Goal: Communication & Community: Answer question/provide support

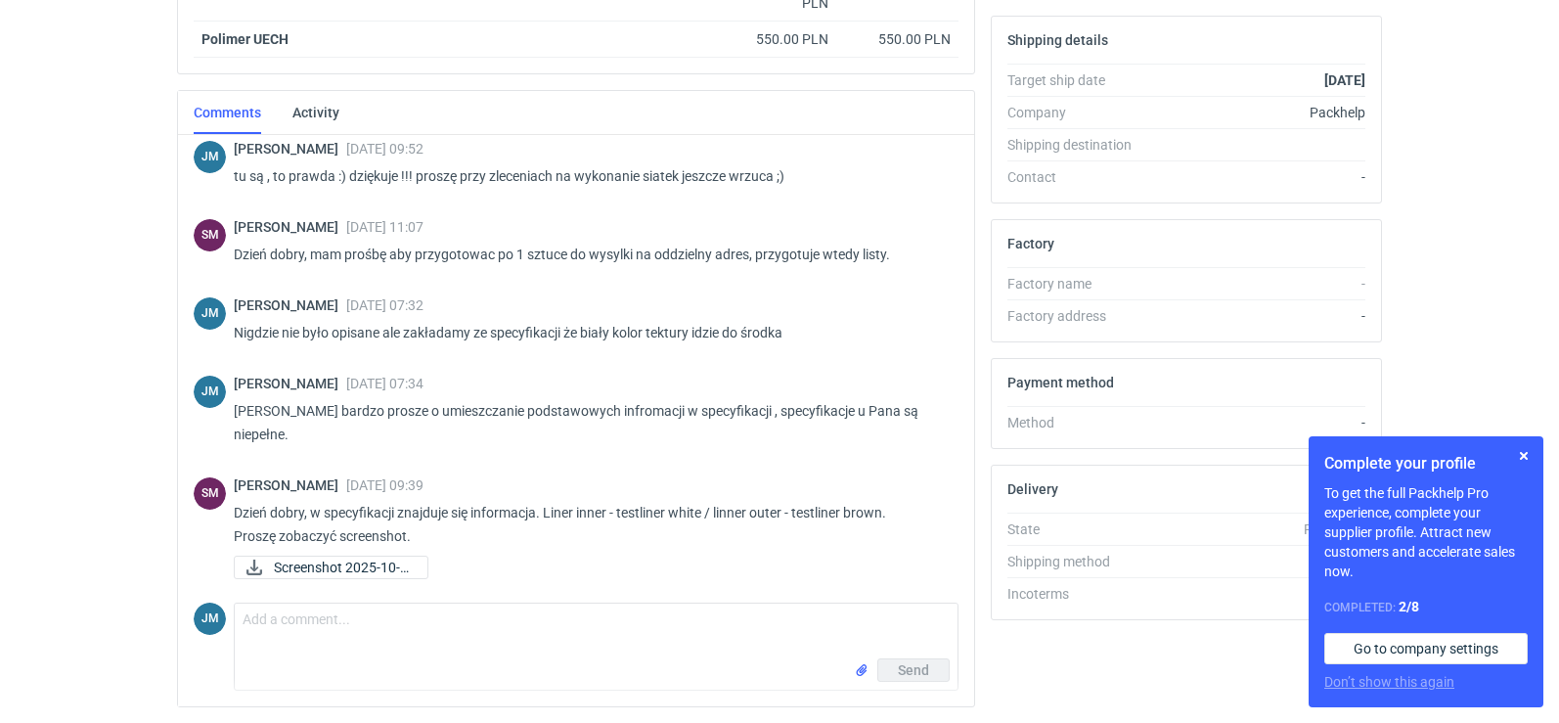
scroll to position [641, 0]
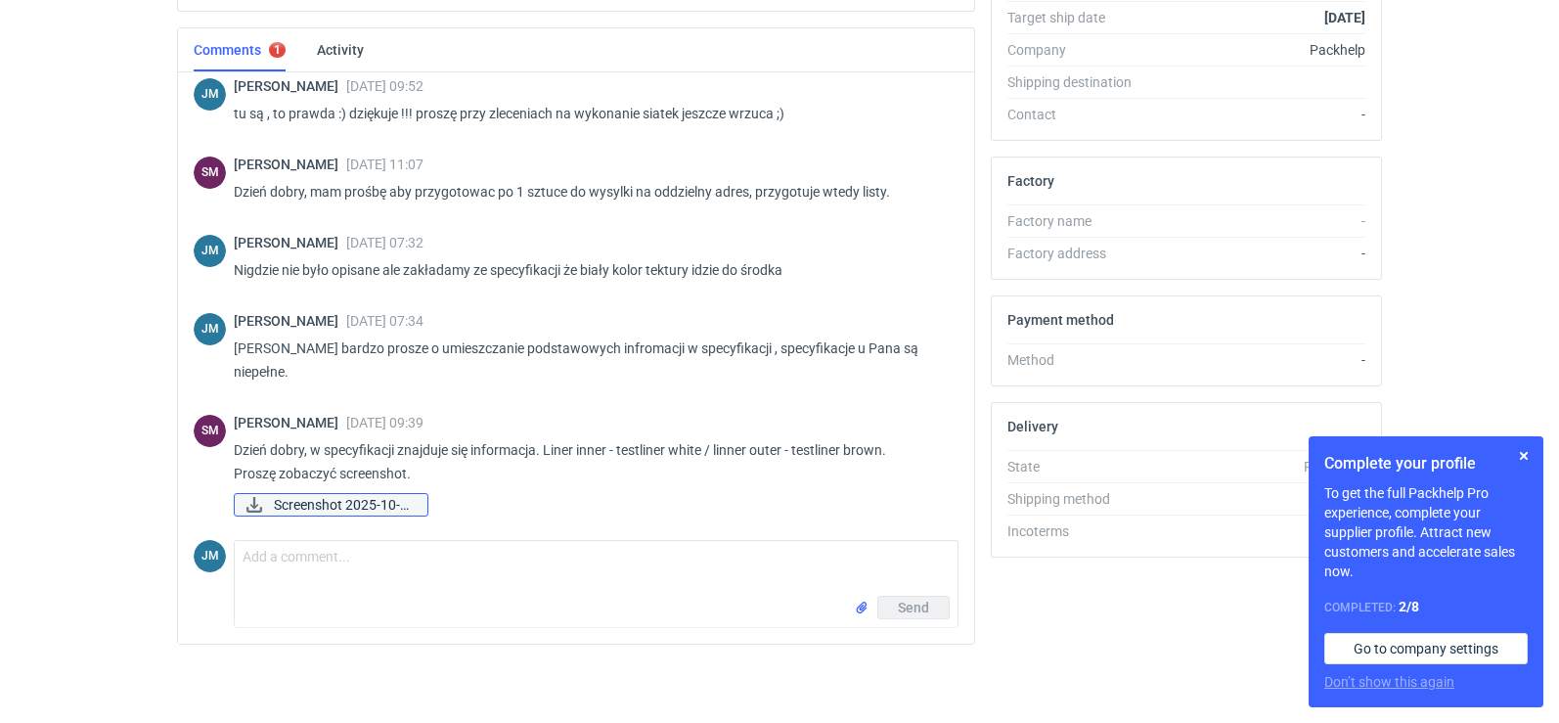
click at [349, 510] on span "Screenshot 2025-10-0..." at bounding box center [343, 505] width 138 height 22
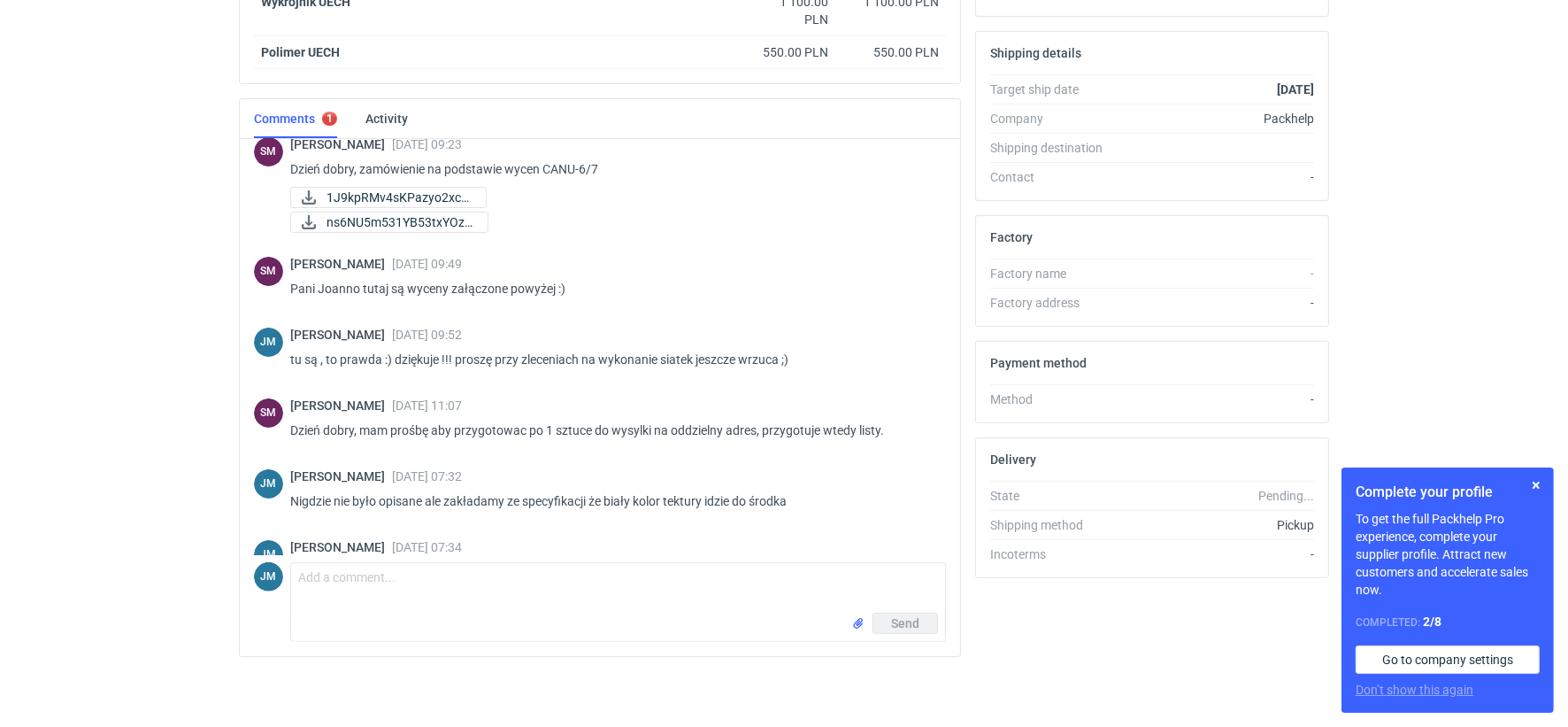
scroll to position [408, 0]
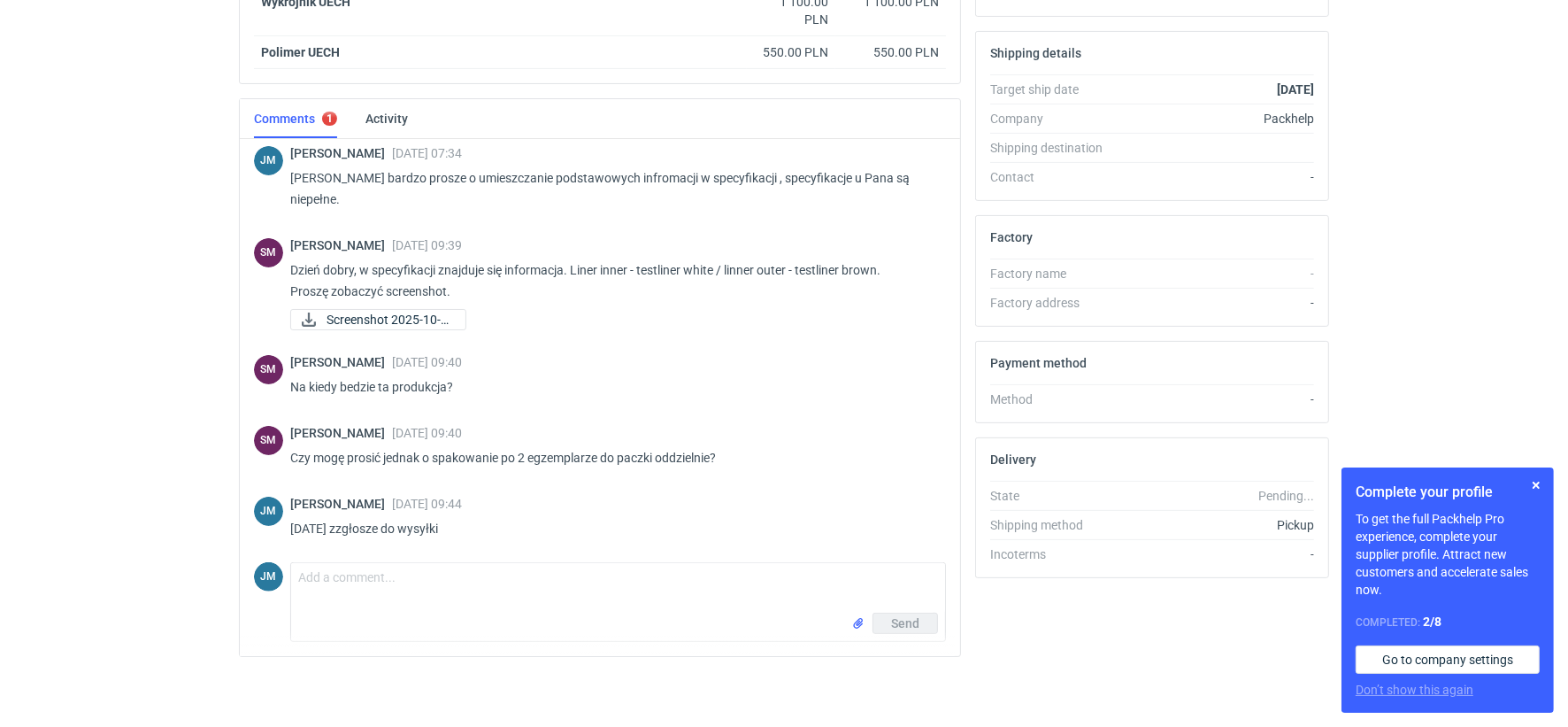
click at [437, 617] on div "Send" at bounding box center [618, 627] width 654 height 28
click at [437, 612] on textarea "Comment message" at bounding box center [618, 588] width 654 height 50
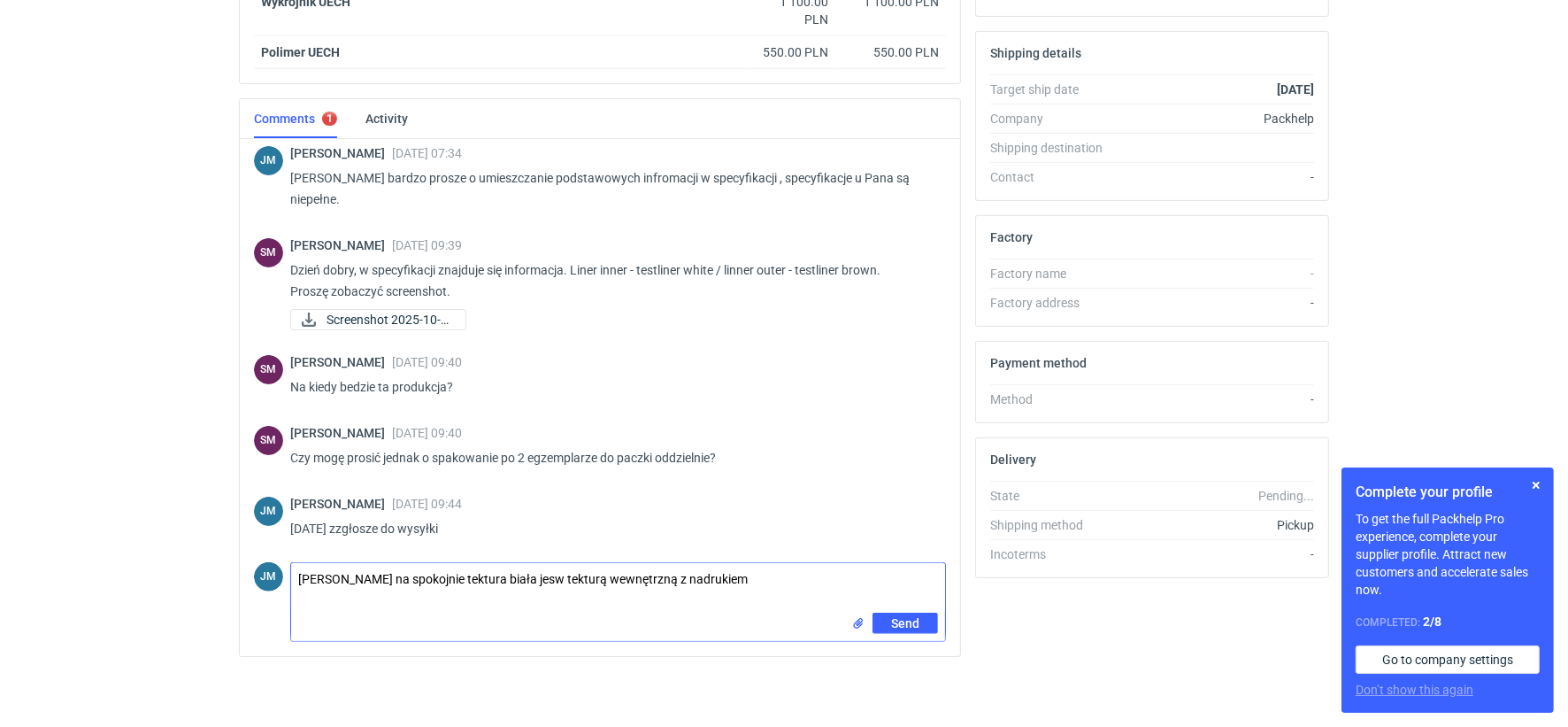
type textarea "Panie Sebastianie na spokojnie tektura biała jesw tekturą wewnętrzną z nadrukiem"
drag, startPoint x: 726, startPoint y: 579, endPoint x: 286, endPoint y: 562, distance: 440.3
click at [286, 562] on div "JM Comment message Panie Sebastianie na spokojnie tektura biała jesw tekturą we…" at bounding box center [600, 598] width 692 height 87
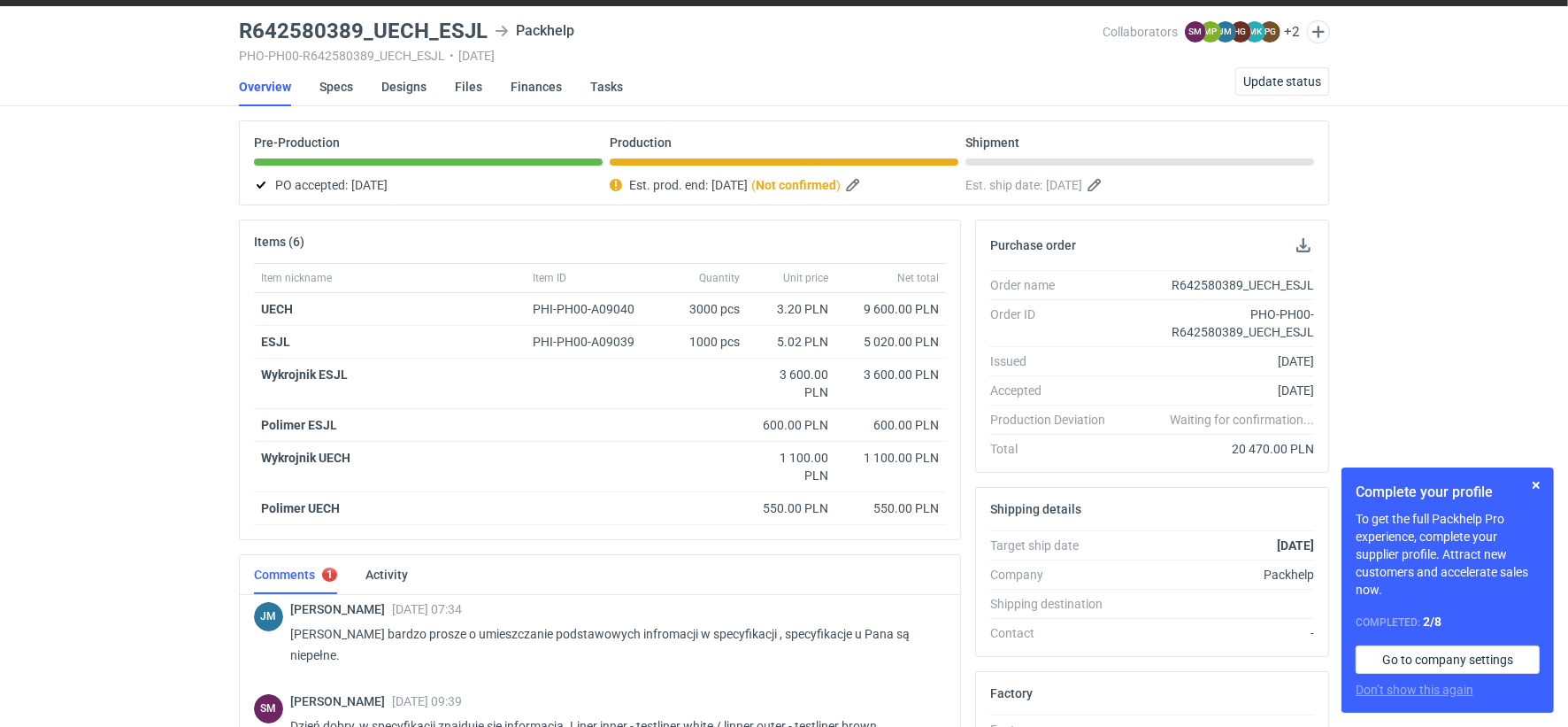
scroll to position [0, 0]
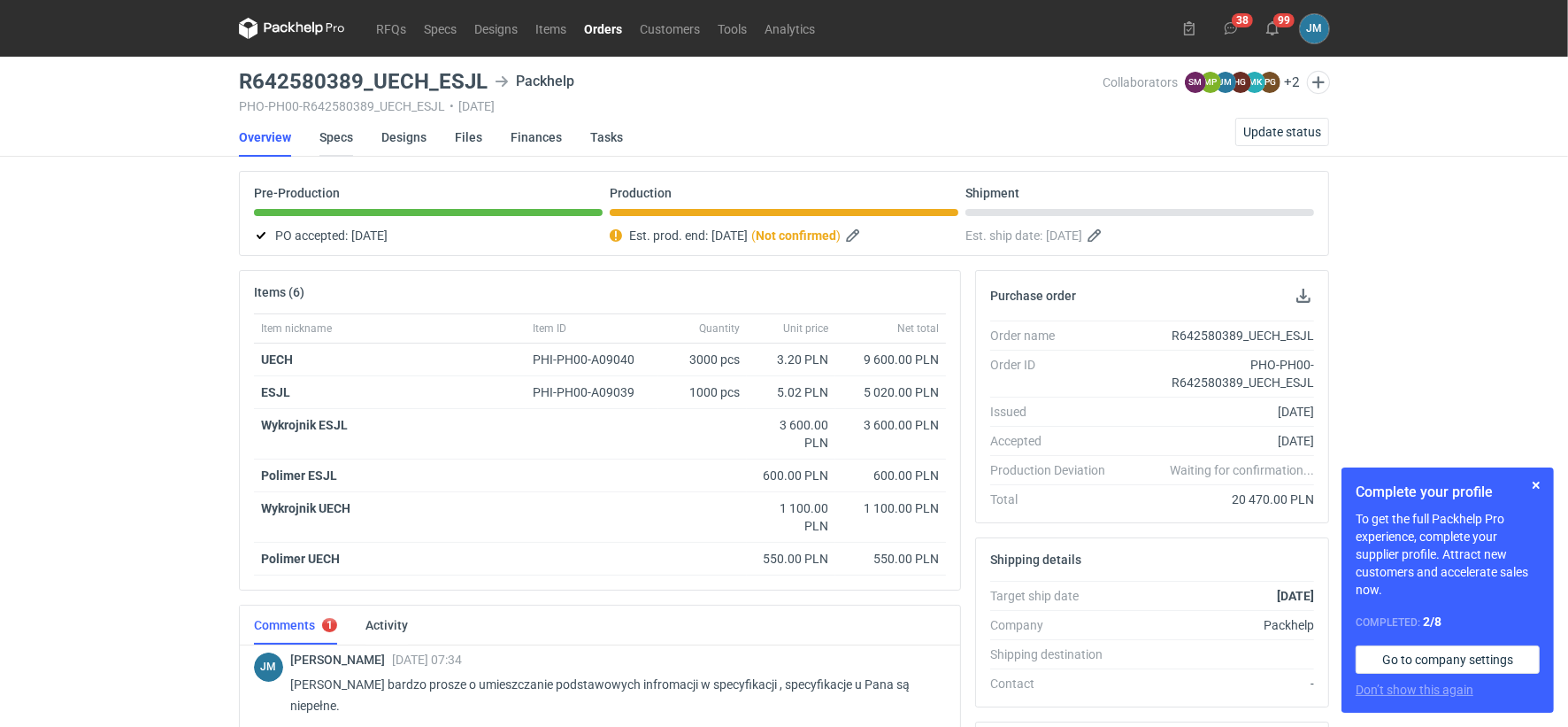
click at [332, 137] on link "Specs" at bounding box center [336, 137] width 33 height 39
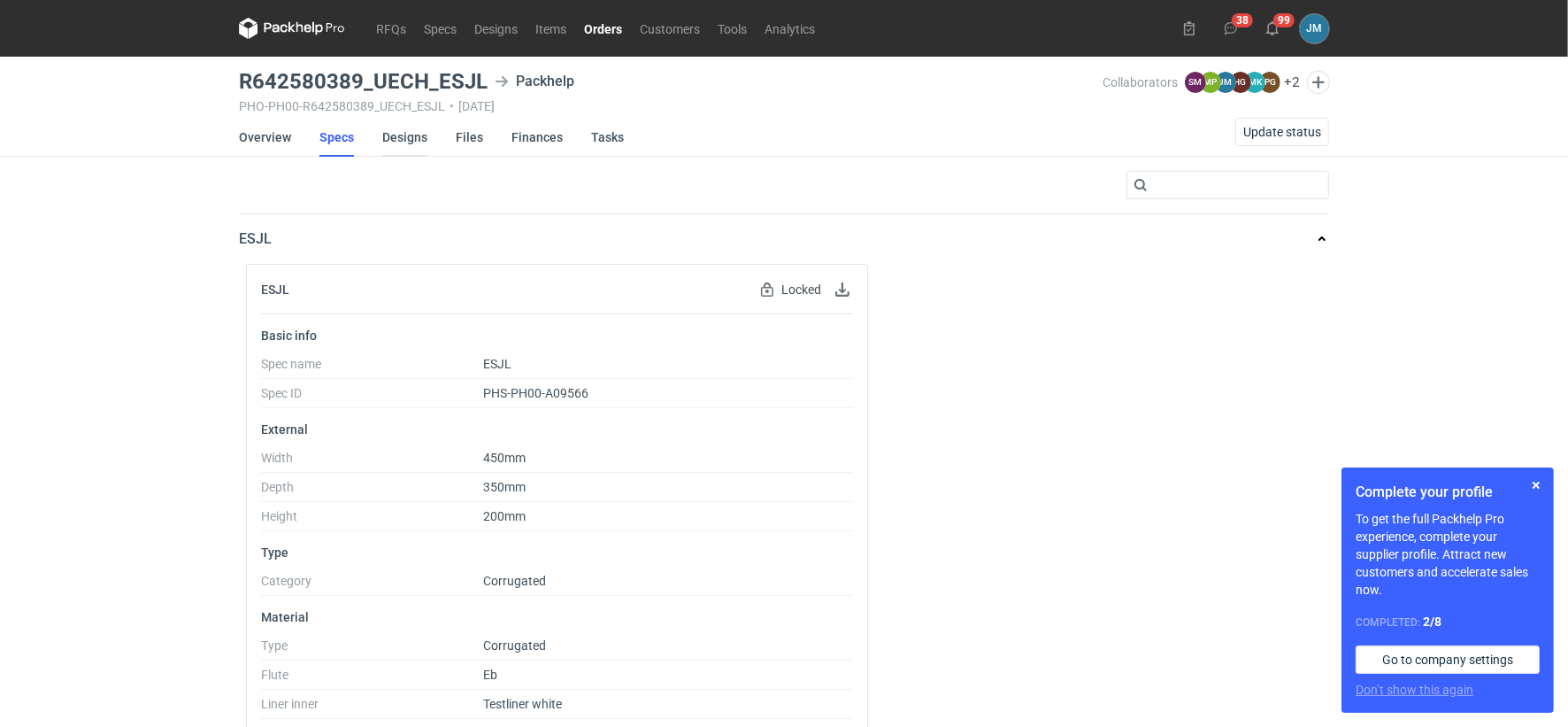
click at [398, 129] on link "Designs" at bounding box center [404, 137] width 45 height 39
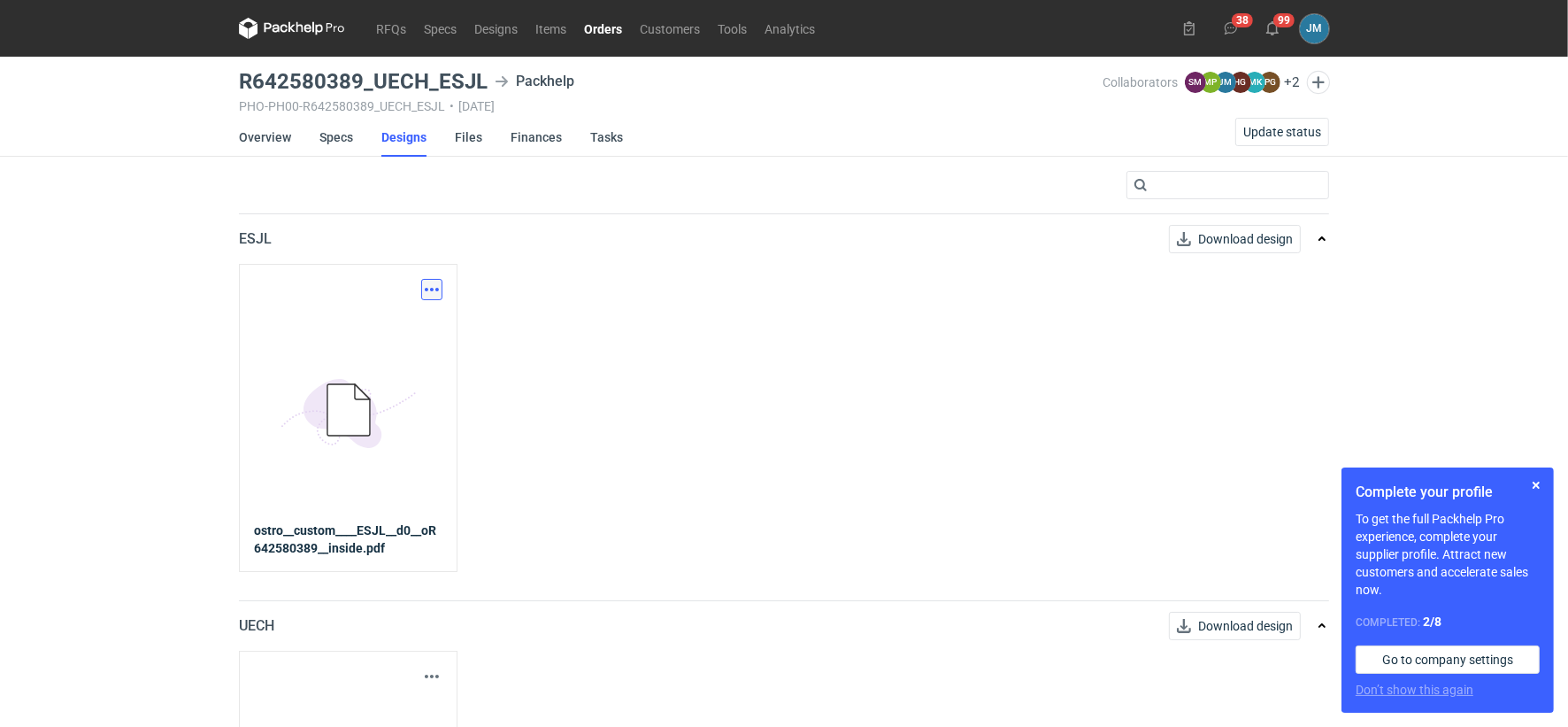
click at [433, 291] on button "button" at bounding box center [432, 289] width 21 height 21
click at [419, 320] on link "Download design part" at bounding box center [354, 328] width 163 height 28
click at [318, 33] on icon at bounding box center [291, 28] width 106 height 21
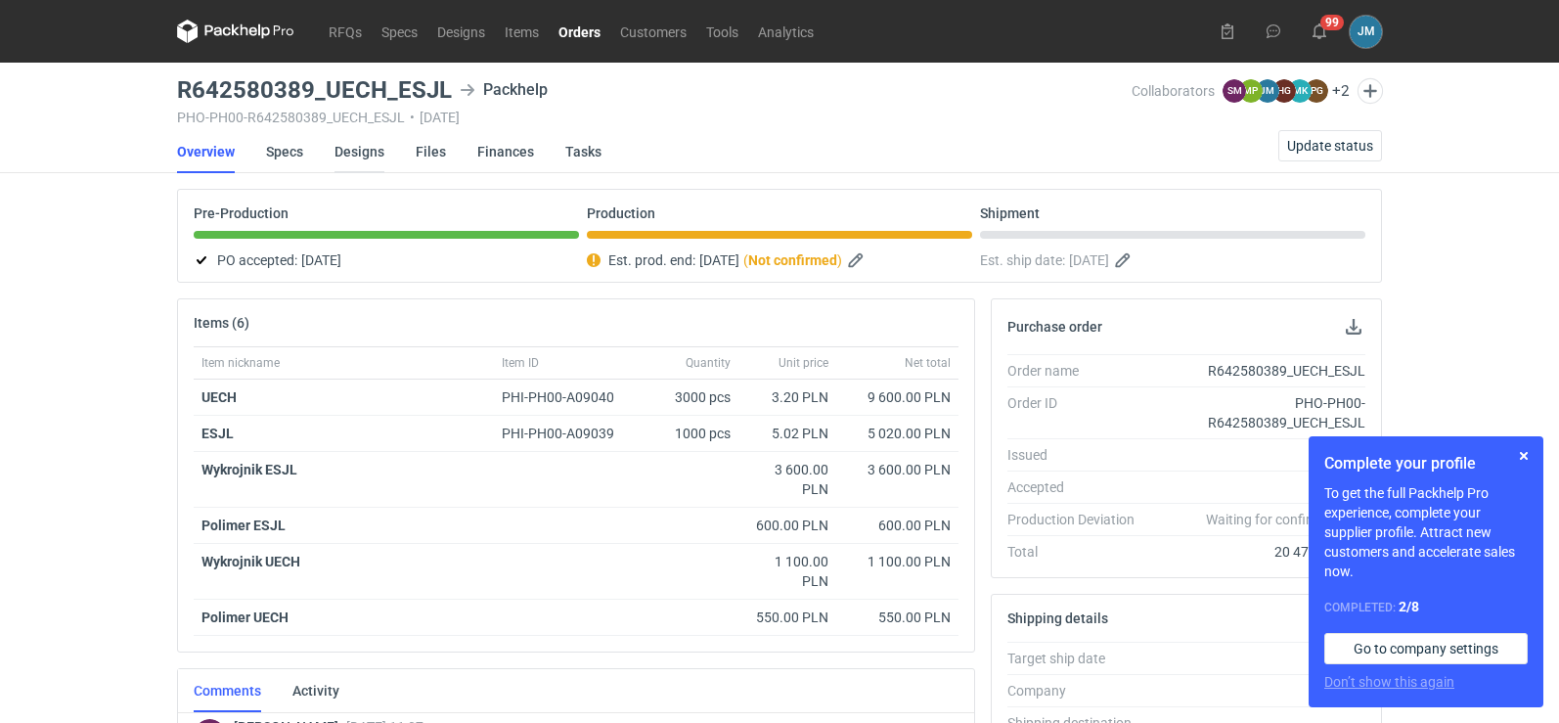
click at [338, 149] on link "Designs" at bounding box center [359, 151] width 50 height 43
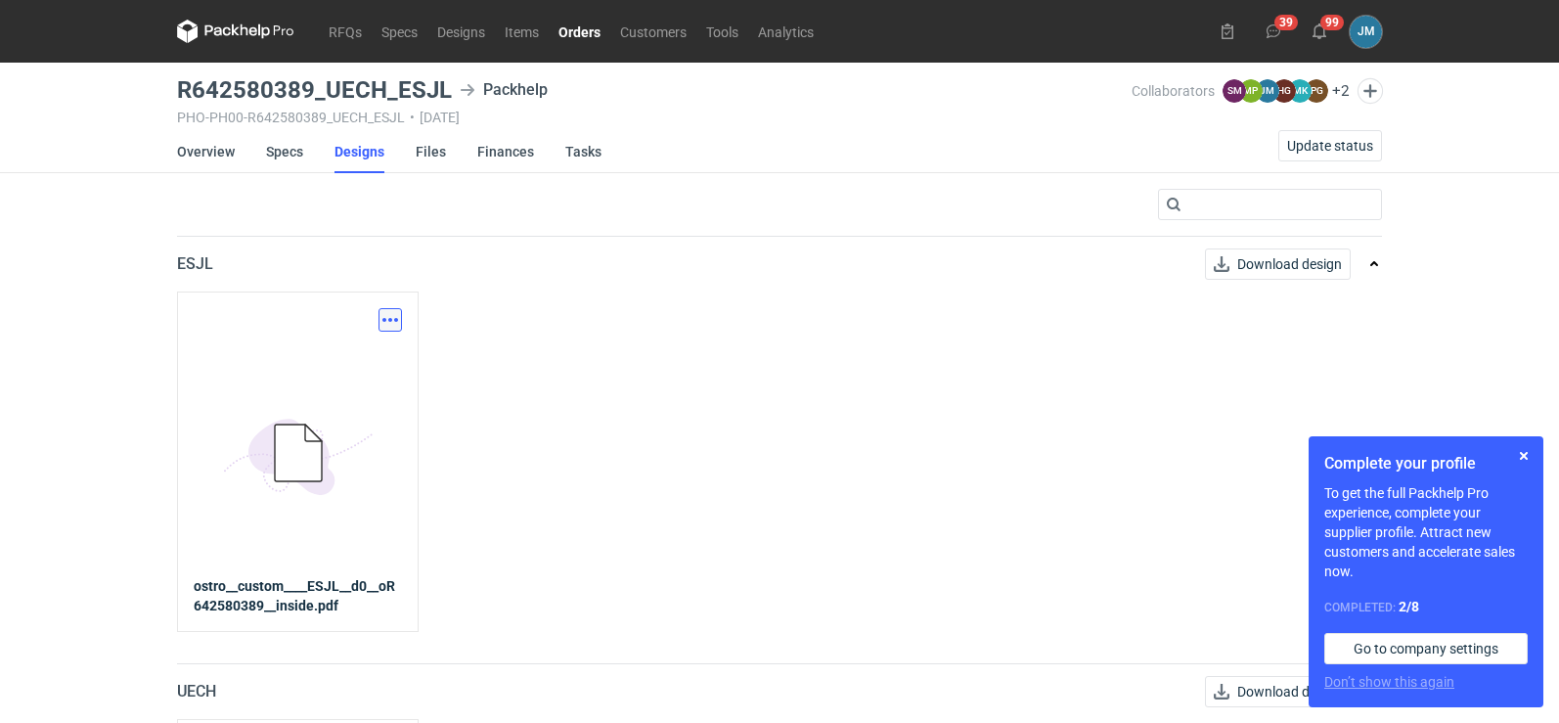
click at [390, 327] on button "button" at bounding box center [389, 319] width 23 height 23
click at [352, 359] on link "Download design part" at bounding box center [304, 362] width 180 height 31
click at [389, 320] on button "button" at bounding box center [389, 319] width 23 height 23
click at [334, 355] on link "Download design part" at bounding box center [304, 362] width 180 height 31
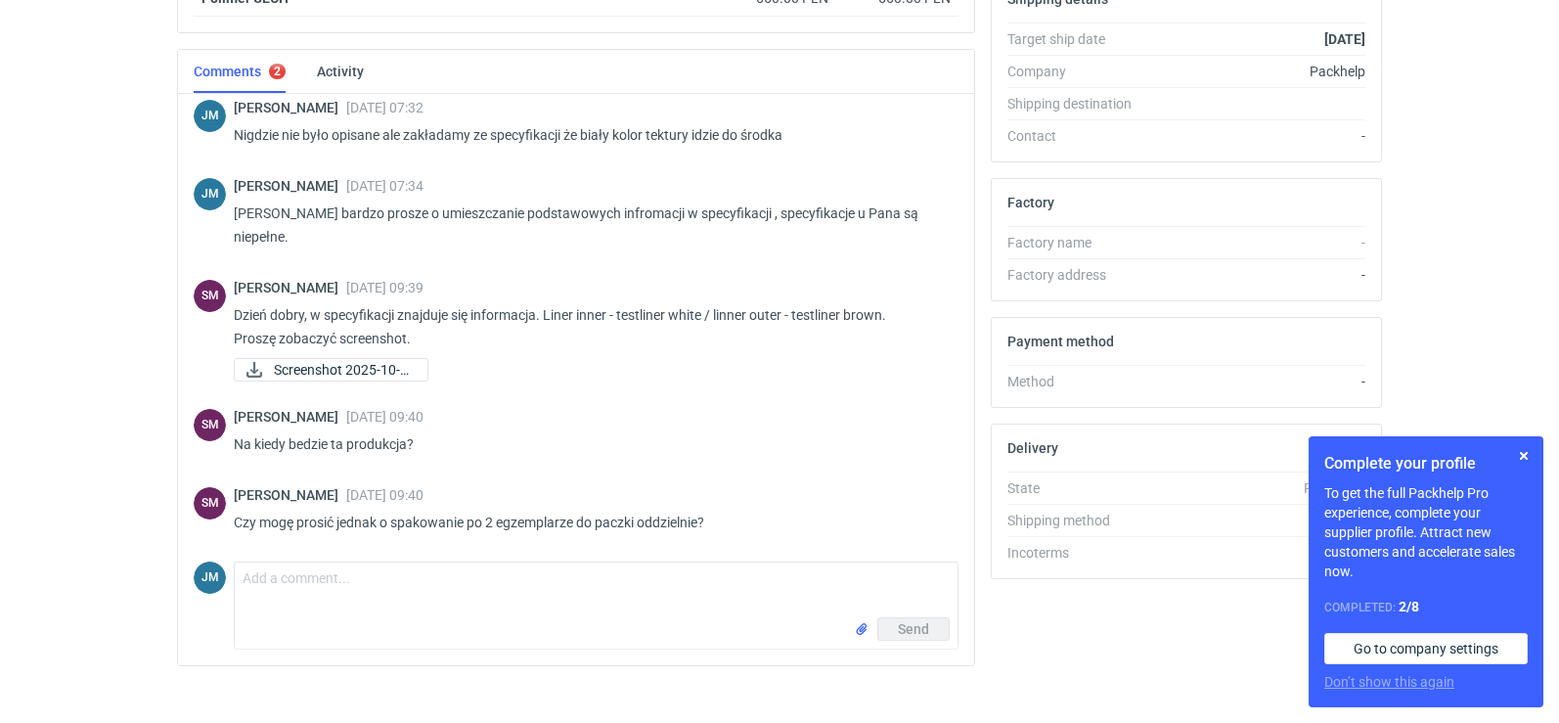
scroll to position [641, 0]
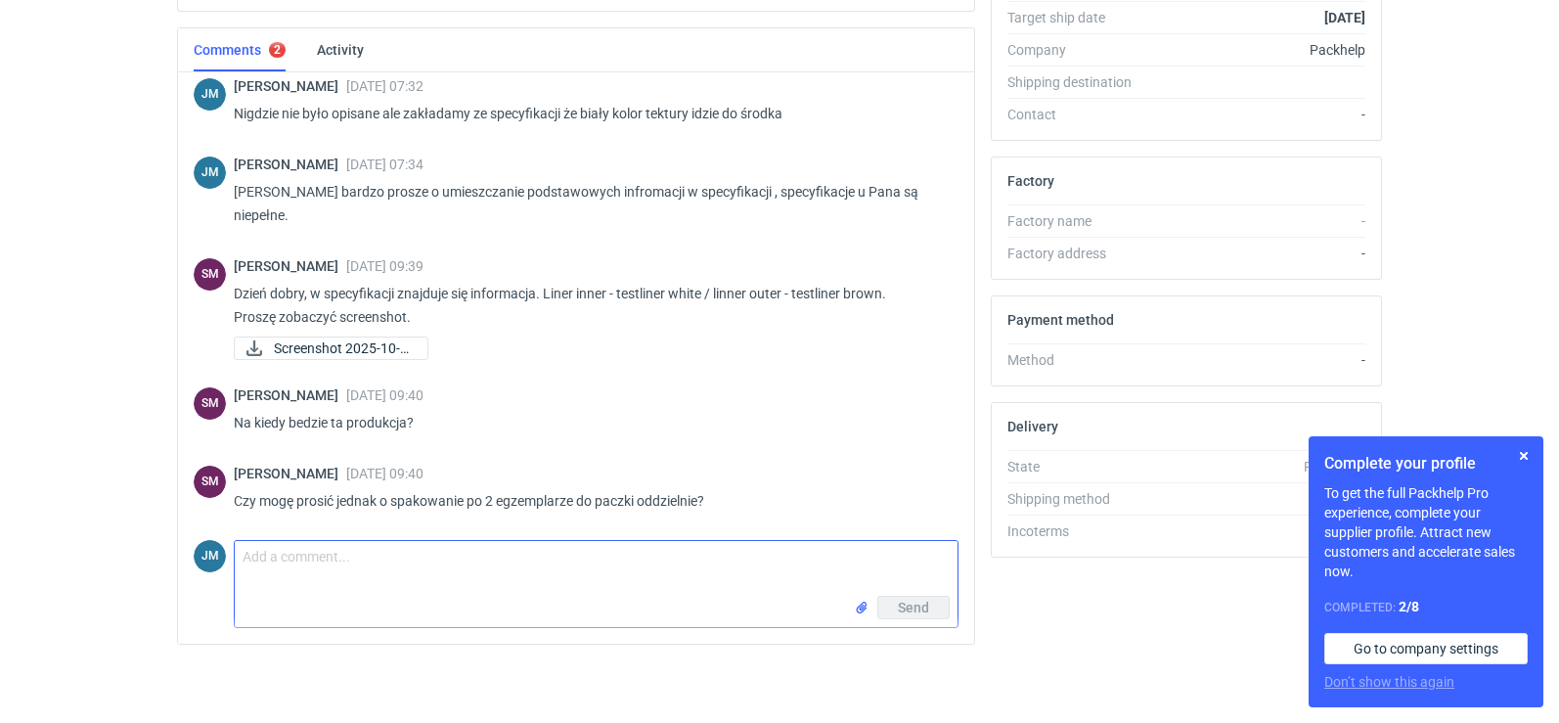
click at [354, 575] on textarea "Comment message" at bounding box center [596, 568] width 723 height 55
type textarea "oczywiesci , w dniu 10/10 poproszę o list"
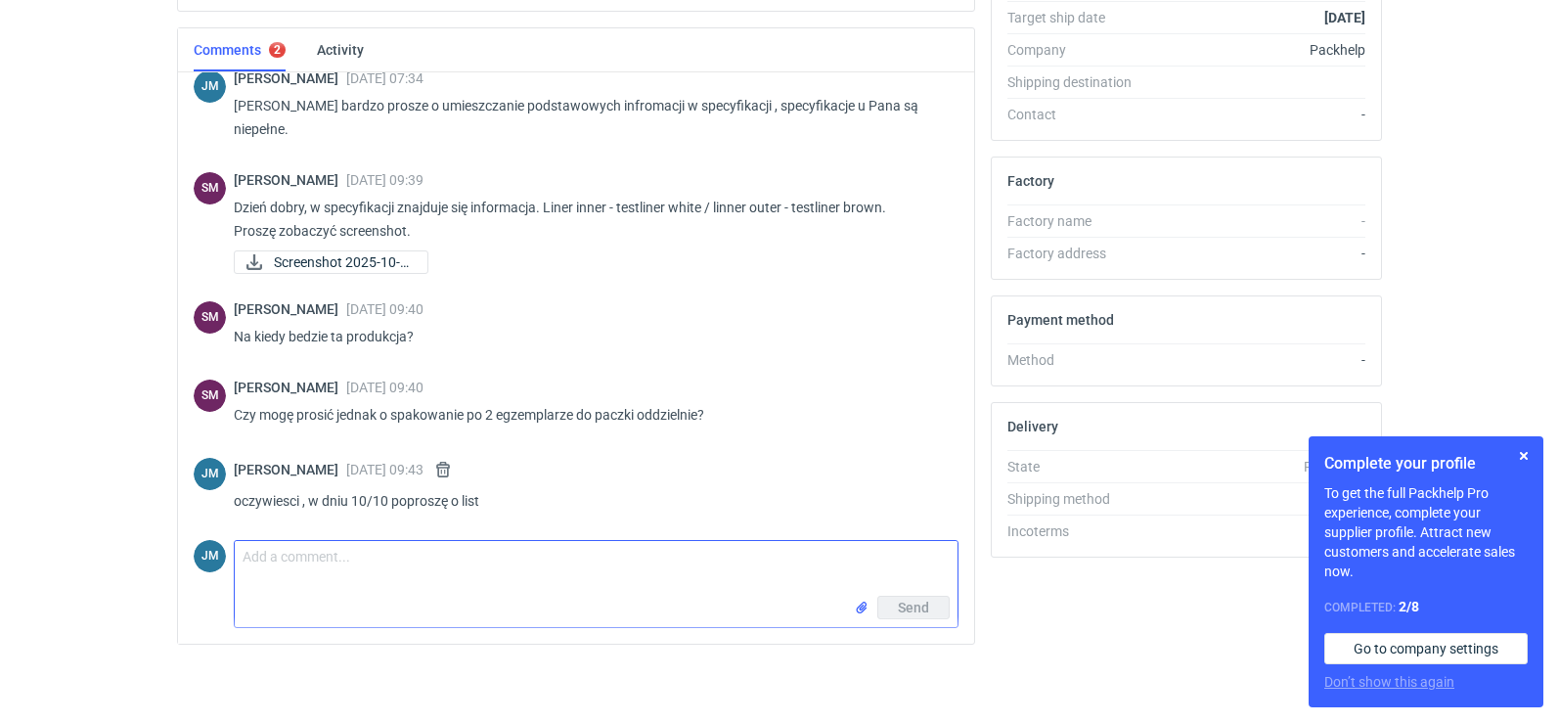
click at [251, 581] on textarea "Comment message" at bounding box center [596, 568] width 723 height 55
click at [455, 470] on button "button" at bounding box center [442, 469] width 23 height 23
click at [455, 465] on button "button" at bounding box center [442, 469] width 23 height 23
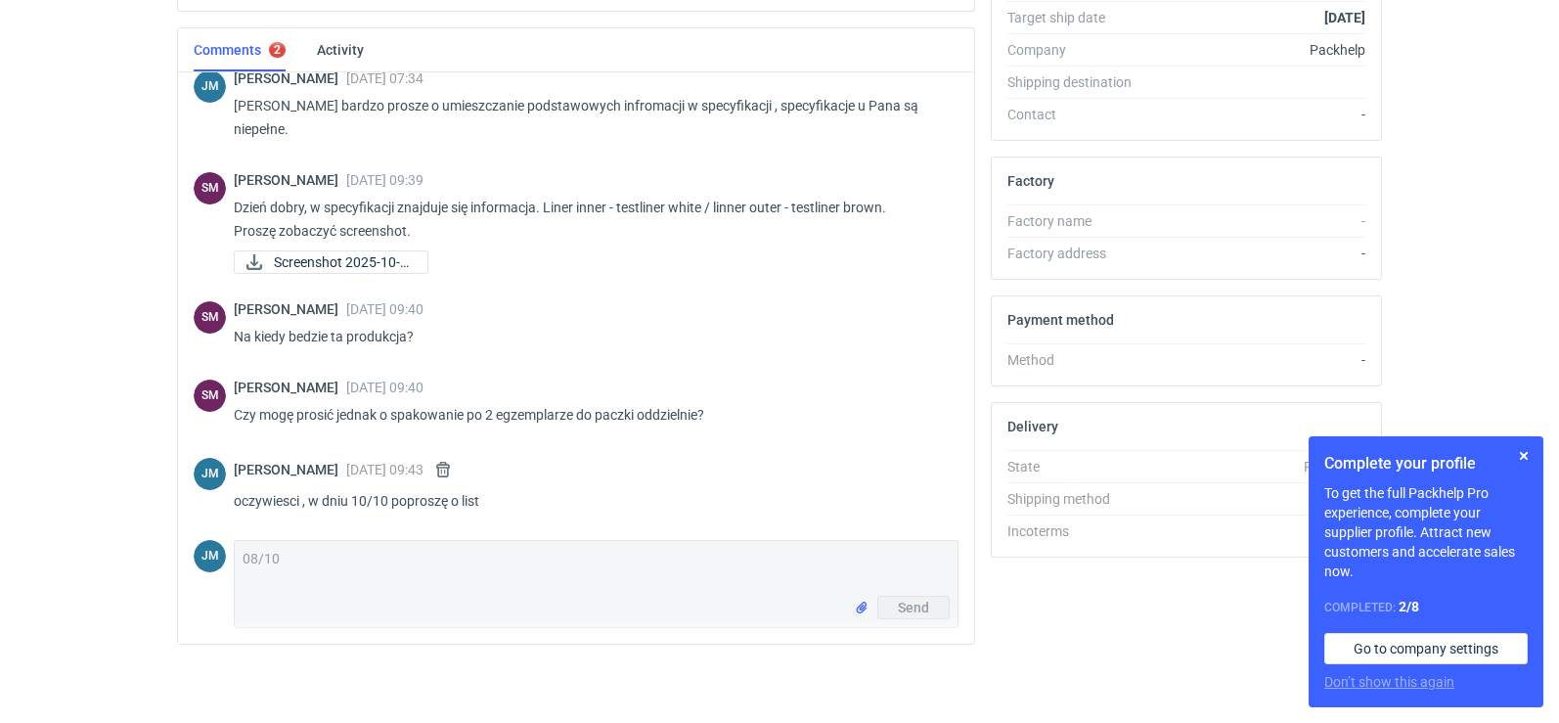
scroll to position [375, 0]
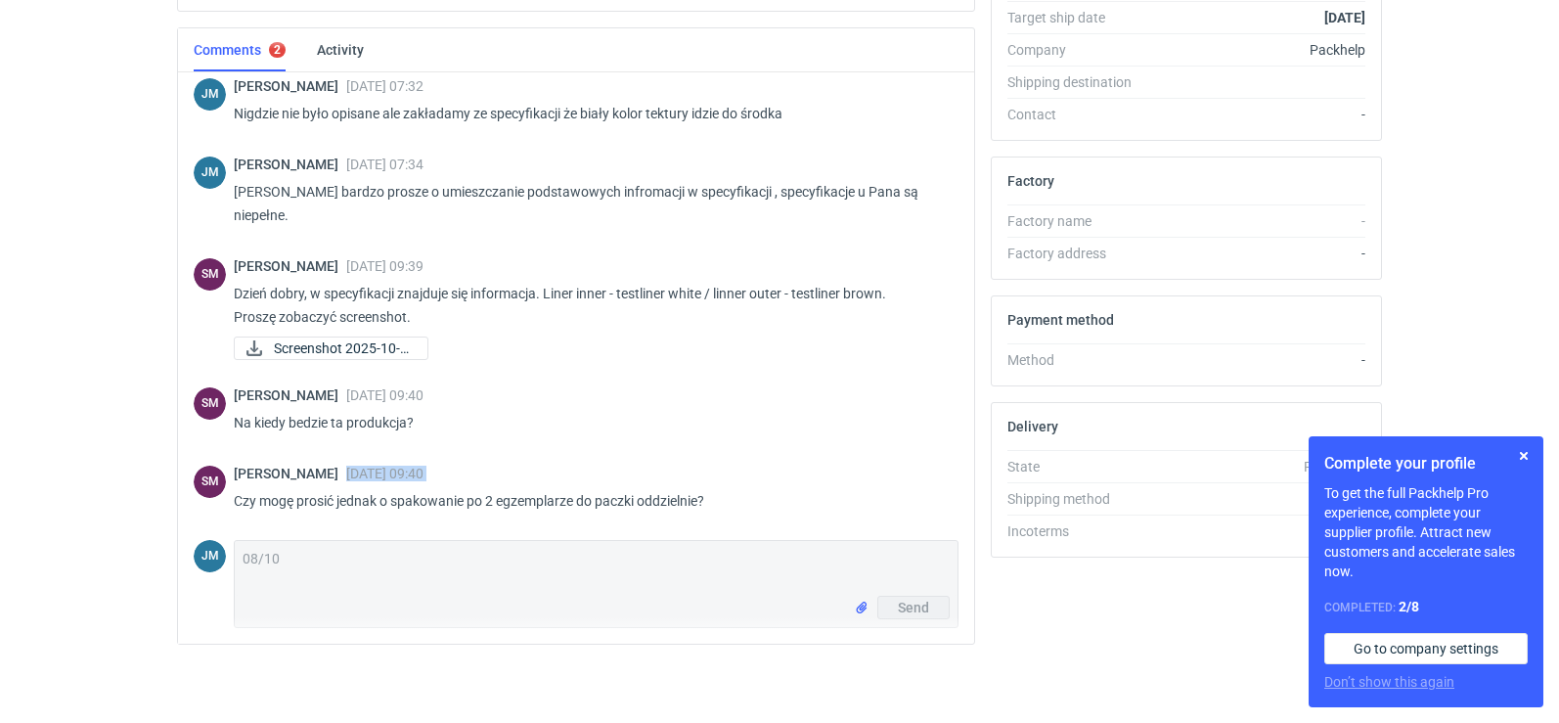
click at [466, 466] on div "Sebastian Markut 07 Oct 2025 09:40" at bounding box center [588, 474] width 709 height 16
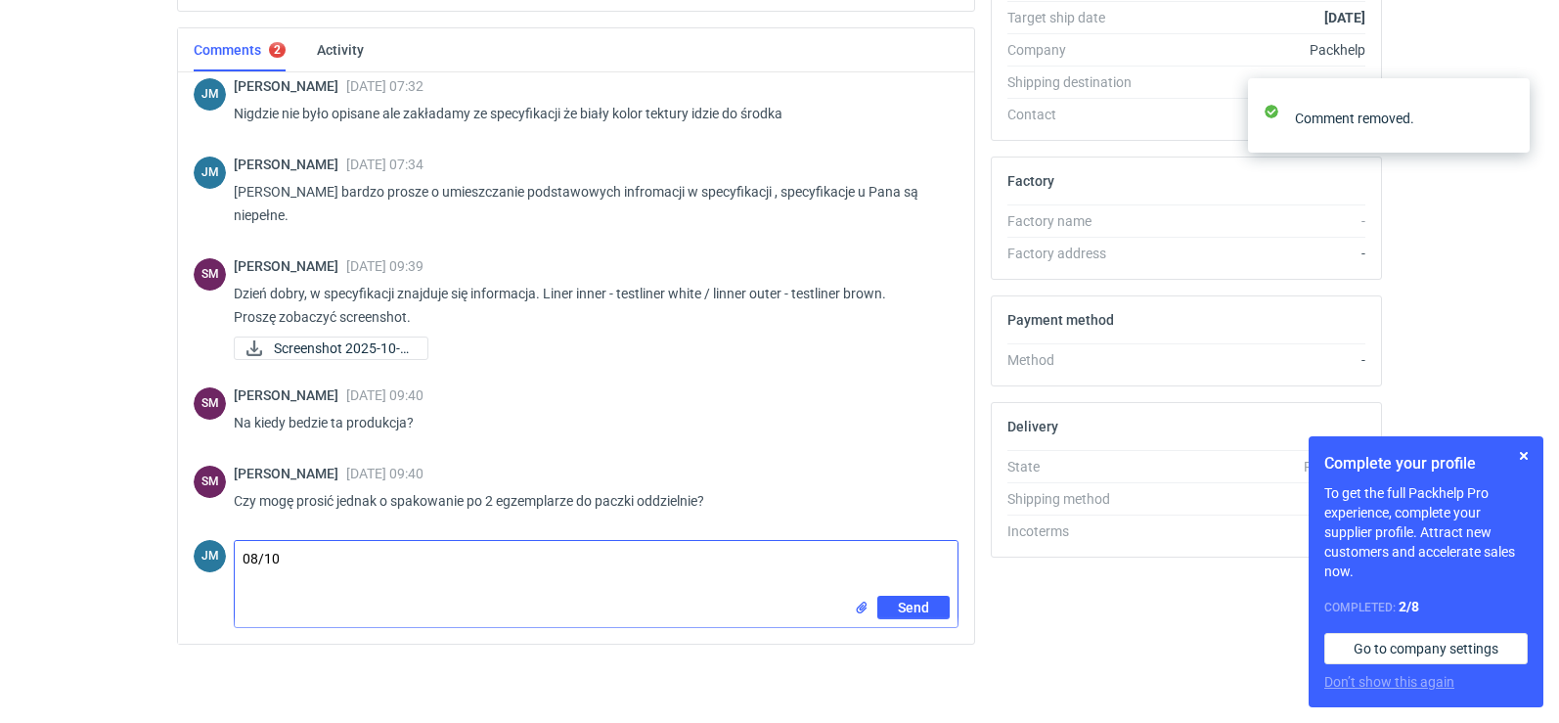
click at [345, 572] on textarea "08/10" at bounding box center [596, 568] width 723 height 55
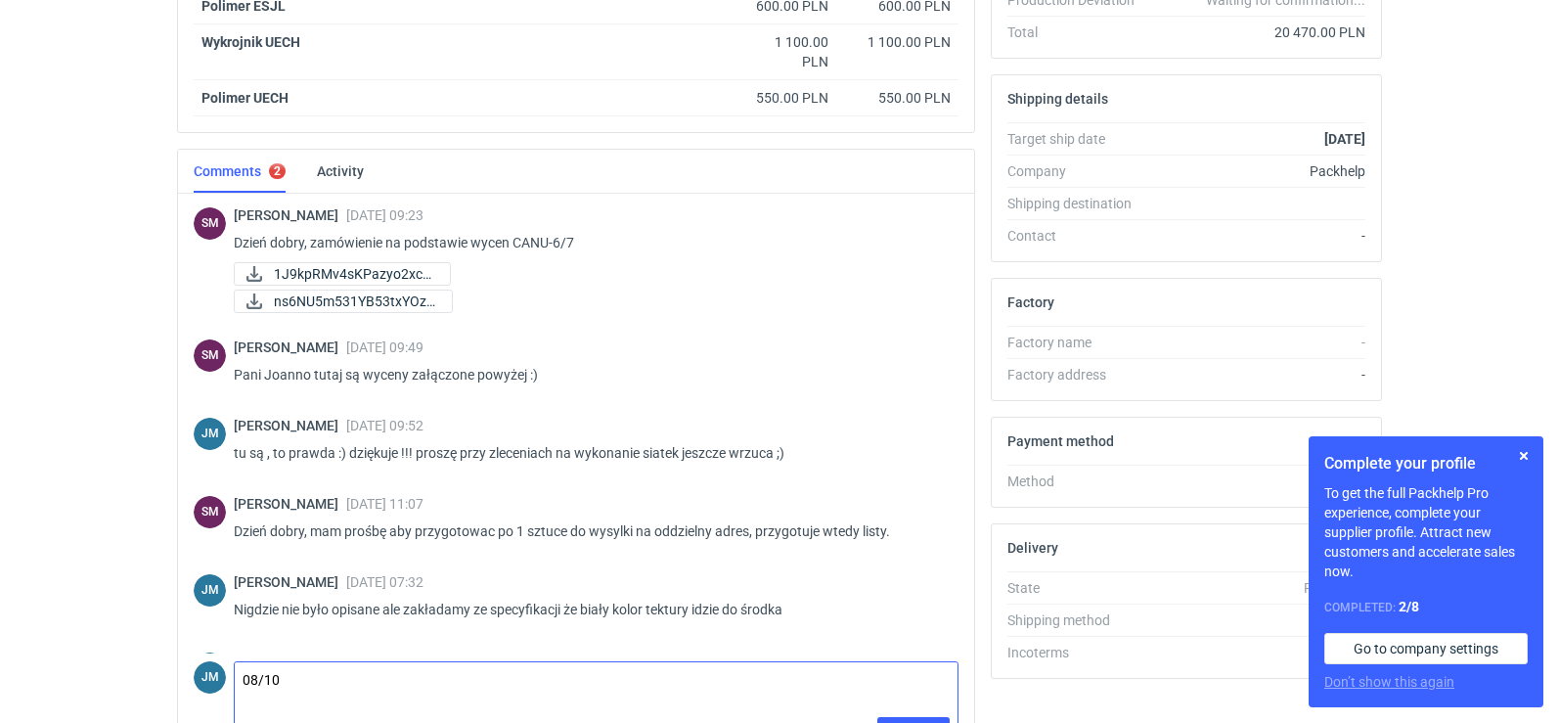
scroll to position [641, 0]
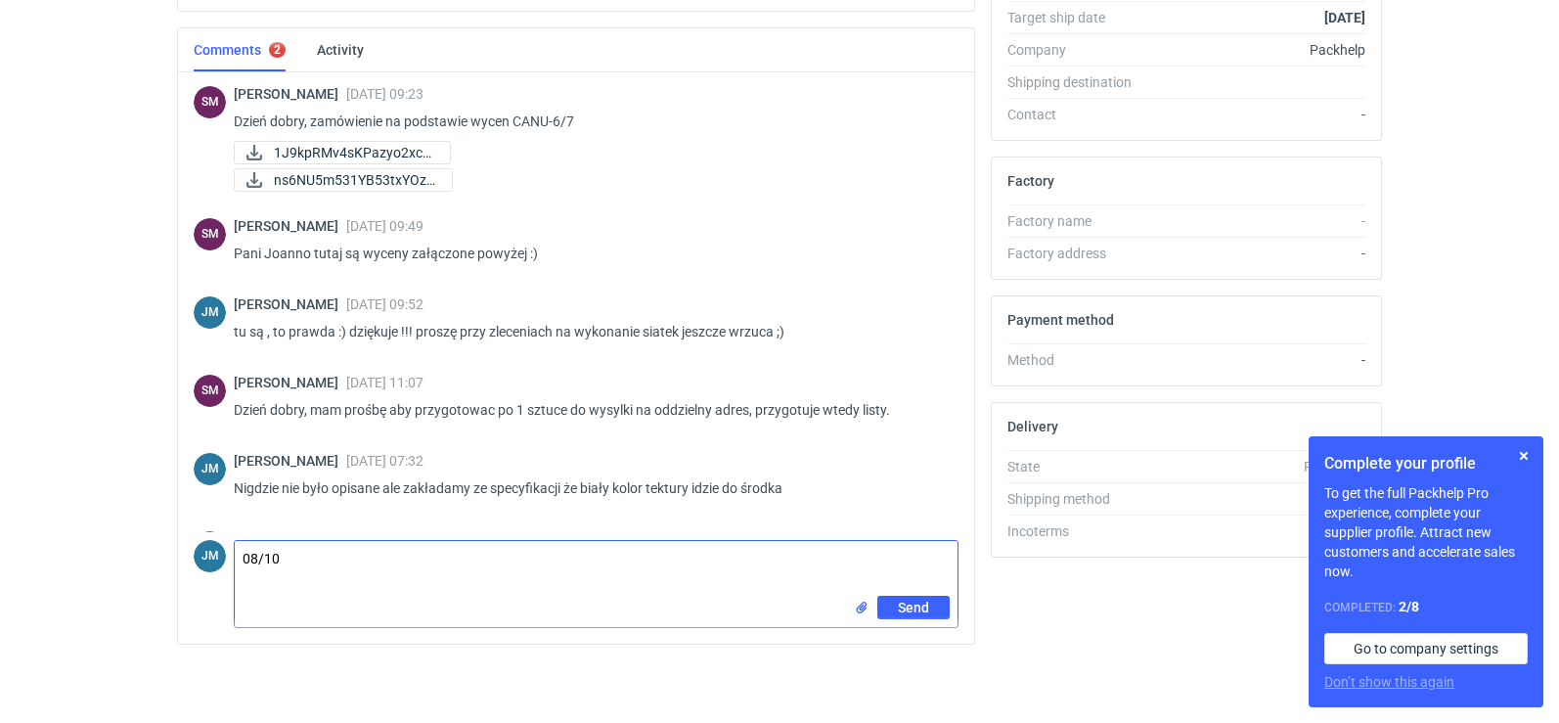
drag, startPoint x: 305, startPoint y: 562, endPoint x: 125, endPoint y: 540, distance: 181.3
type textarea "jutro zzgłosze do wysyłki"
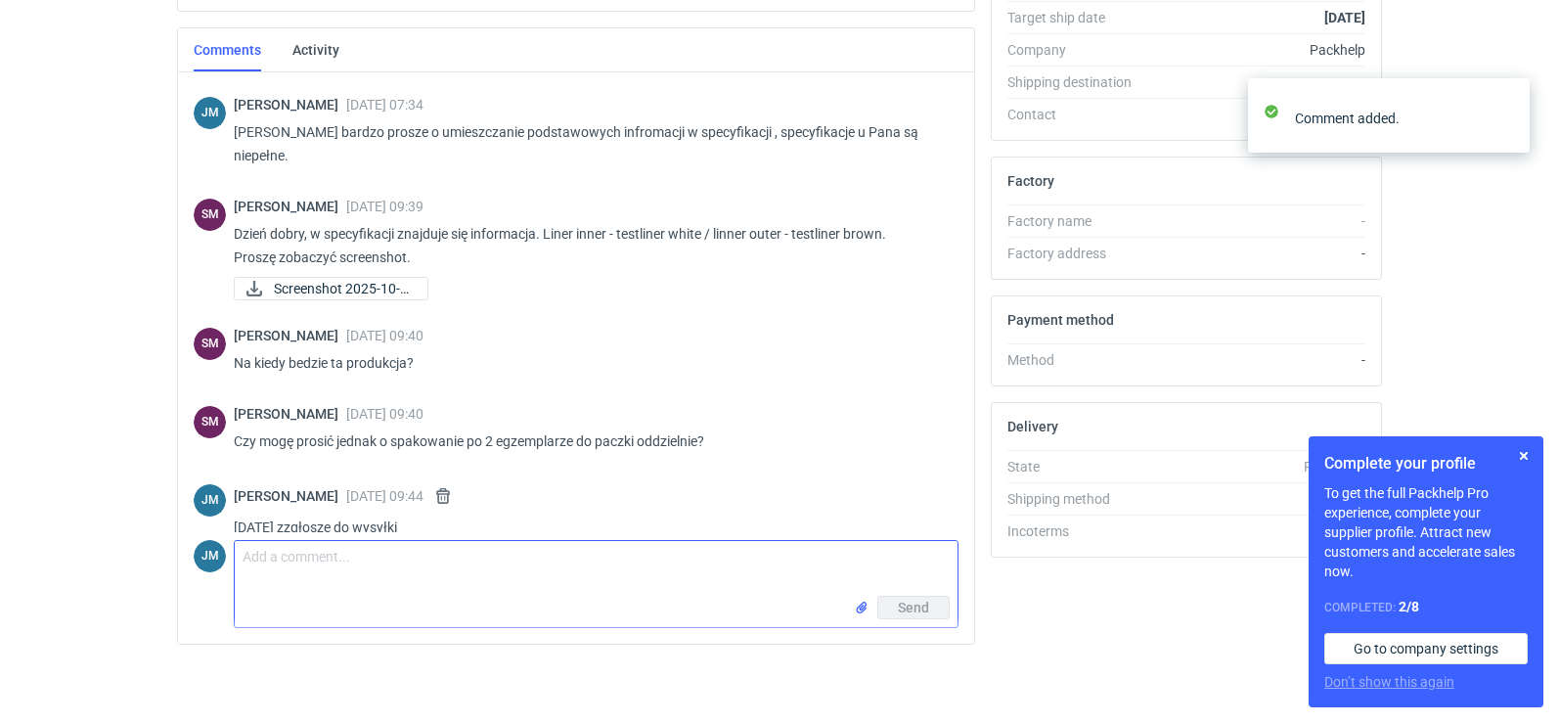
scroll to position [461, 0]
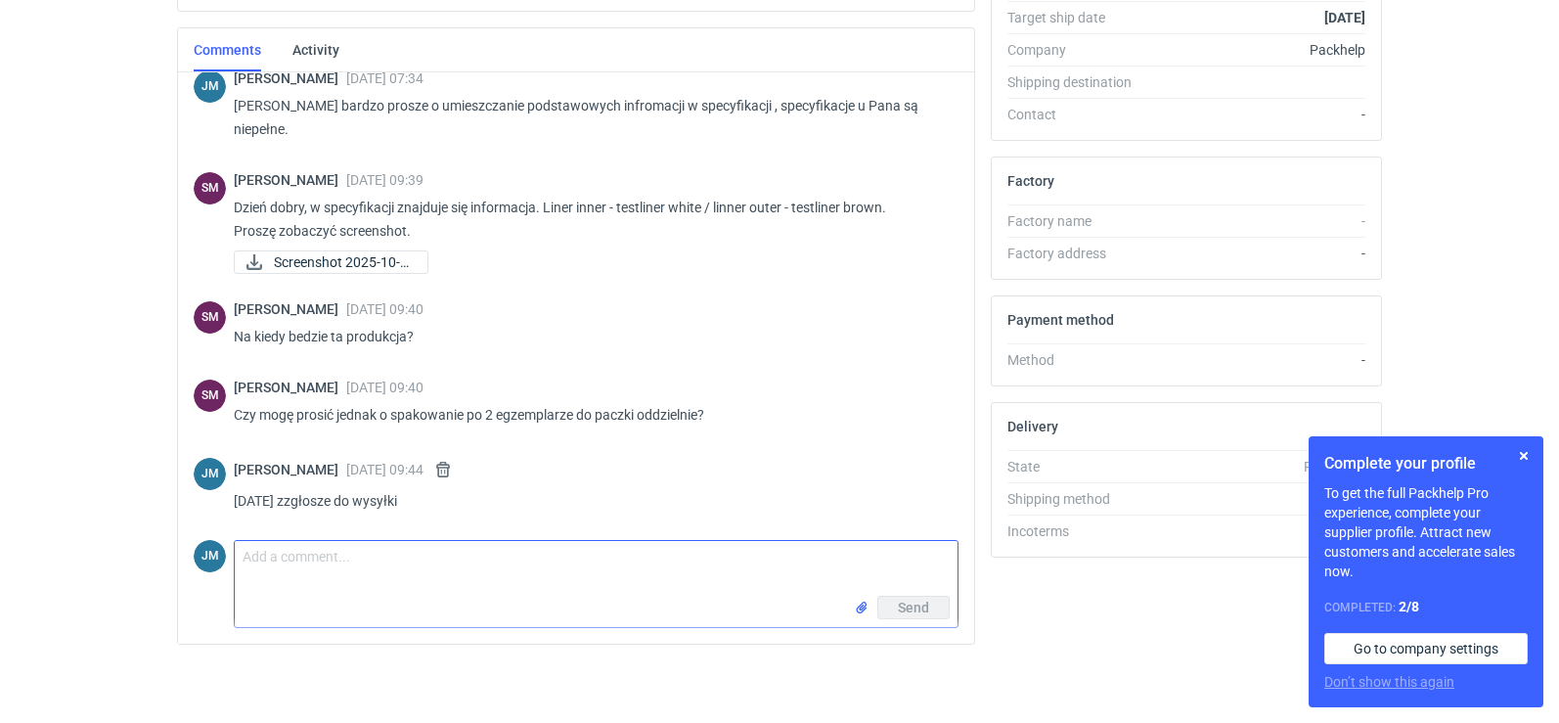
click at [393, 579] on textarea "Comment message" at bounding box center [596, 568] width 723 height 55
type textarea "t"
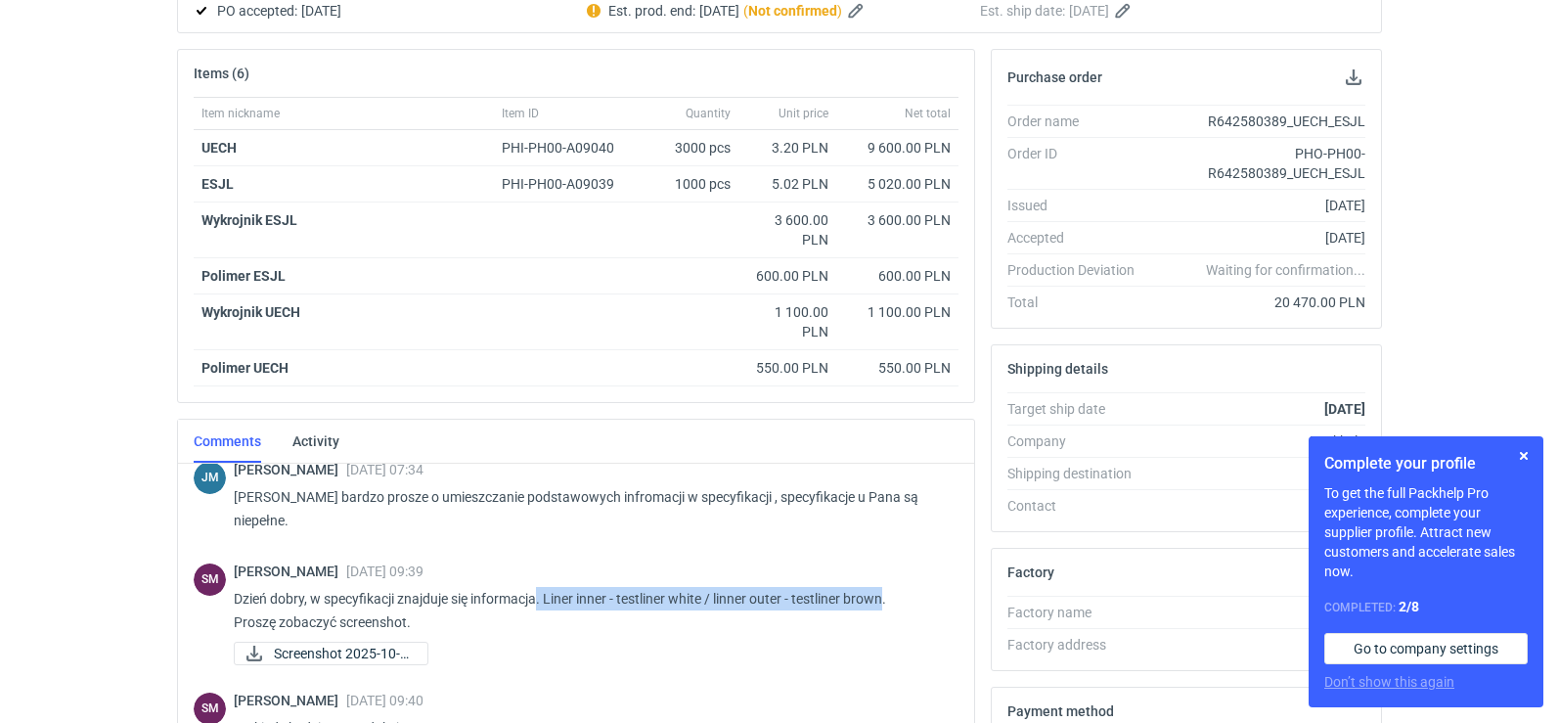
drag, startPoint x: 540, startPoint y: 599, endPoint x: 891, endPoint y: 606, distance: 351.2
click at [891, 606] on p "Dzień dobry, w specyfikacji znajduje się informacja. Liner inner - testliner wh…" at bounding box center [588, 610] width 709 height 47
copy p ". Liner inner - testliner white / linner outer - testliner brown"
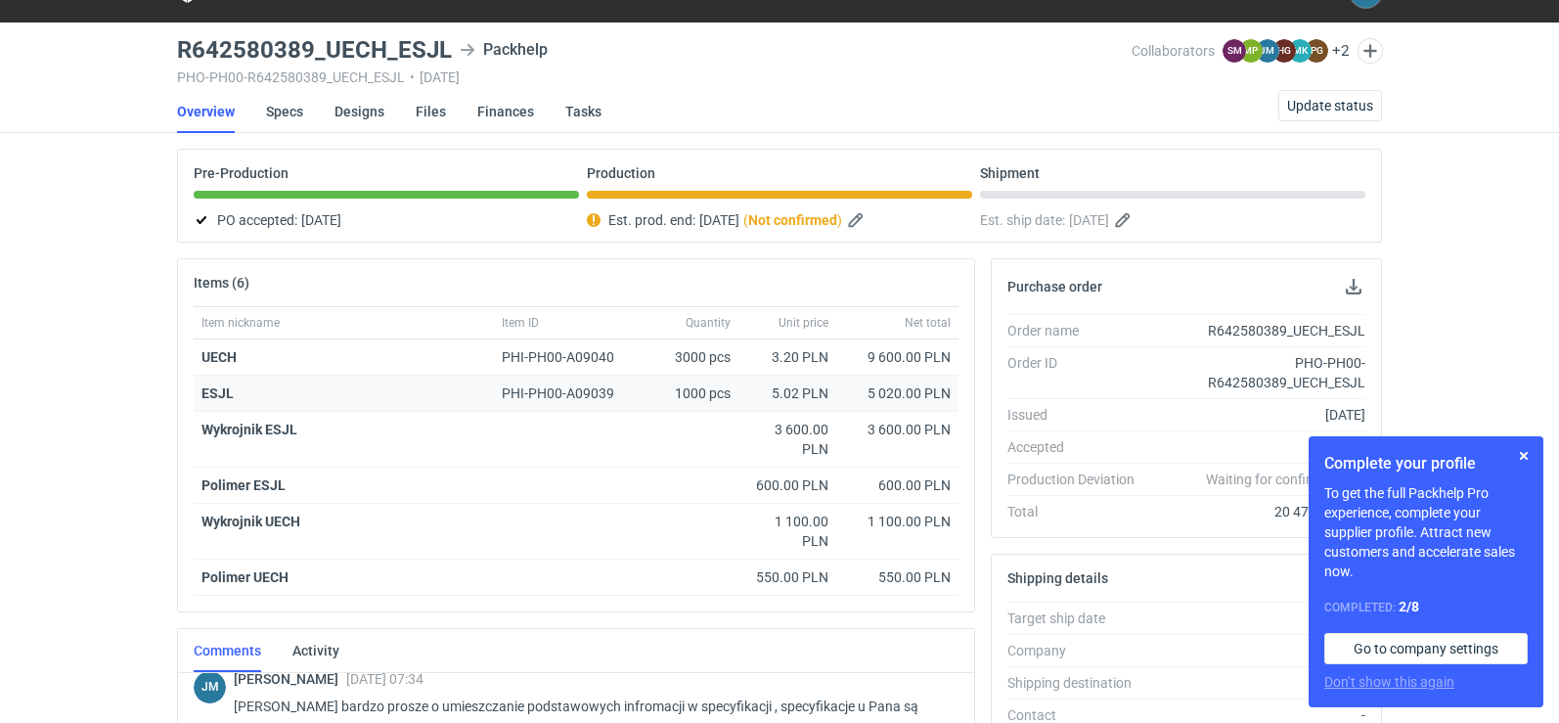
scroll to position [0, 0]
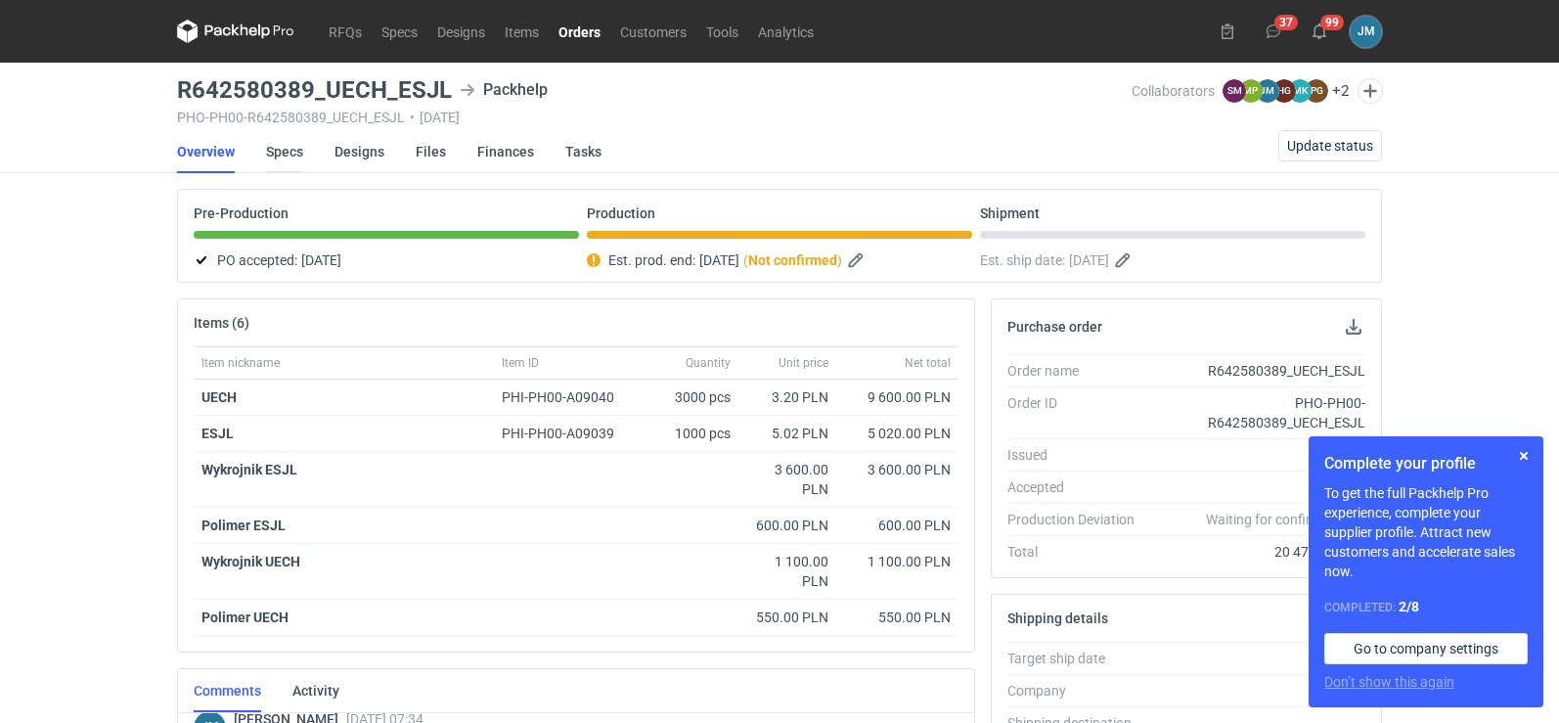
click at [288, 147] on link "Specs" at bounding box center [284, 151] width 37 height 43
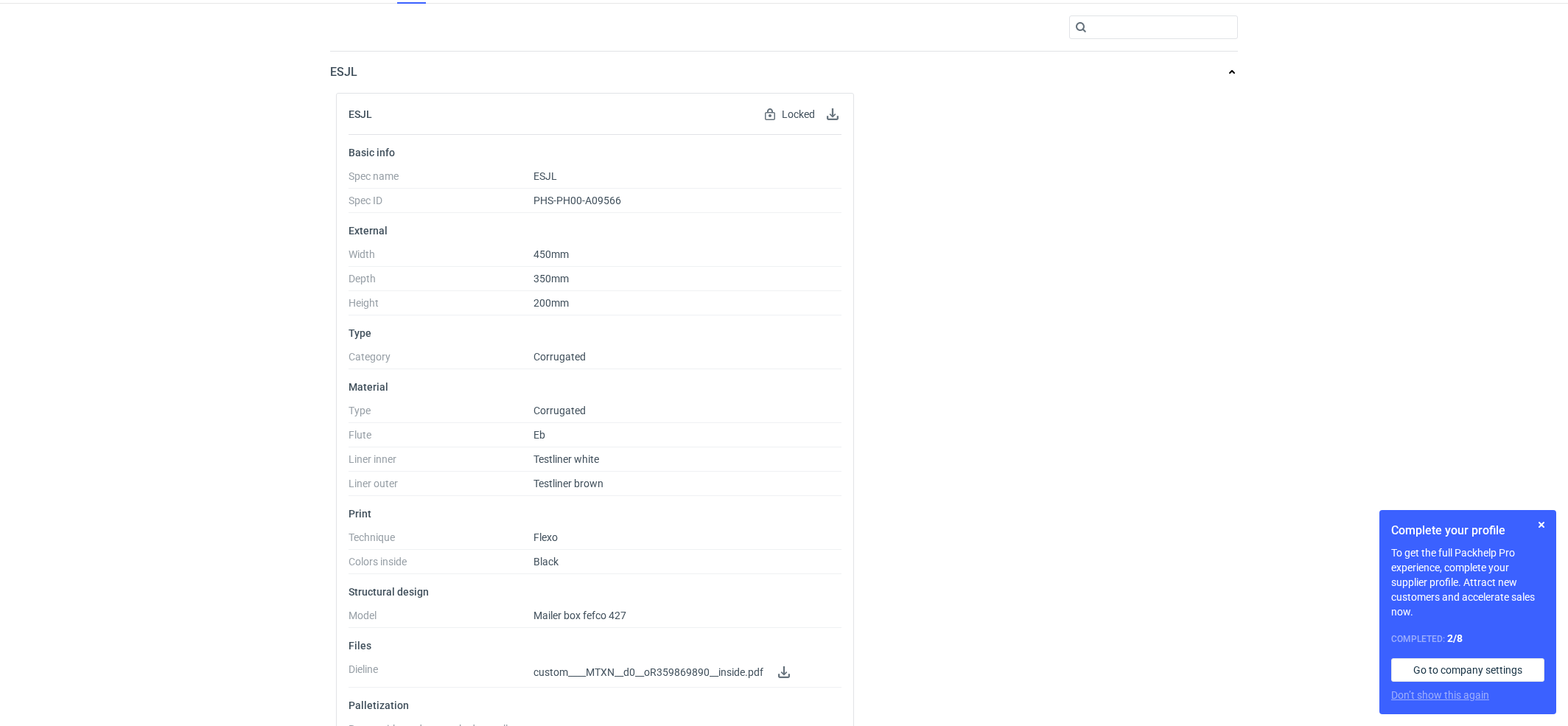
scroll to position [519, 0]
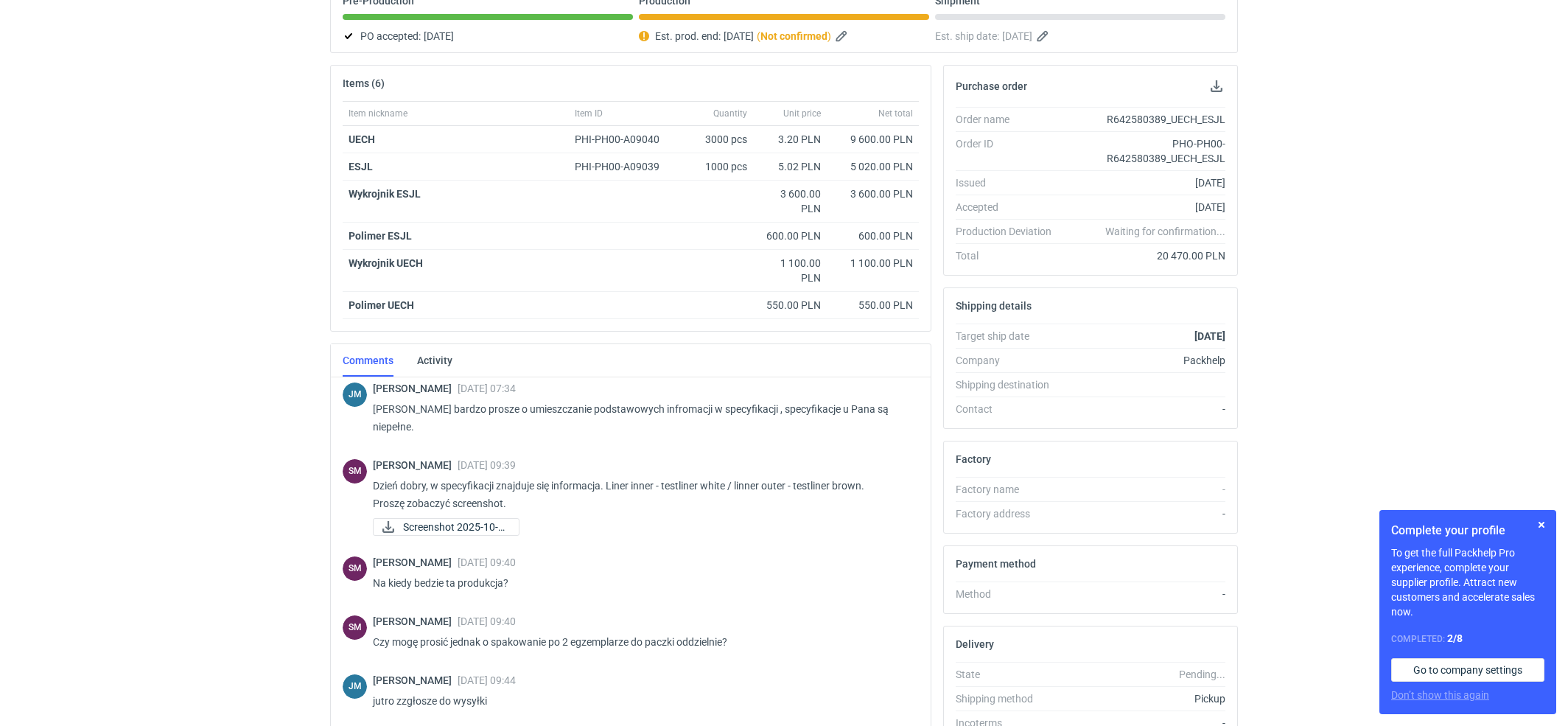
scroll to position [340, 0]
click at [452, 535] on span "Screenshot 2025-10-0..." at bounding box center [455, 528] width 104 height 17
click at [1451, 198] on div "RFQs Specs Designs Items Orders Customers Tools Analytics 37 99 JM Joanna Myśla…" at bounding box center [784, 203] width 1568 height 726
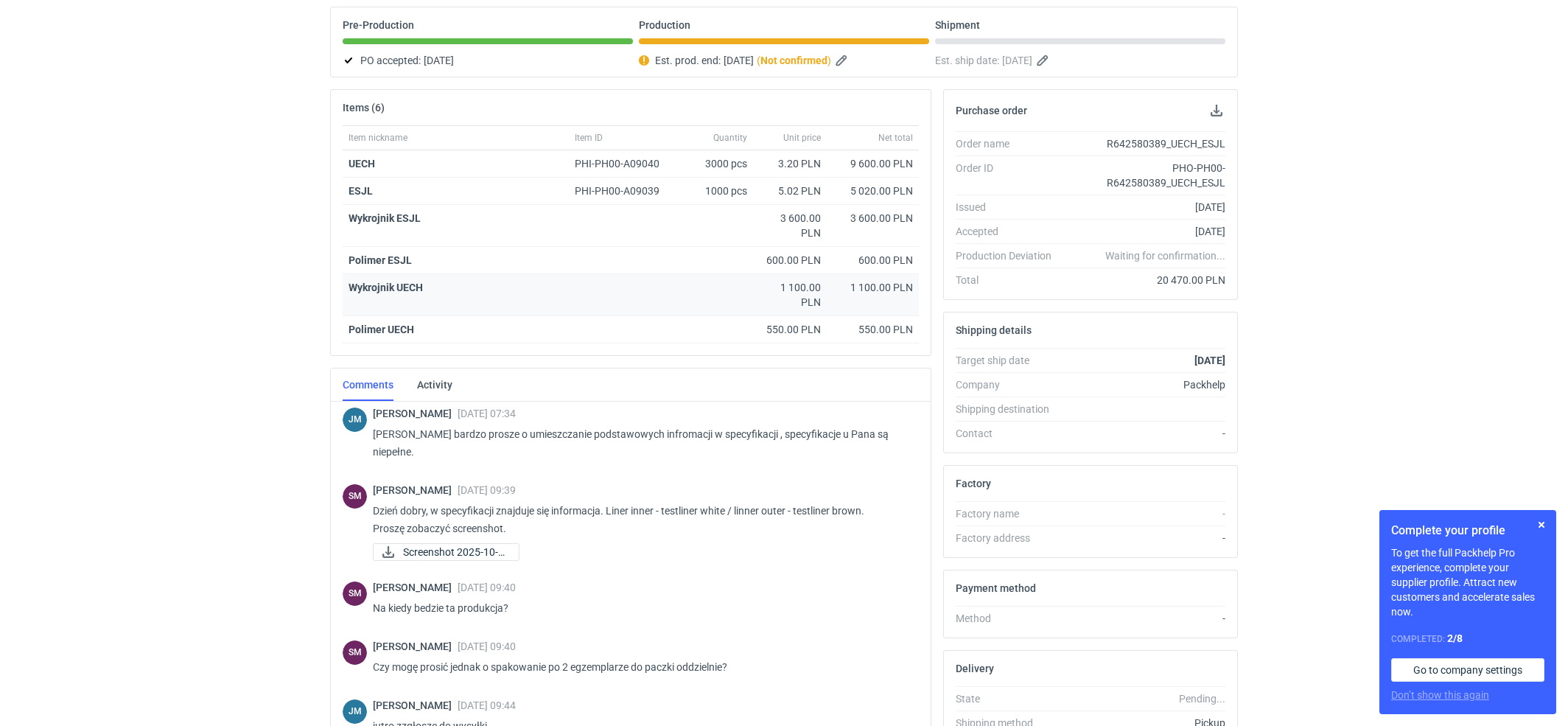
scroll to position [0, 0]
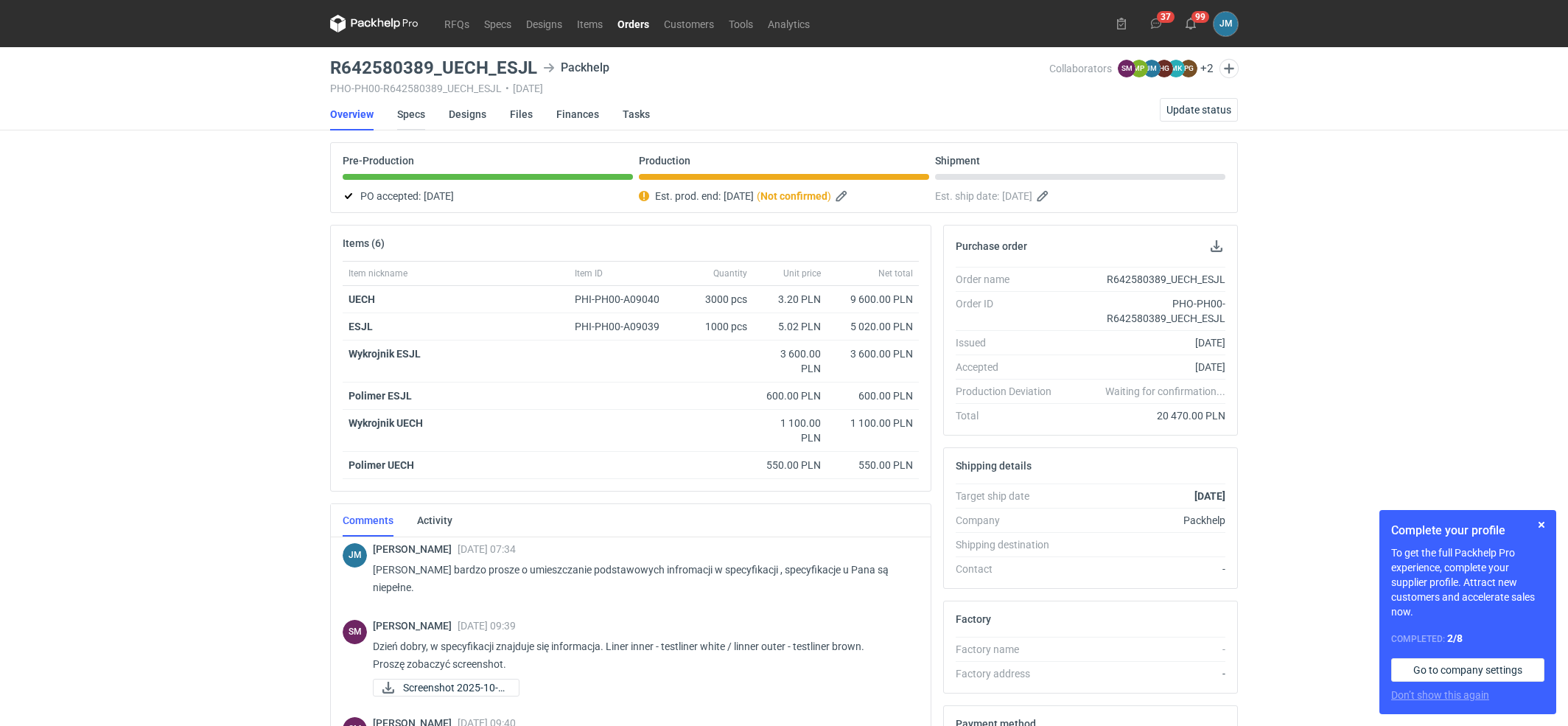
click at [407, 111] on link "Specs" at bounding box center [411, 114] width 28 height 32
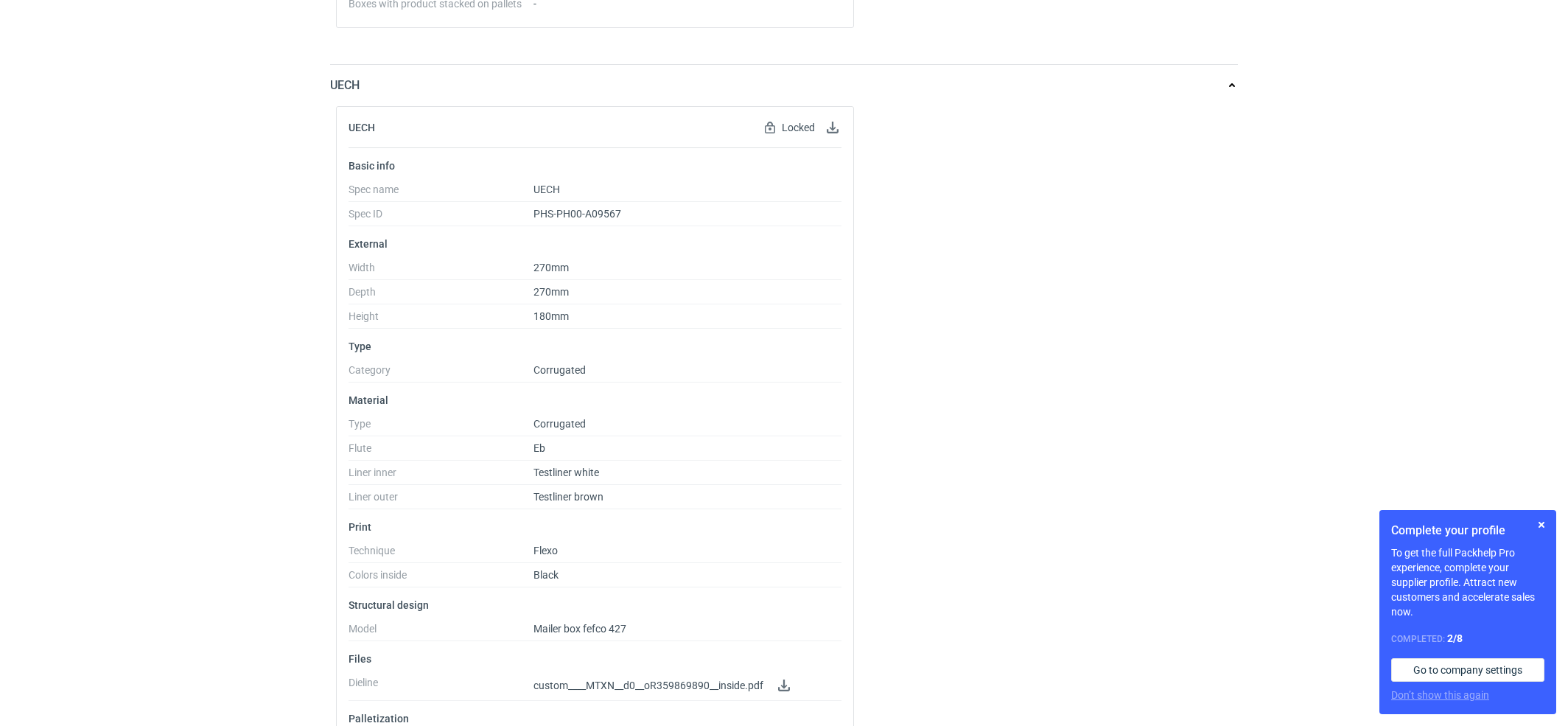
scroll to position [913, 0]
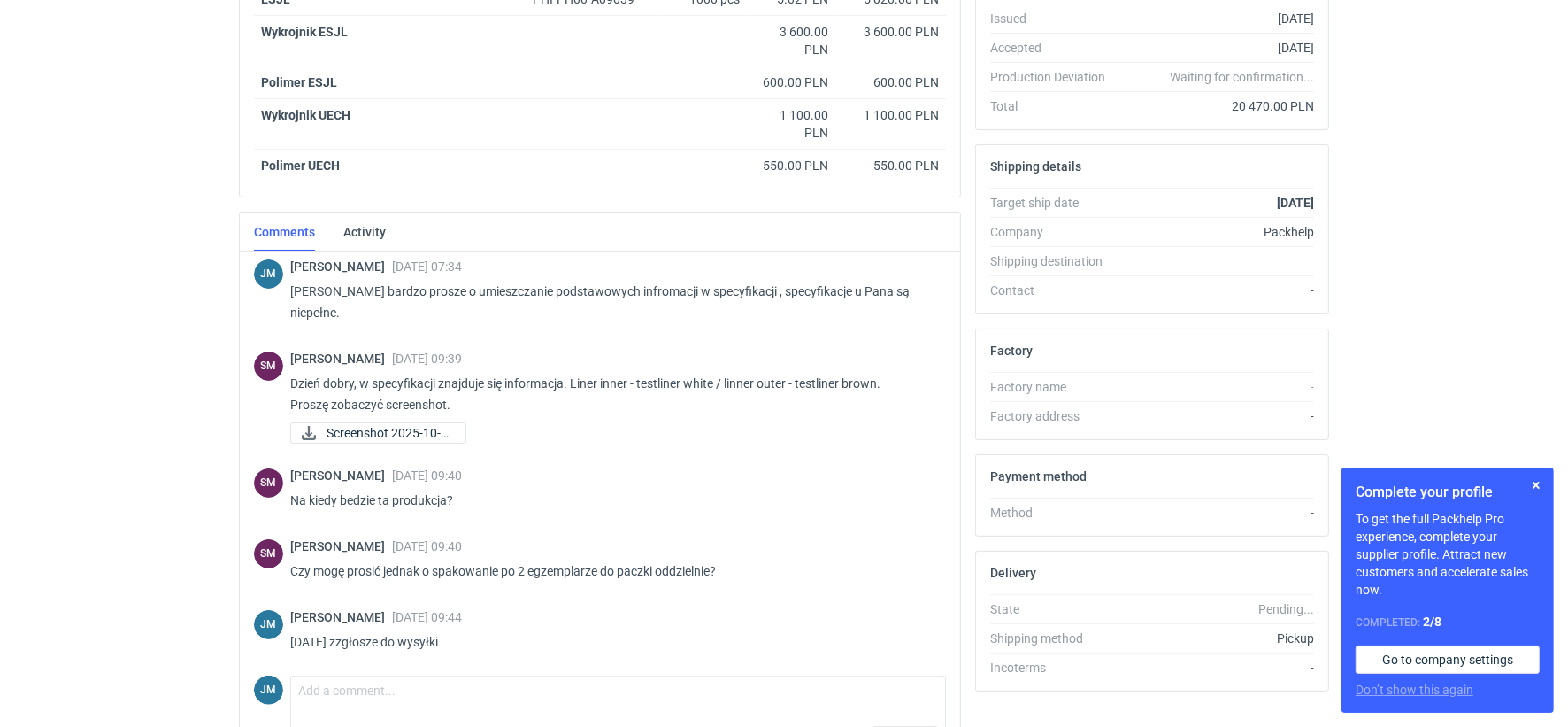
scroll to position [506, 0]
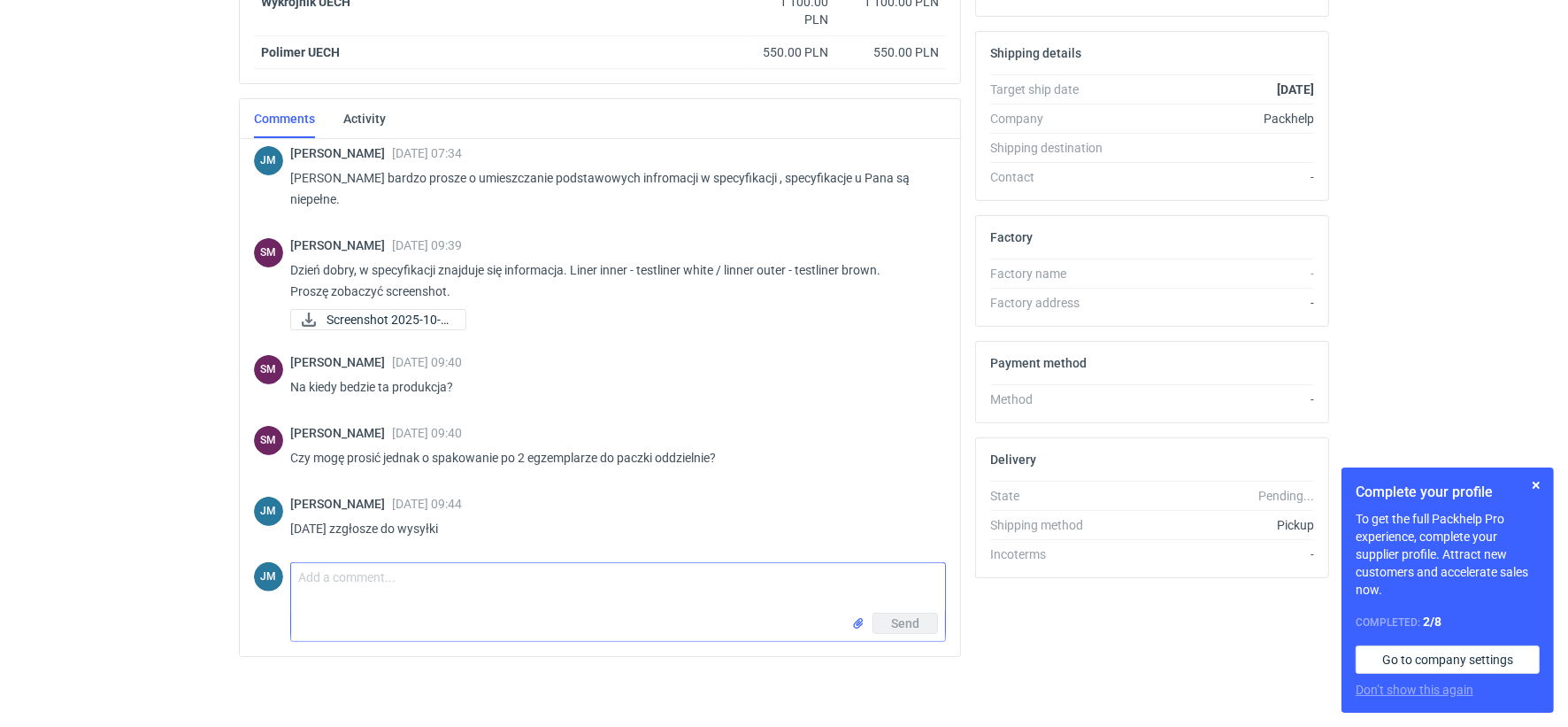
click at [297, 587] on textarea "Comment message" at bounding box center [618, 588] width 654 height 50
paste textarea "Panie Sebastianie na spokojnie tektura biała jesw tekturą wewnętrzną z nadrukiem"
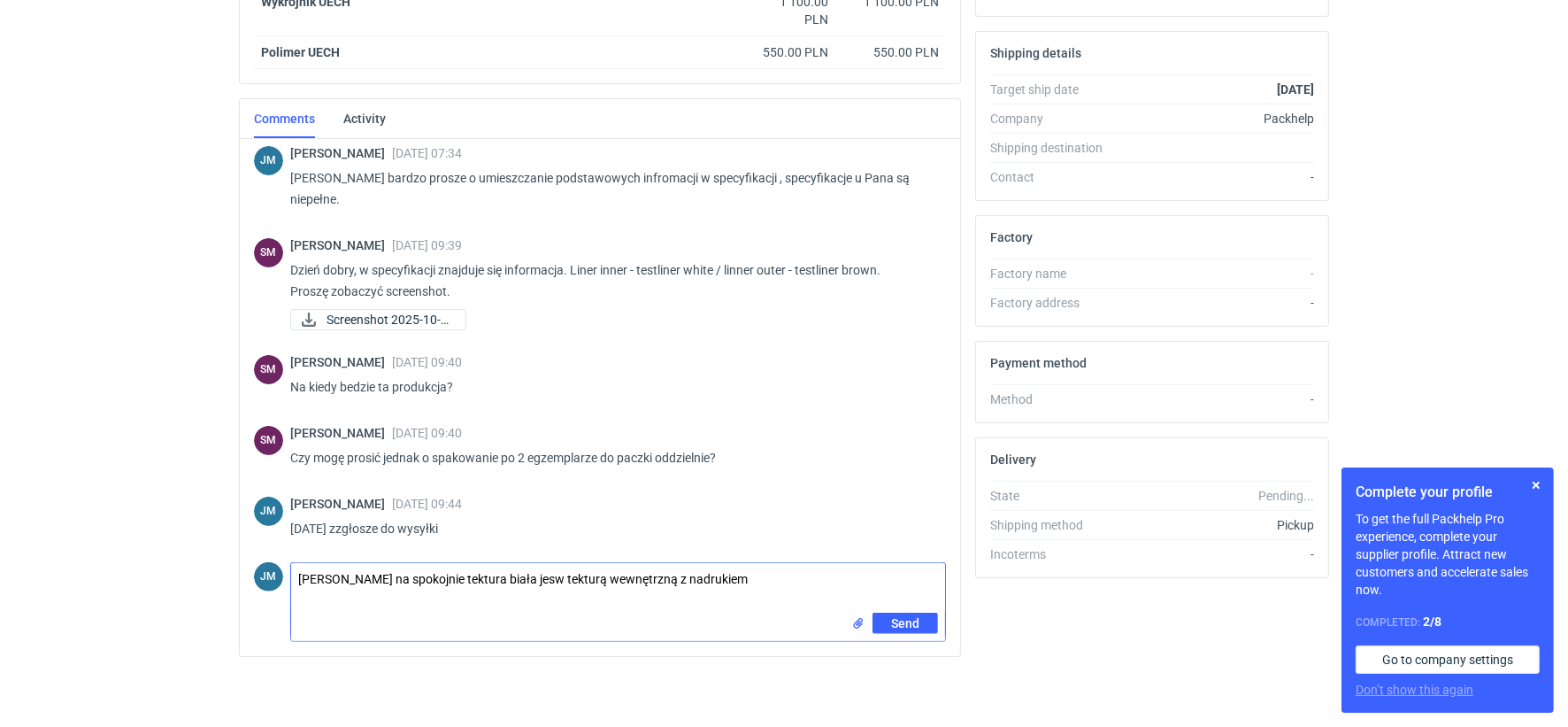
click at [565, 579] on textarea "Panie Sebastianie na spokojnie tektura biała jesw tekturą wewnętrzną z nadrukiem" at bounding box center [618, 588] width 654 height 50
click at [799, 586] on textarea "Panie Sebastianie na spokojnie tektura biała jest tekturą wewnętrzną z nadrukiem" at bounding box center [618, 588] width 654 height 50
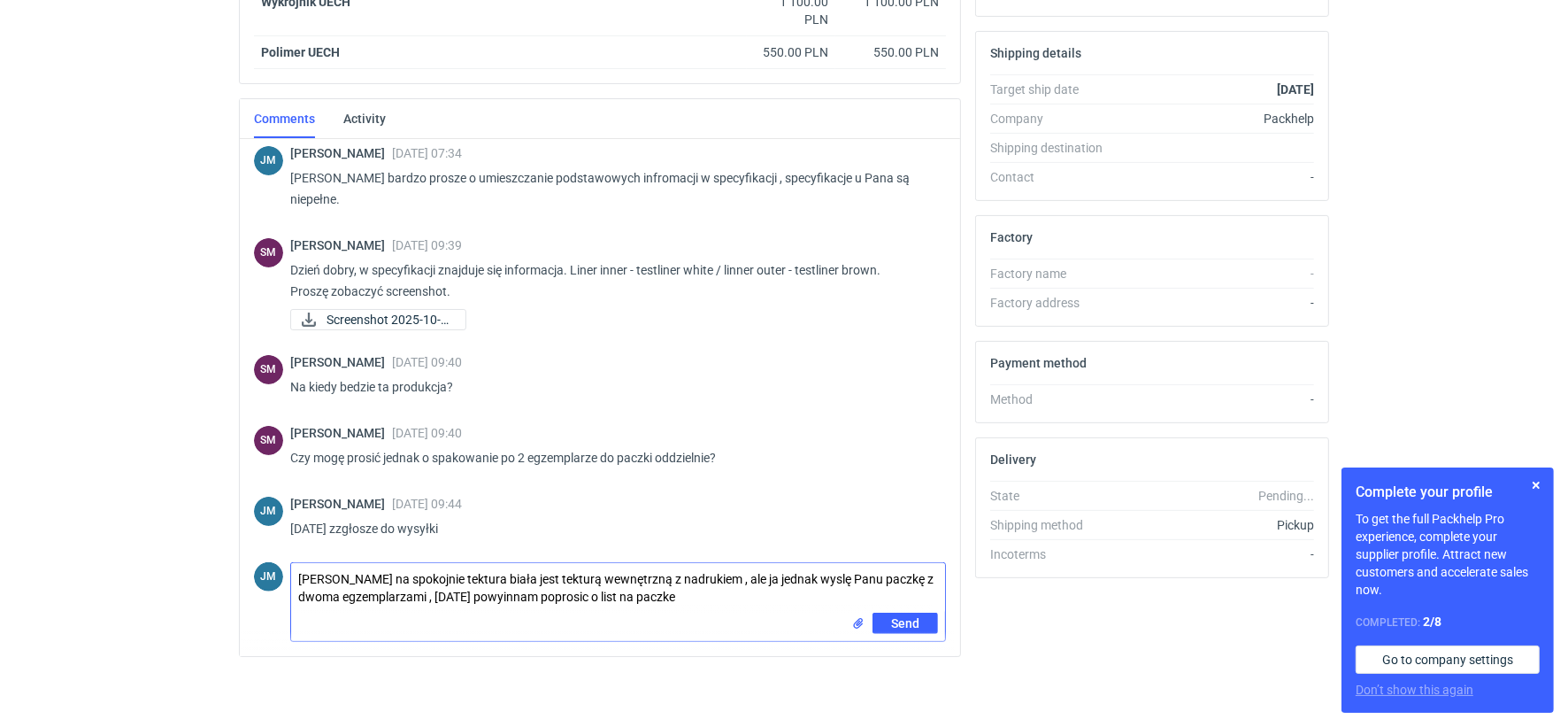
type textarea "Panie Sebastianie na spokojnie tektura biała jest tekturą wewnętrzną z nadrukie…"
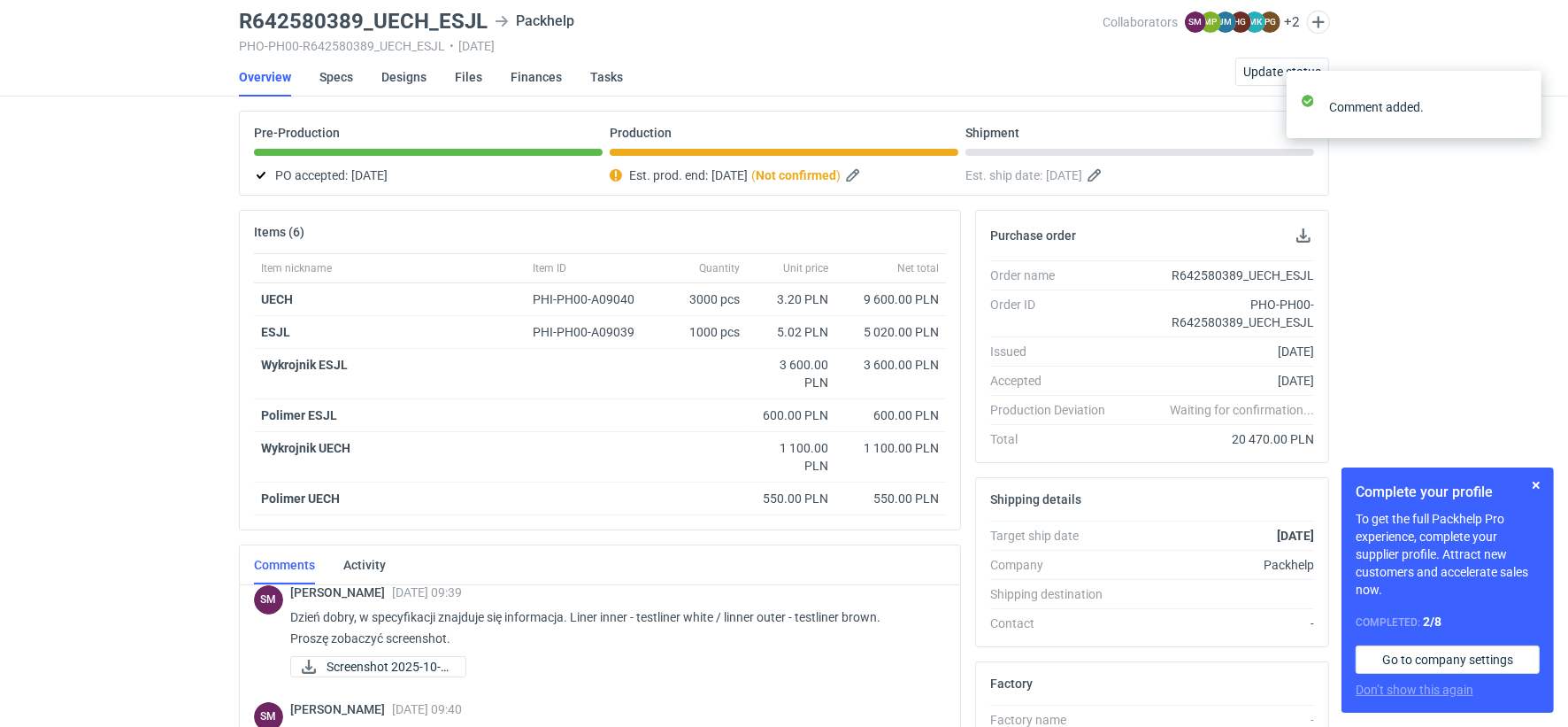
scroll to position [0, 0]
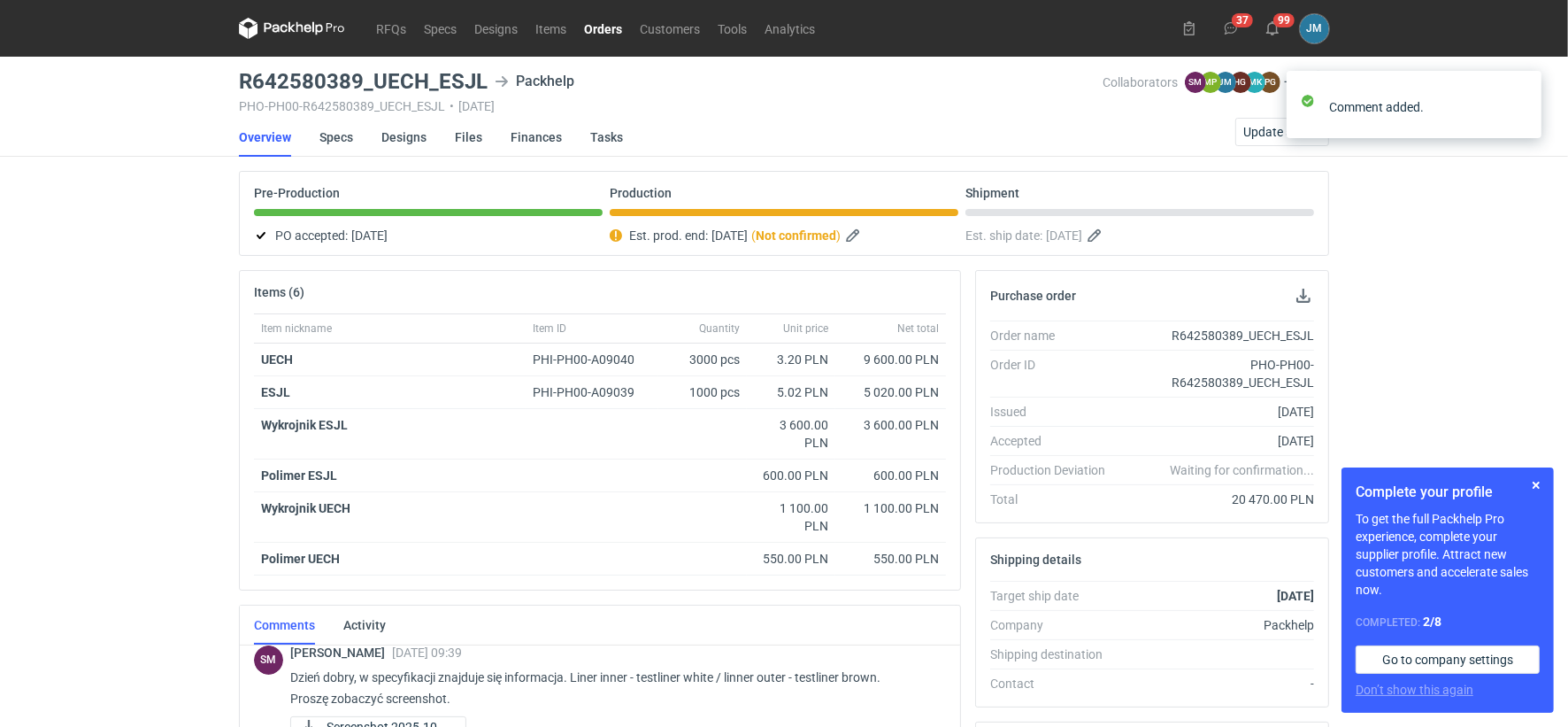
click at [274, 19] on icon at bounding box center [291, 28] width 106 height 21
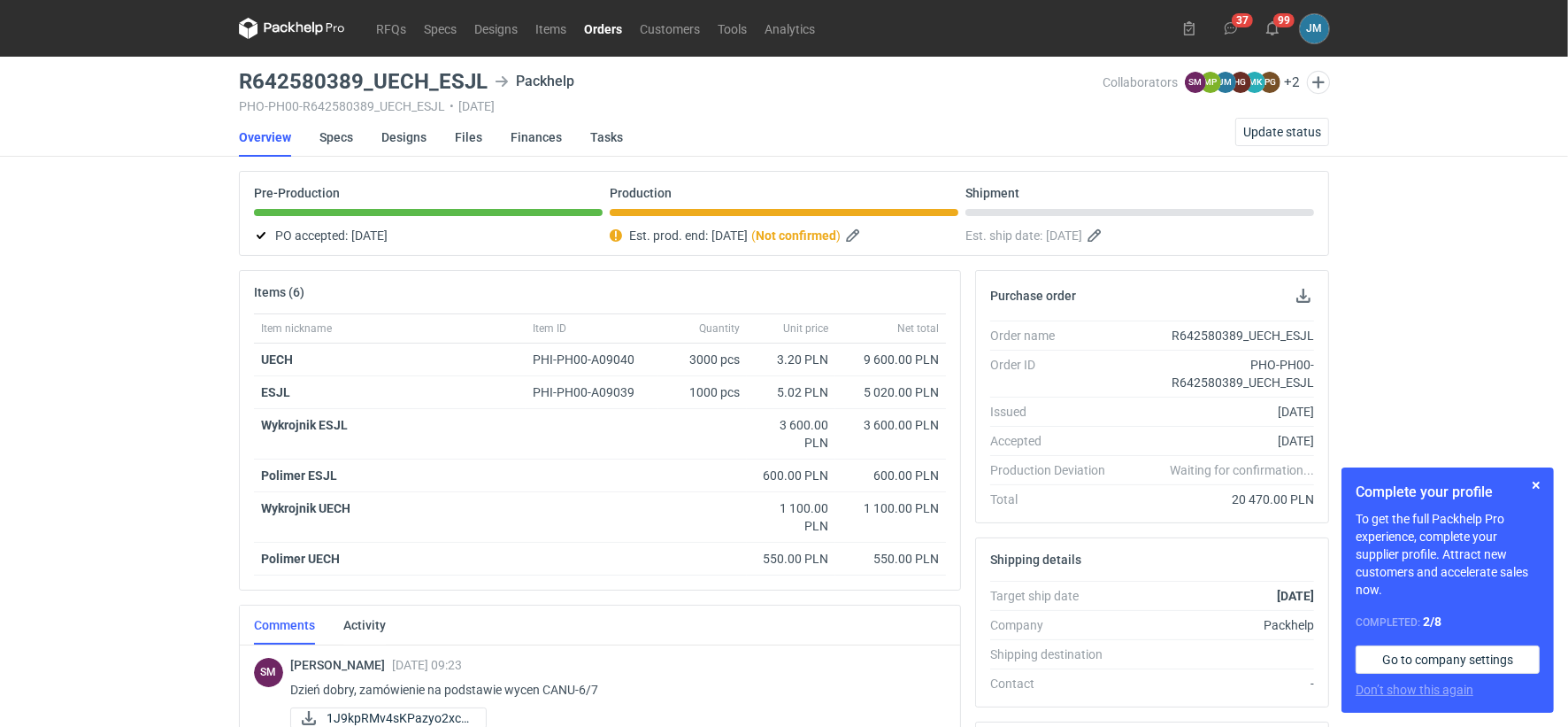
click at [280, 28] on icon at bounding box center [275, 27] width 23 height 10
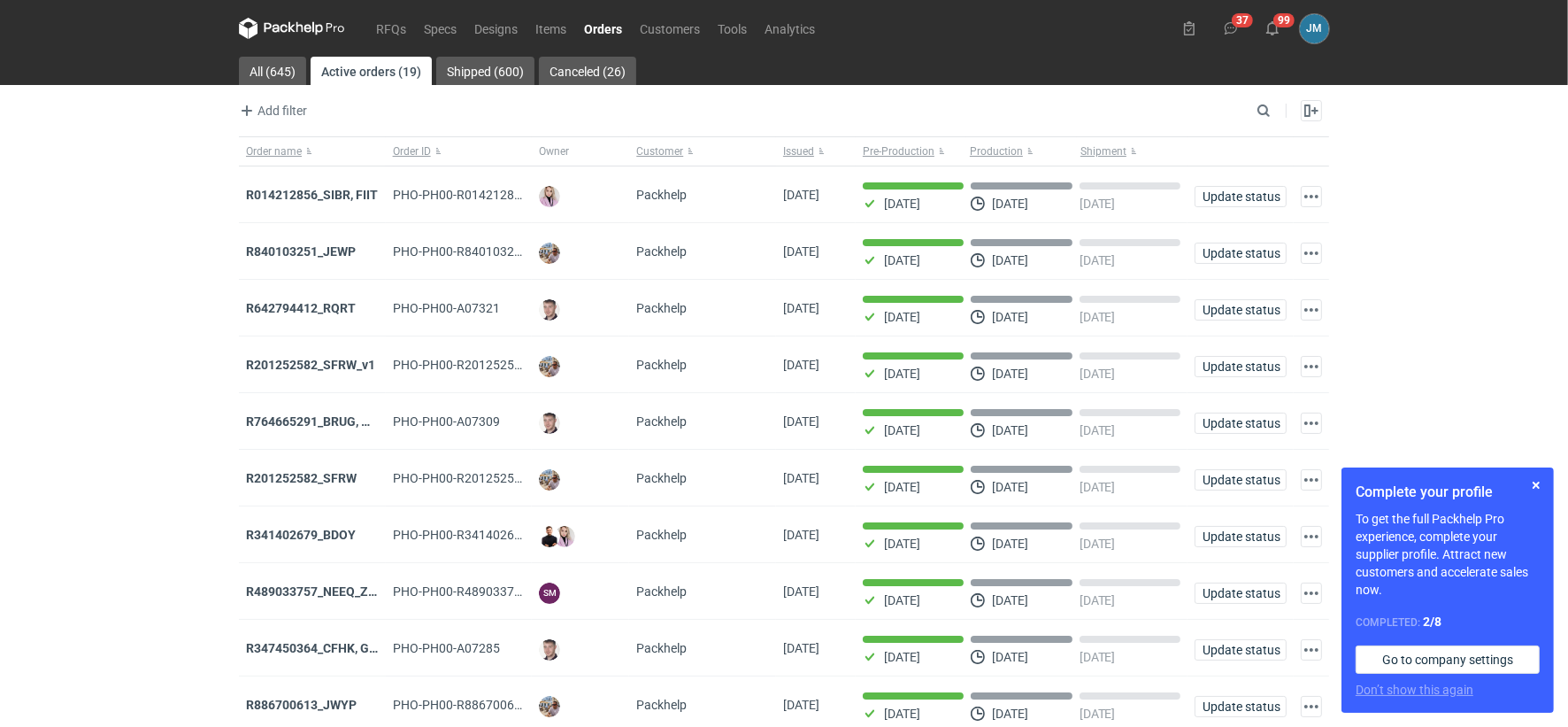
click at [272, 20] on icon at bounding box center [291, 28] width 106 height 21
click at [304, 27] on icon at bounding box center [308, 28] width 7 height 8
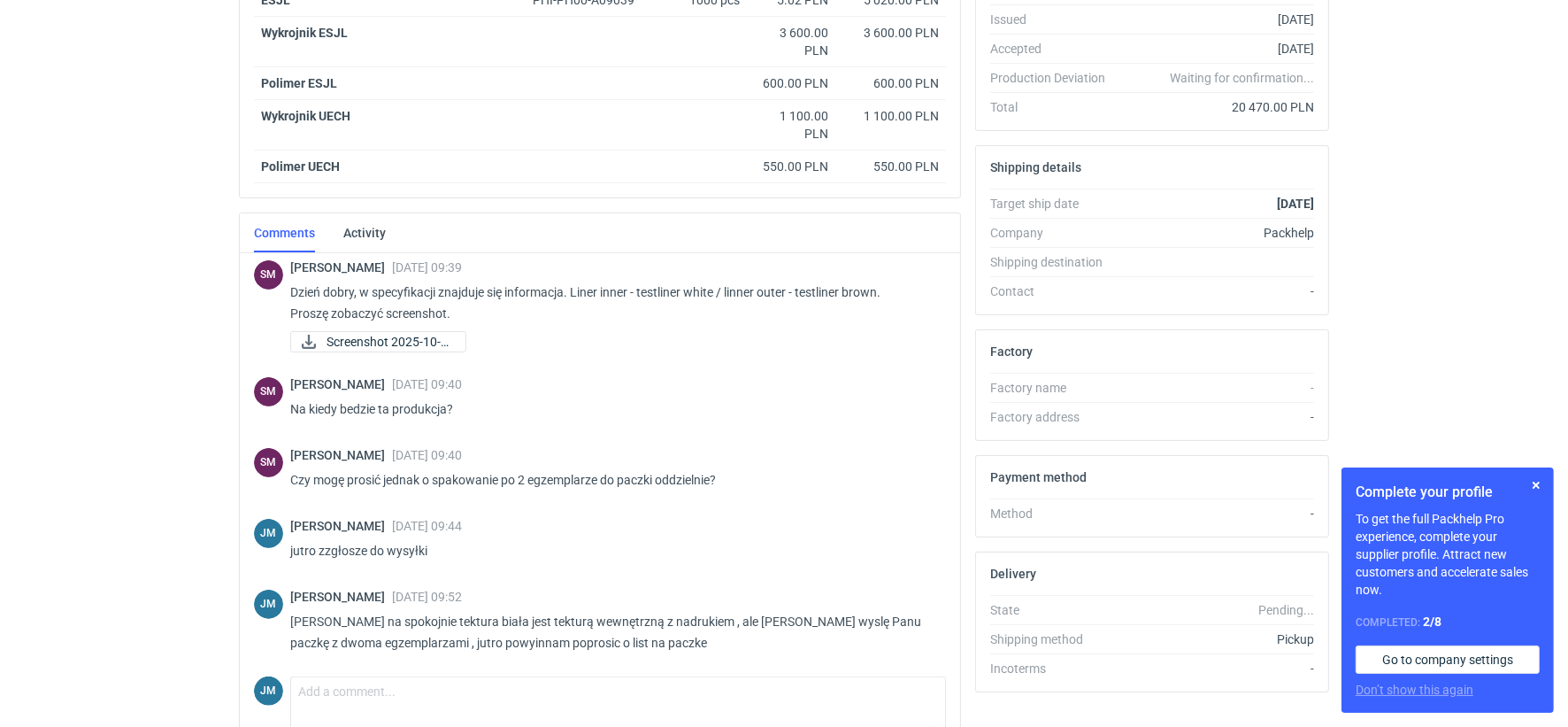
scroll to position [393, 0]
click at [1528, 485] on button "button" at bounding box center [1535, 484] width 21 height 21
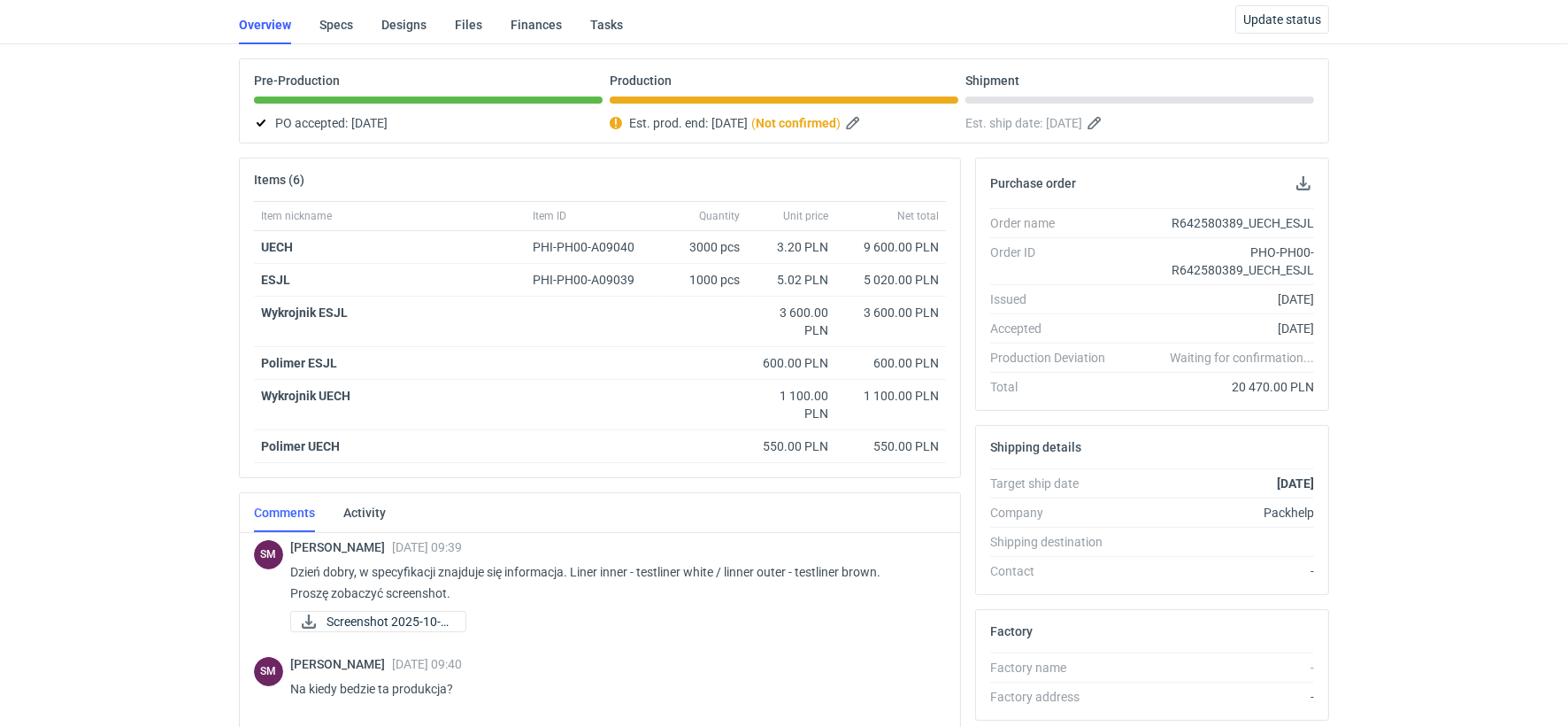
scroll to position [0, 0]
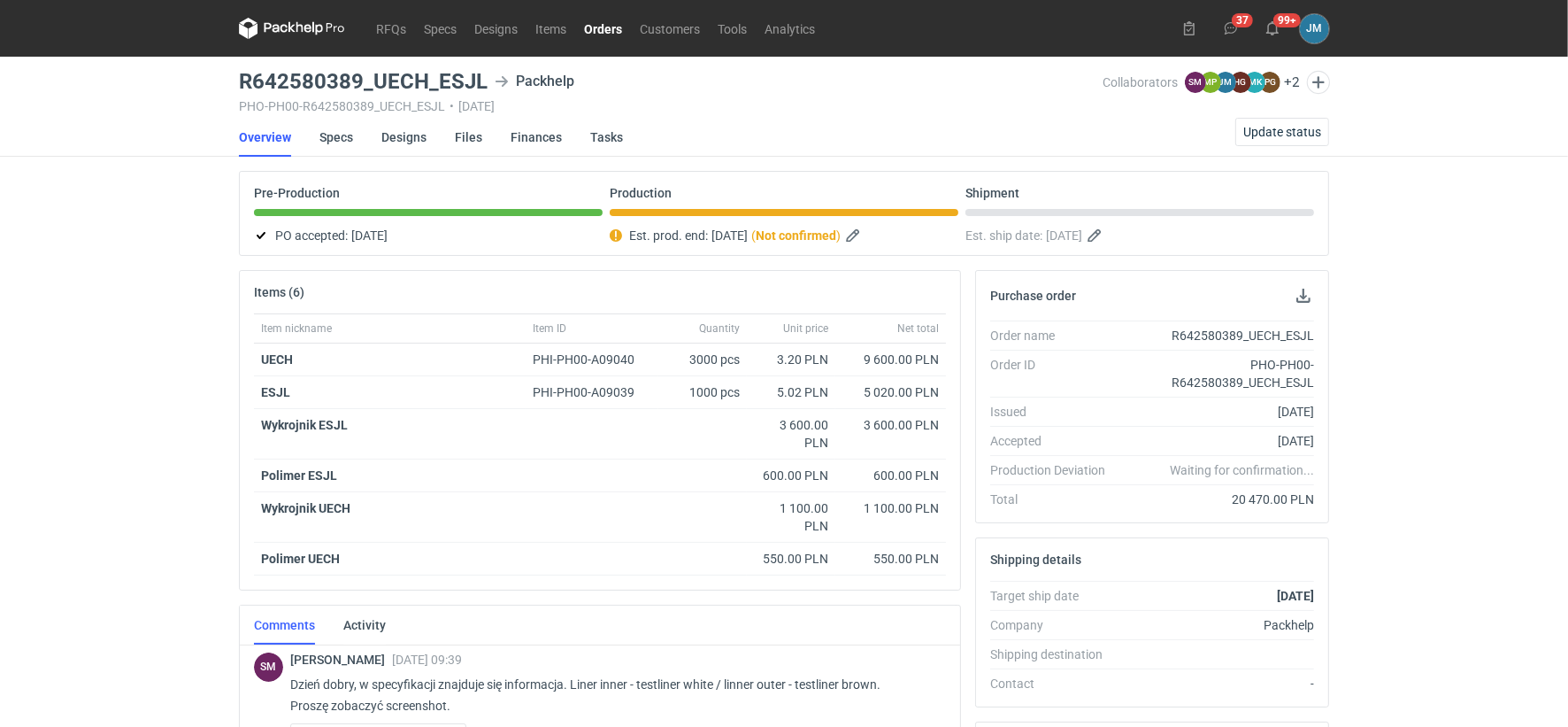
click at [310, 33] on icon at bounding box center [291, 28] width 106 height 21
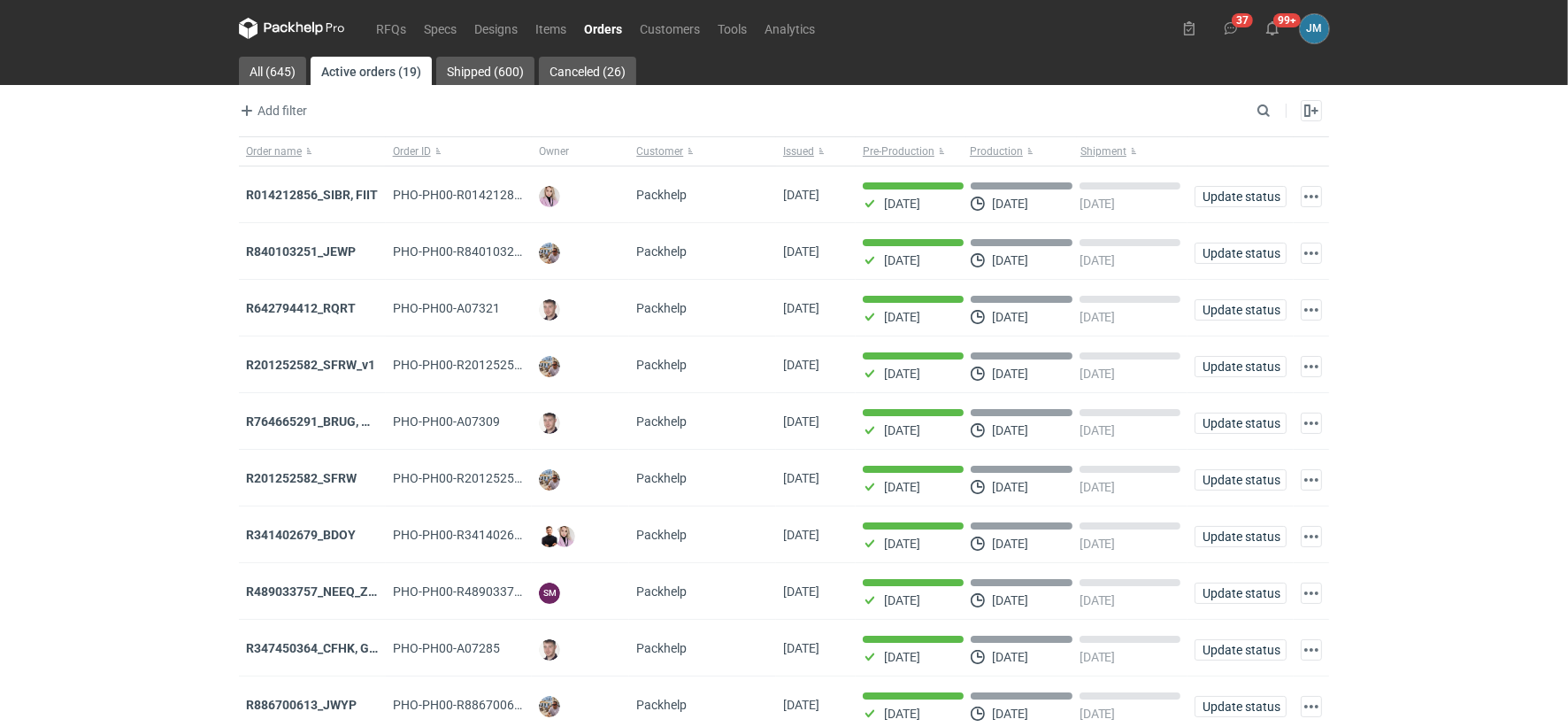
click at [274, 30] on icon at bounding box center [291, 28] width 106 height 21
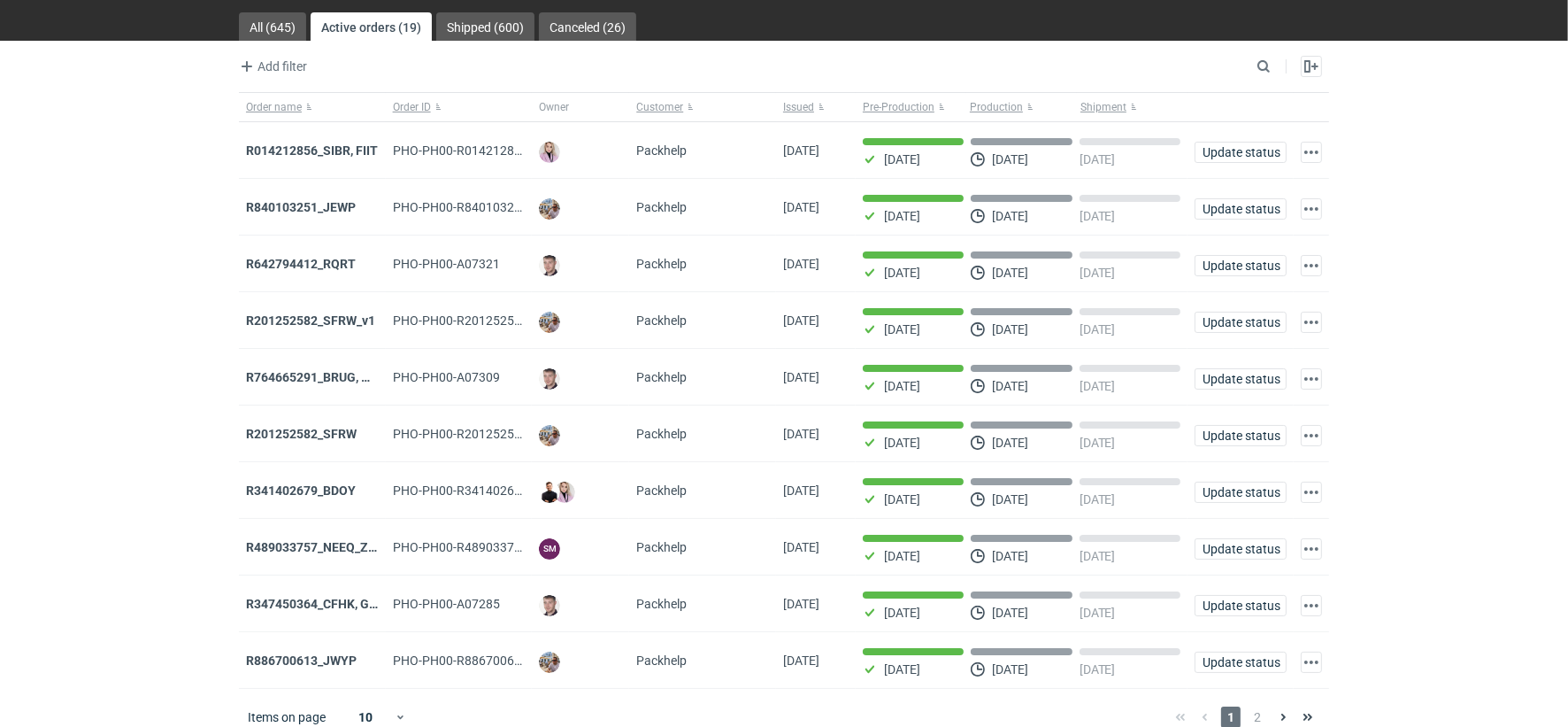
scroll to position [68, 0]
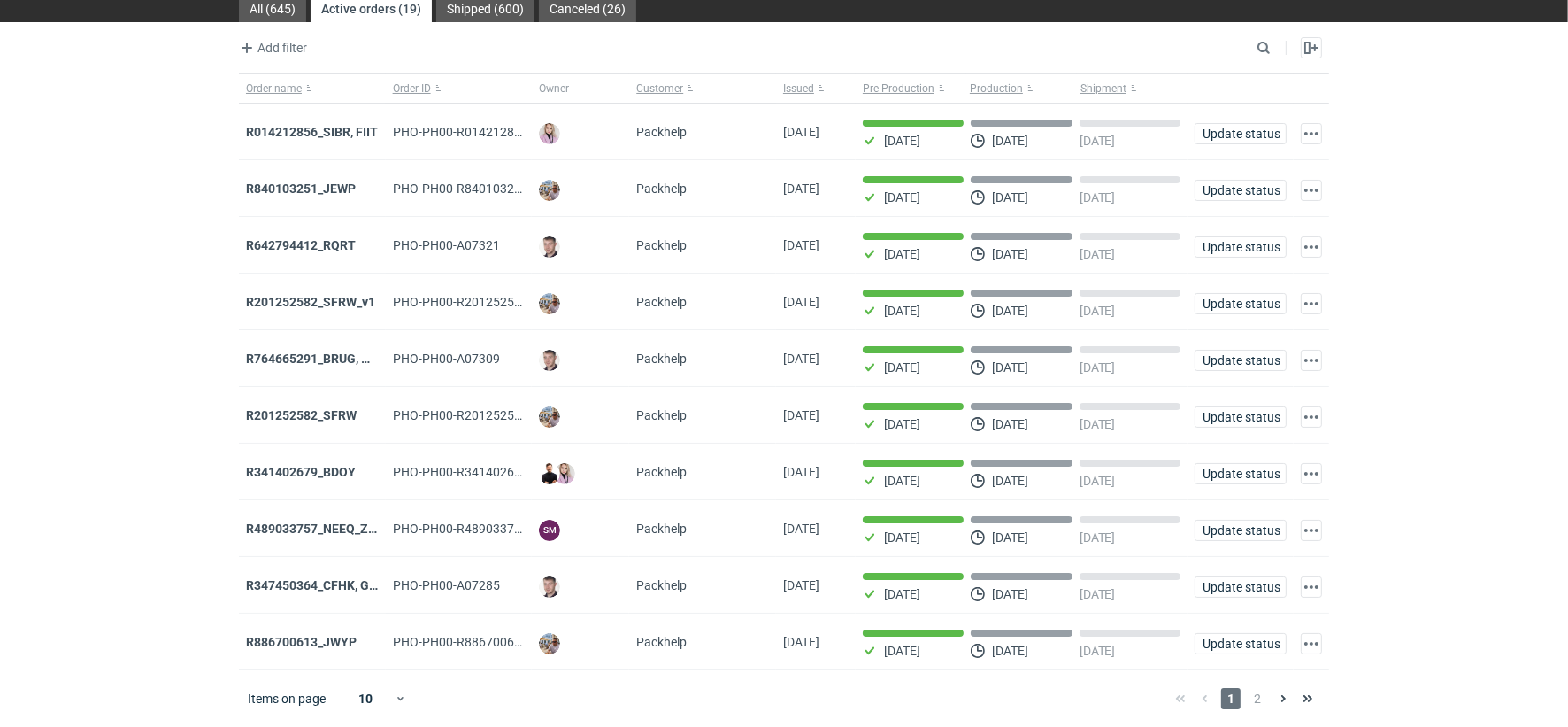
click at [1257, 710] on div "Items on page 10 1 2" at bounding box center [784, 698] width 1090 height 57
click at [1255, 698] on span "2" at bounding box center [1258, 698] width 20 height 21
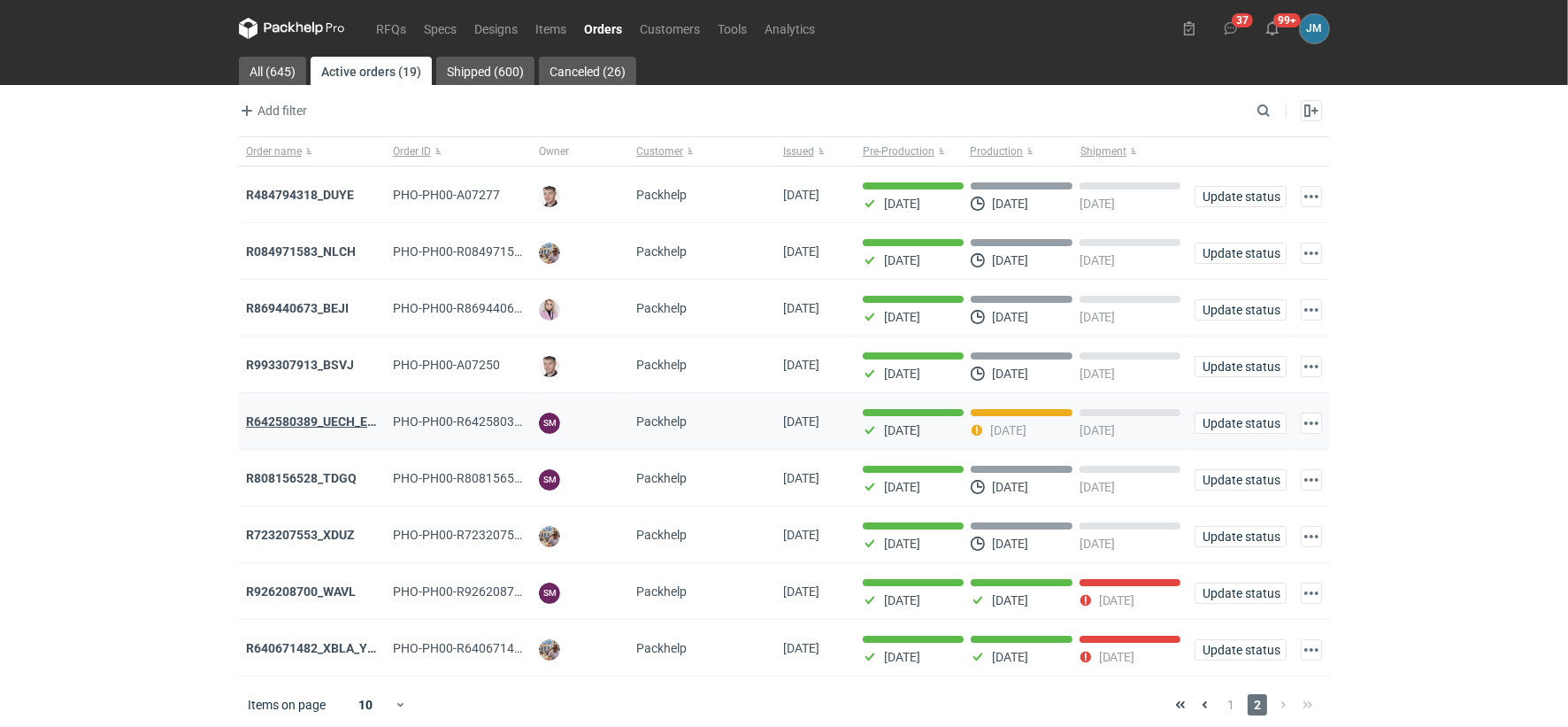
click at [339, 423] on strong "R642580389_UECH_ESJL" at bounding box center [318, 422] width 143 height 14
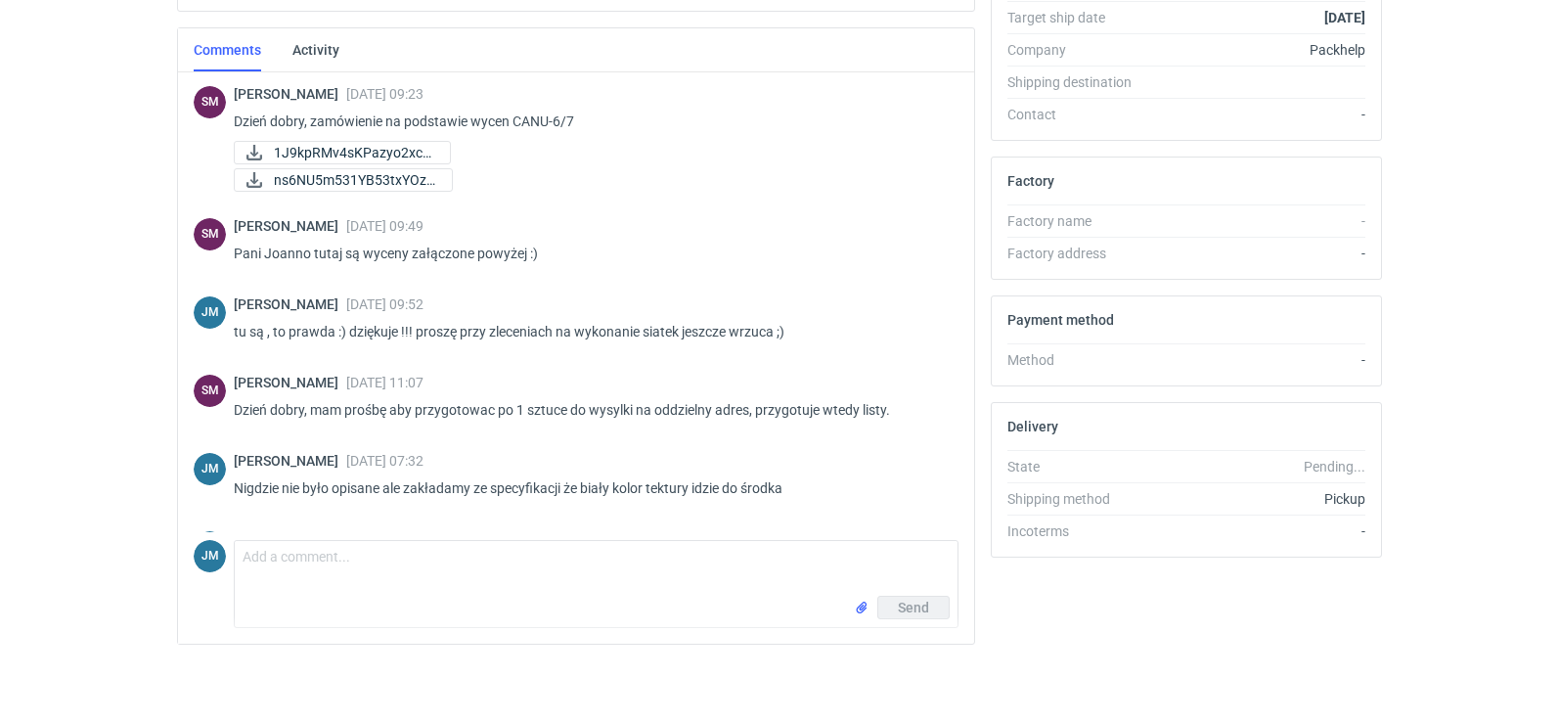
scroll to position [249, 0]
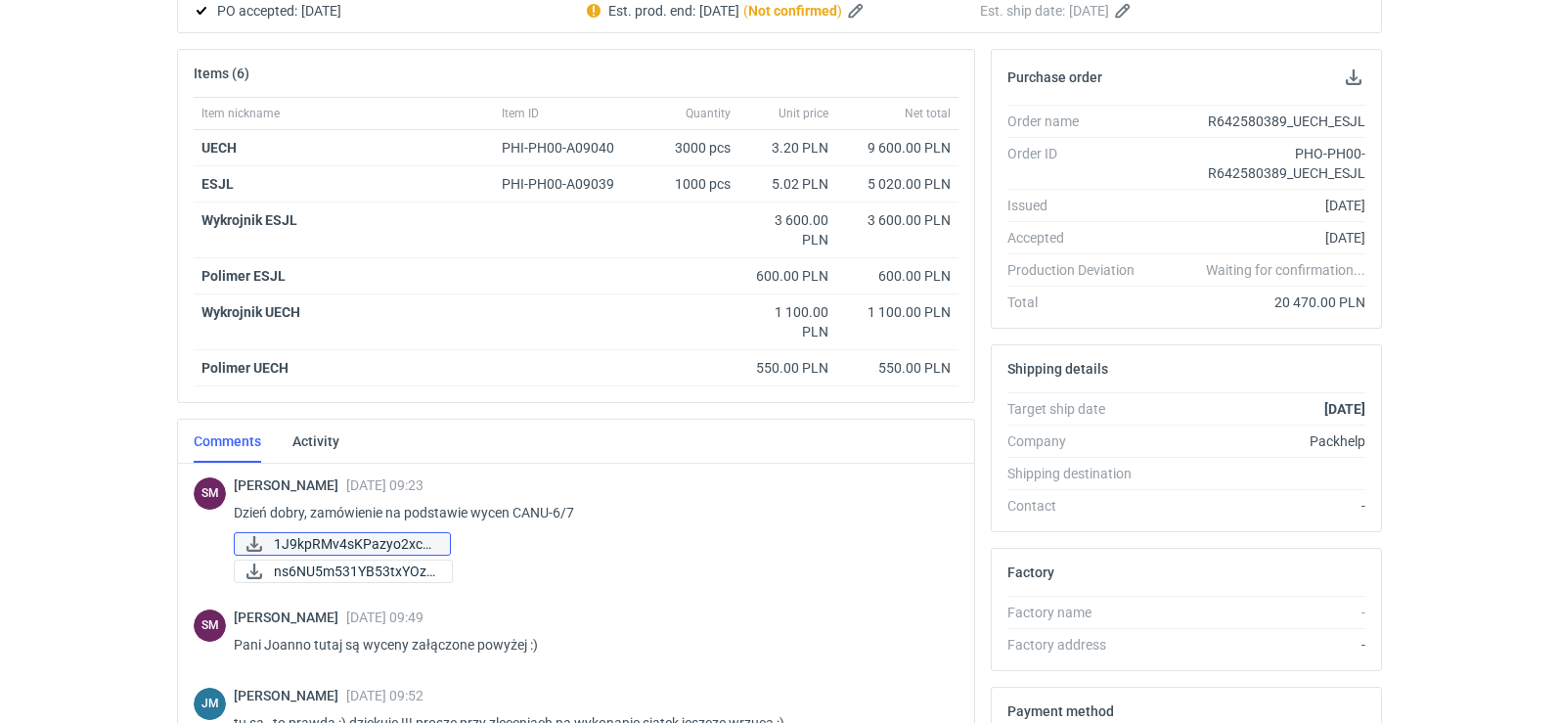
click at [305, 534] on span "1J9kpRMv4sKPazyo2xcD..." at bounding box center [354, 544] width 160 height 22
click at [269, 566] on link "ns6NU5m531YB53txYOzF..." at bounding box center [343, 570] width 219 height 23
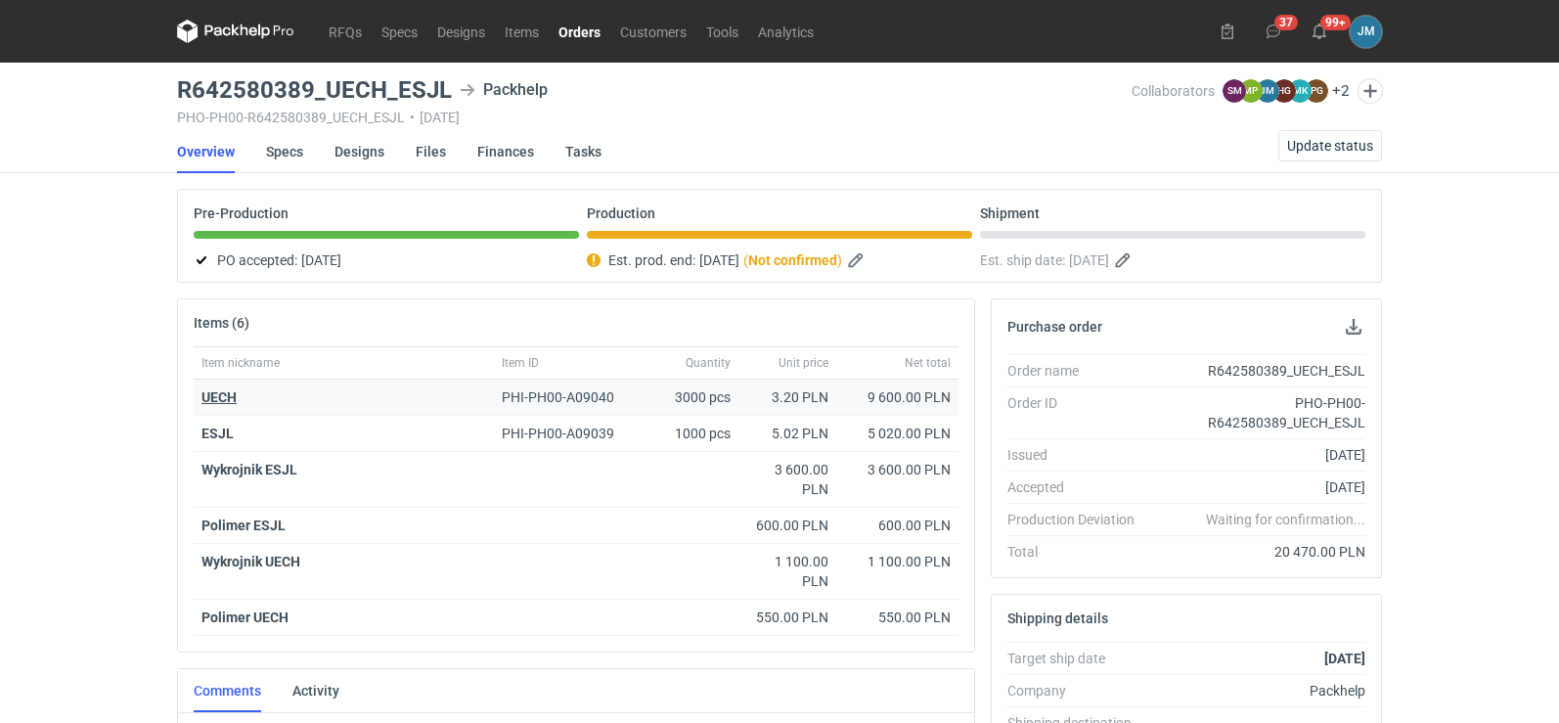
click at [220, 392] on strong "UECH" at bounding box center [218, 397] width 35 height 16
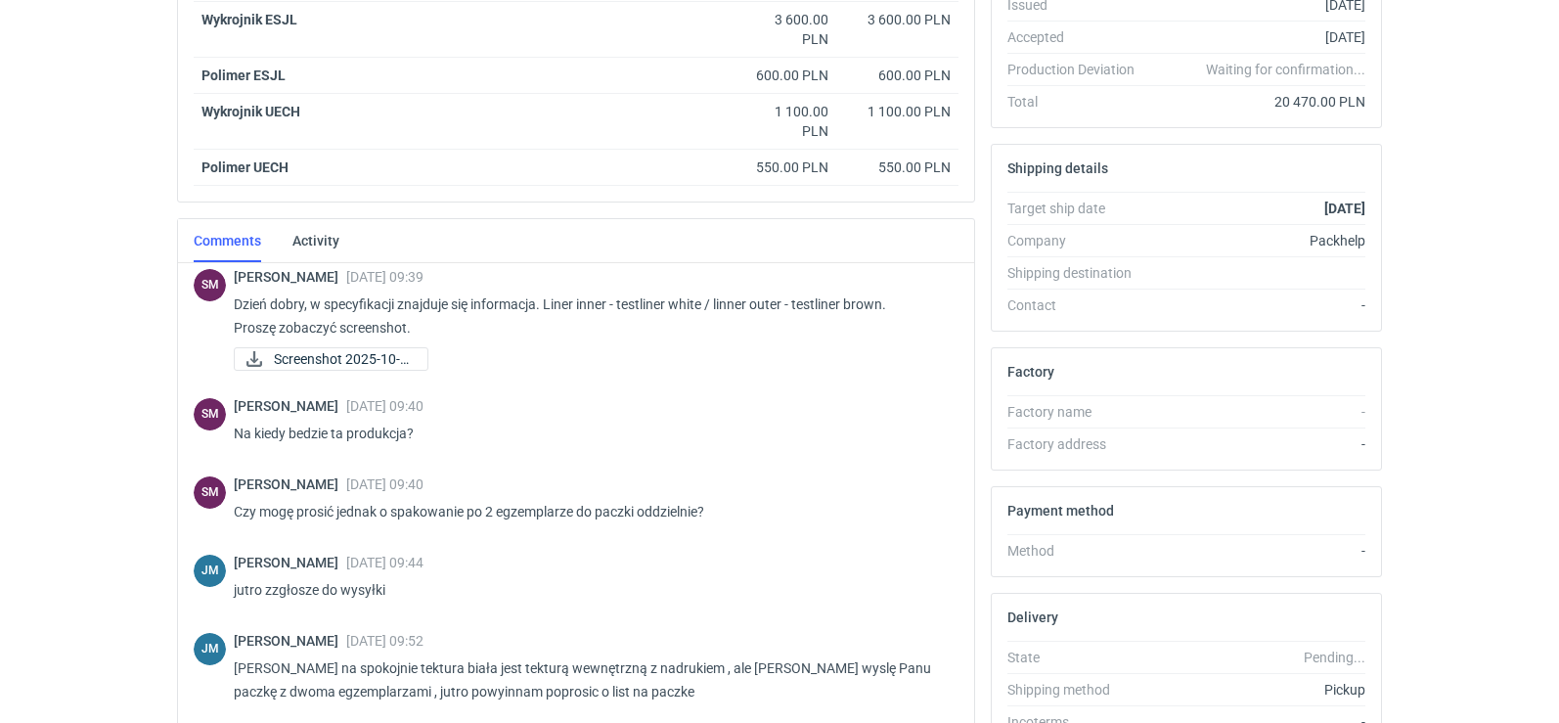
scroll to position [59, 0]
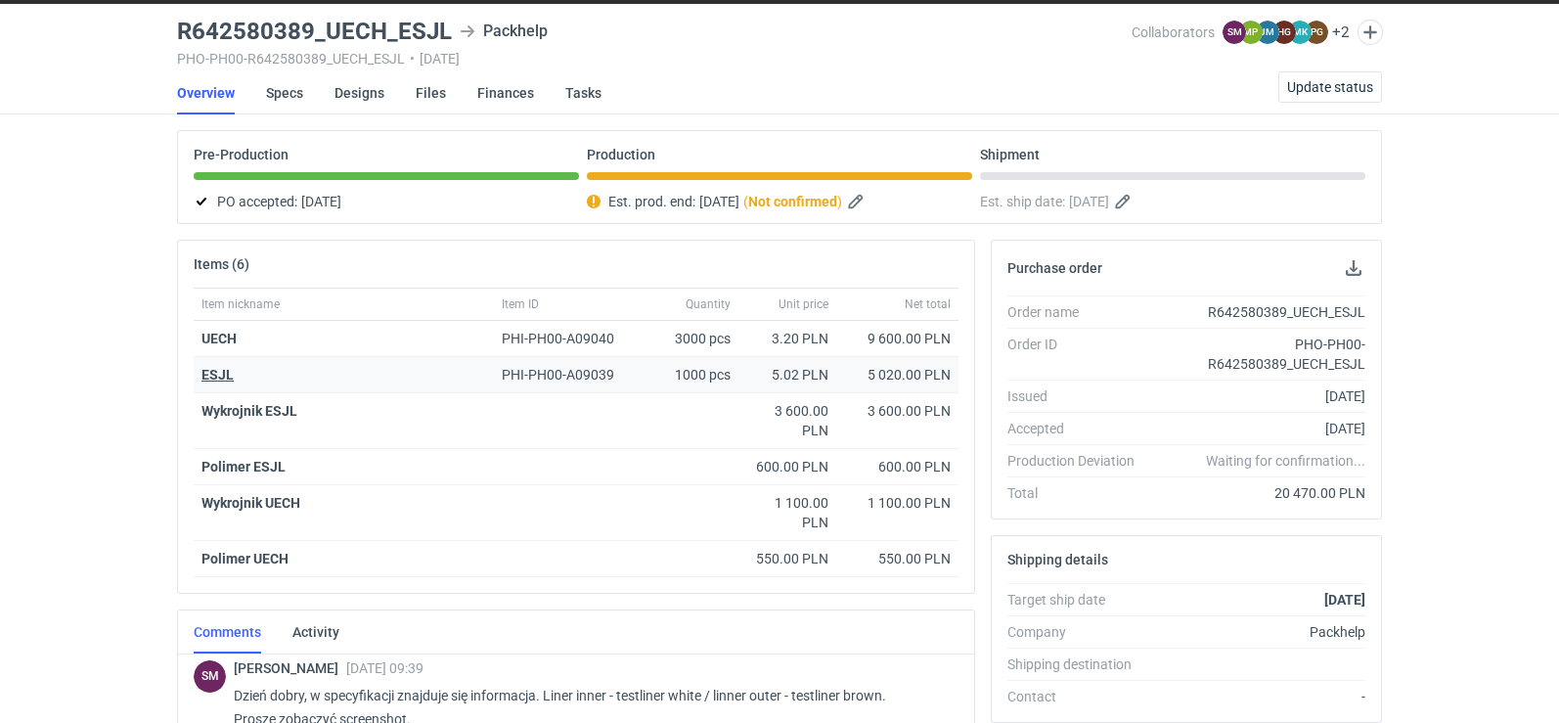
click at [214, 378] on strong "ESJL" at bounding box center [217, 375] width 32 height 16
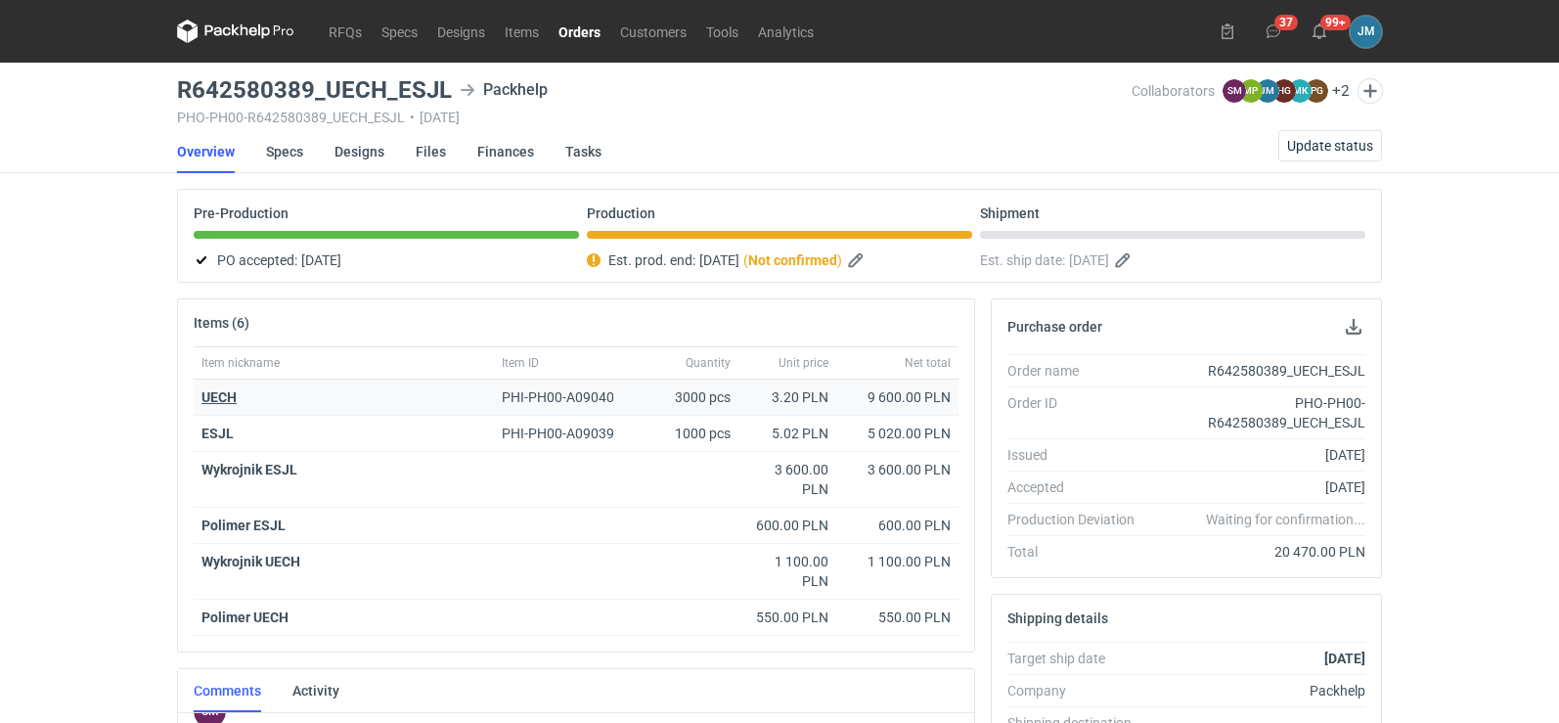
click at [212, 402] on strong "UECH" at bounding box center [218, 397] width 35 height 16
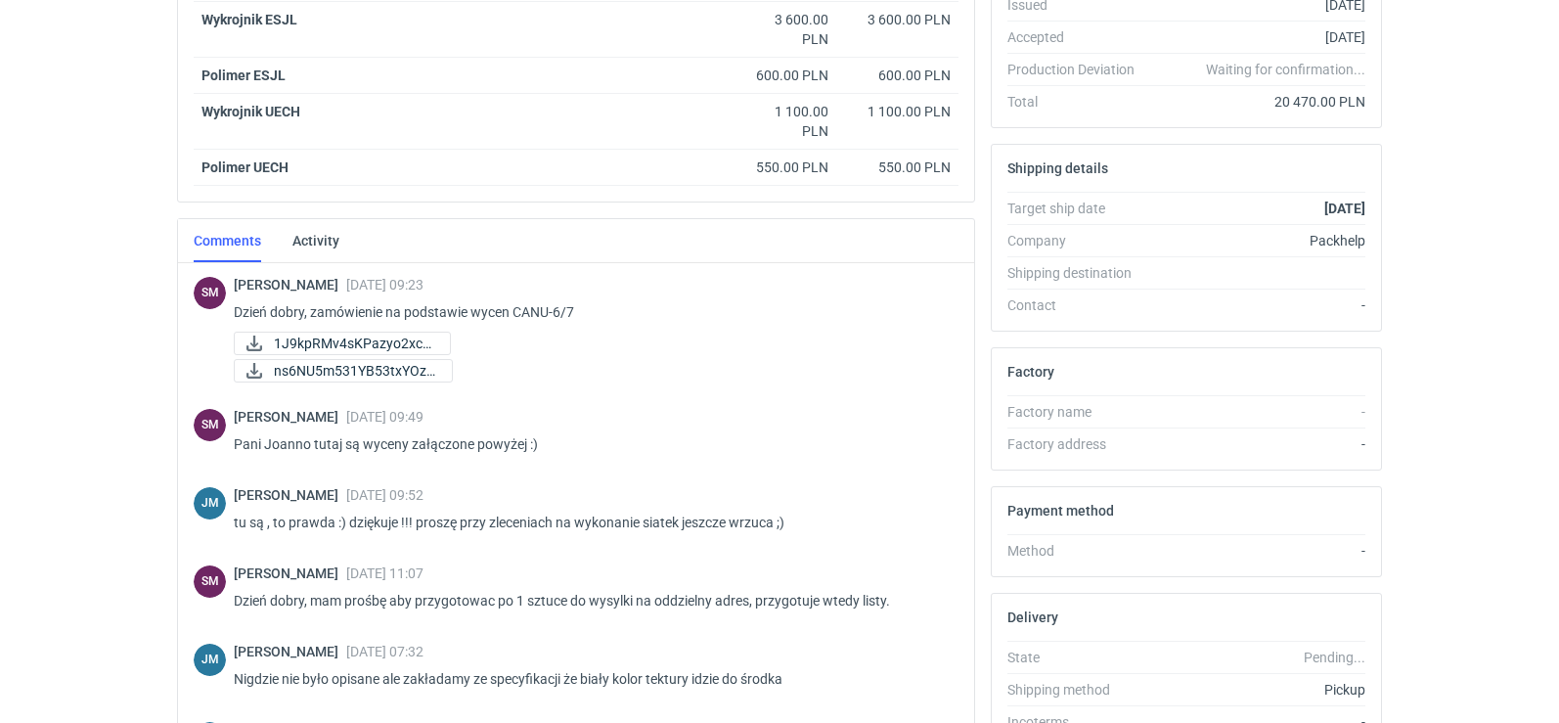
scroll to position [59, 0]
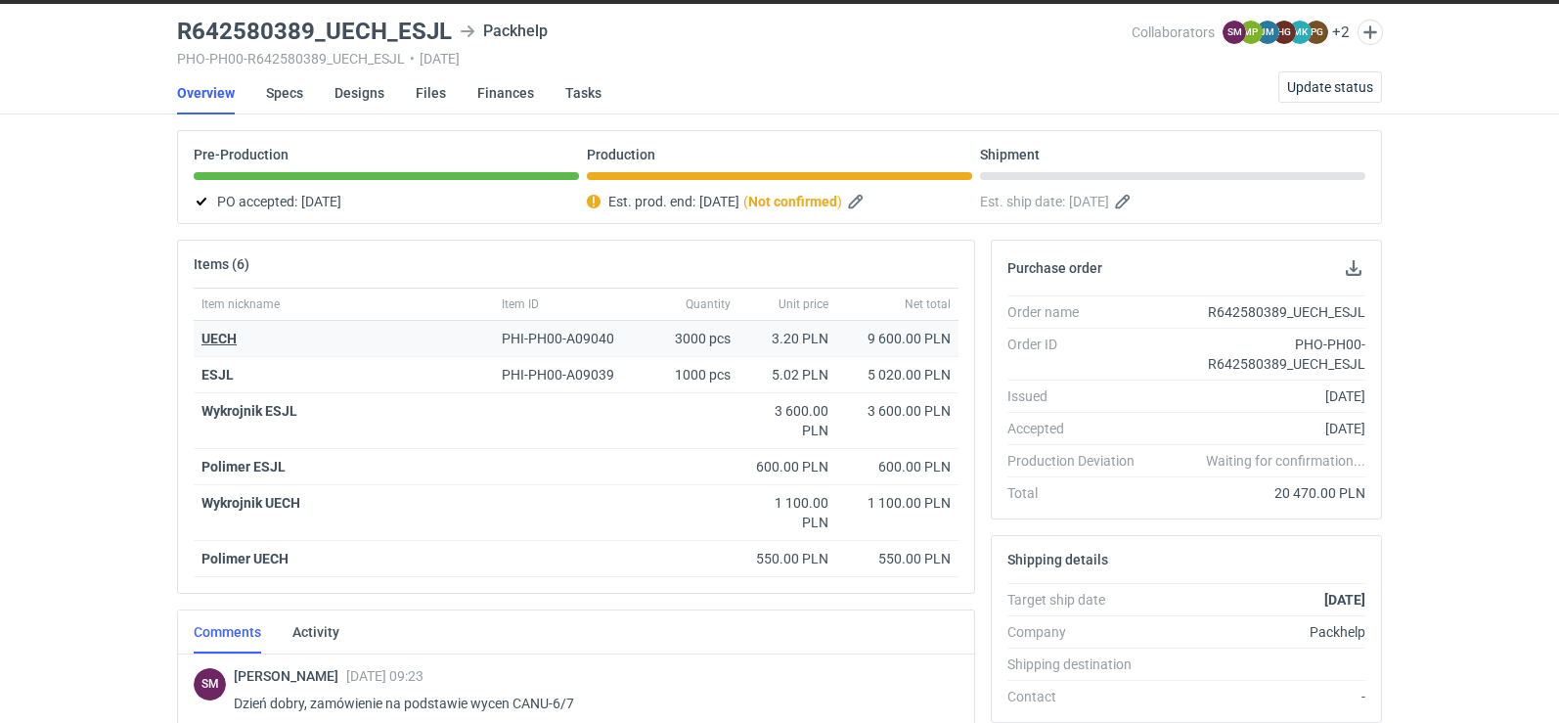
click at [231, 339] on strong "UECH" at bounding box center [218, 339] width 35 height 16
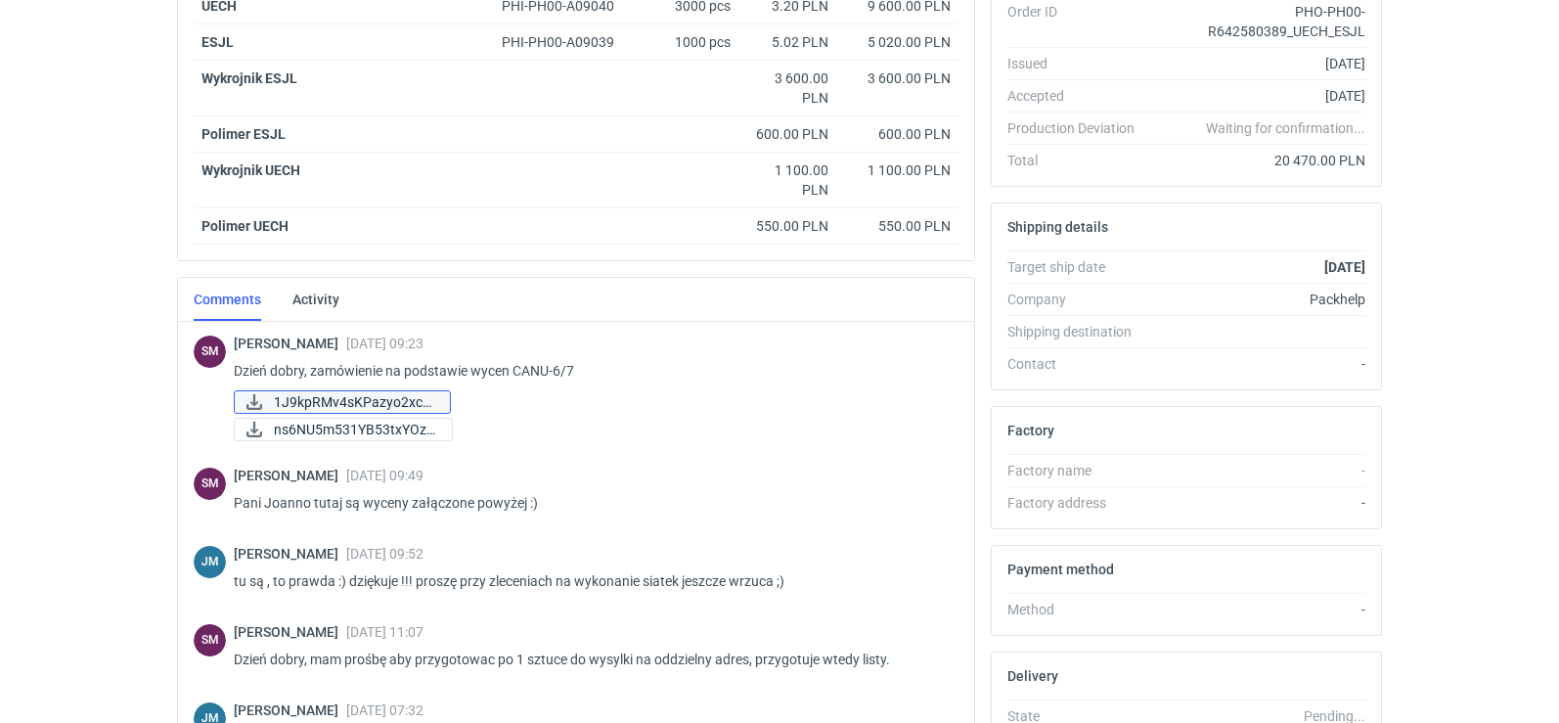
click at [358, 404] on span "1J9kpRMv4sKPazyo2xcD..." at bounding box center [354, 402] width 160 height 22
click at [289, 431] on span "ns6NU5m531YB53txYOzF..." at bounding box center [355, 430] width 162 height 22
click at [384, 400] on span "1J9kpRMv4sKPazyo2xcD..." at bounding box center [354, 402] width 160 height 22
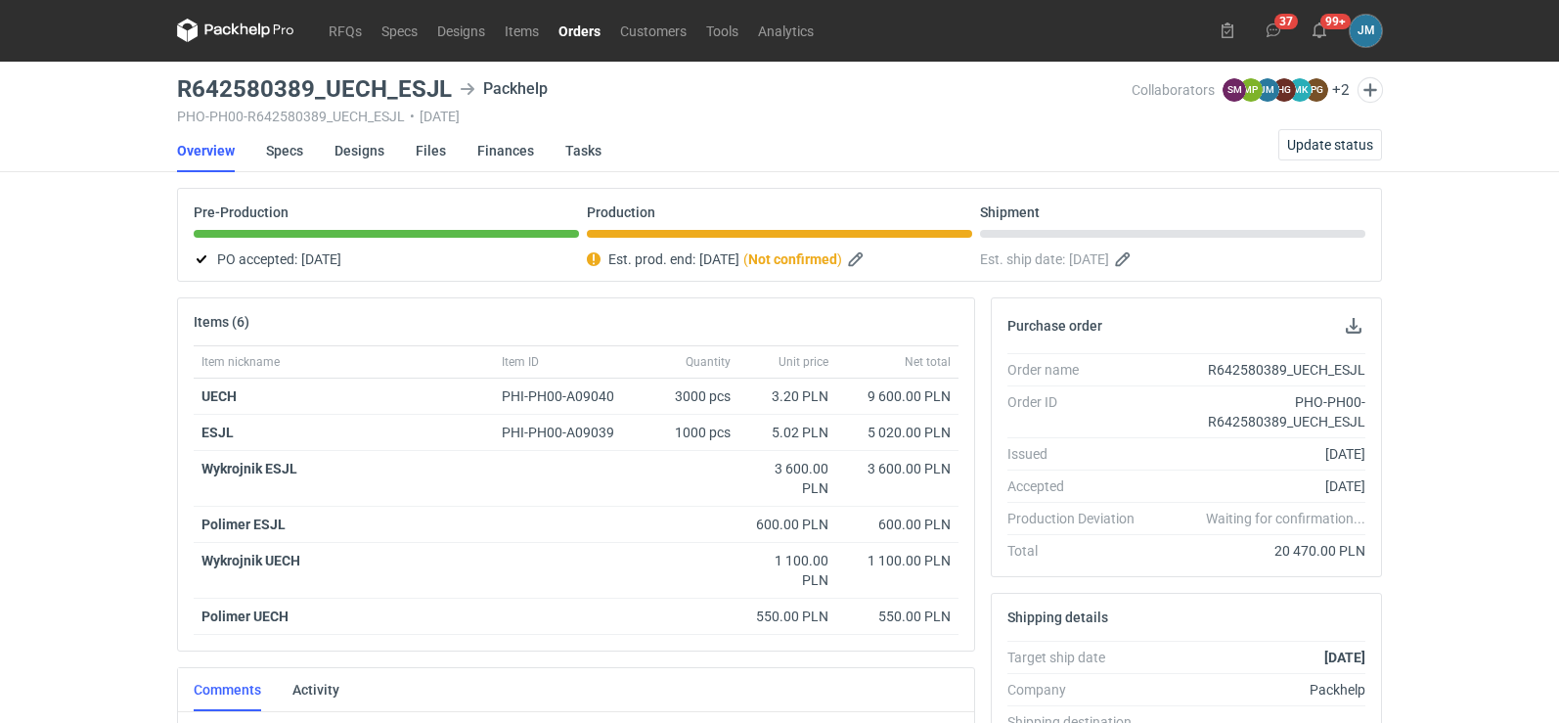
scroll to position [0, 0]
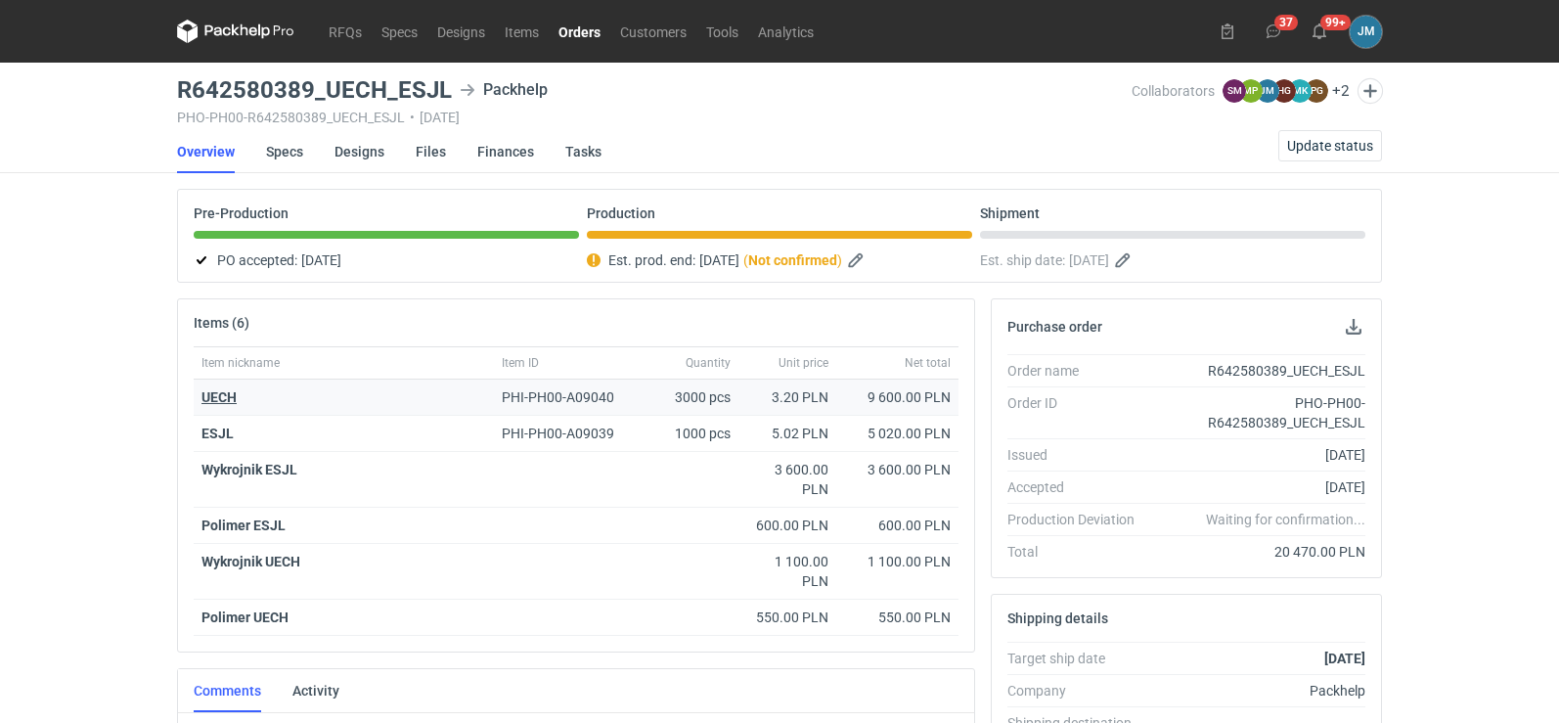
click at [211, 402] on strong "UECH" at bounding box center [218, 397] width 35 height 16
drag, startPoint x: 454, startPoint y: 93, endPoint x: 406, endPoint y: 87, distance: 48.3
click at [400, 82] on div "R642580389_UECH_ESJL Packhelp" at bounding box center [654, 89] width 954 height 23
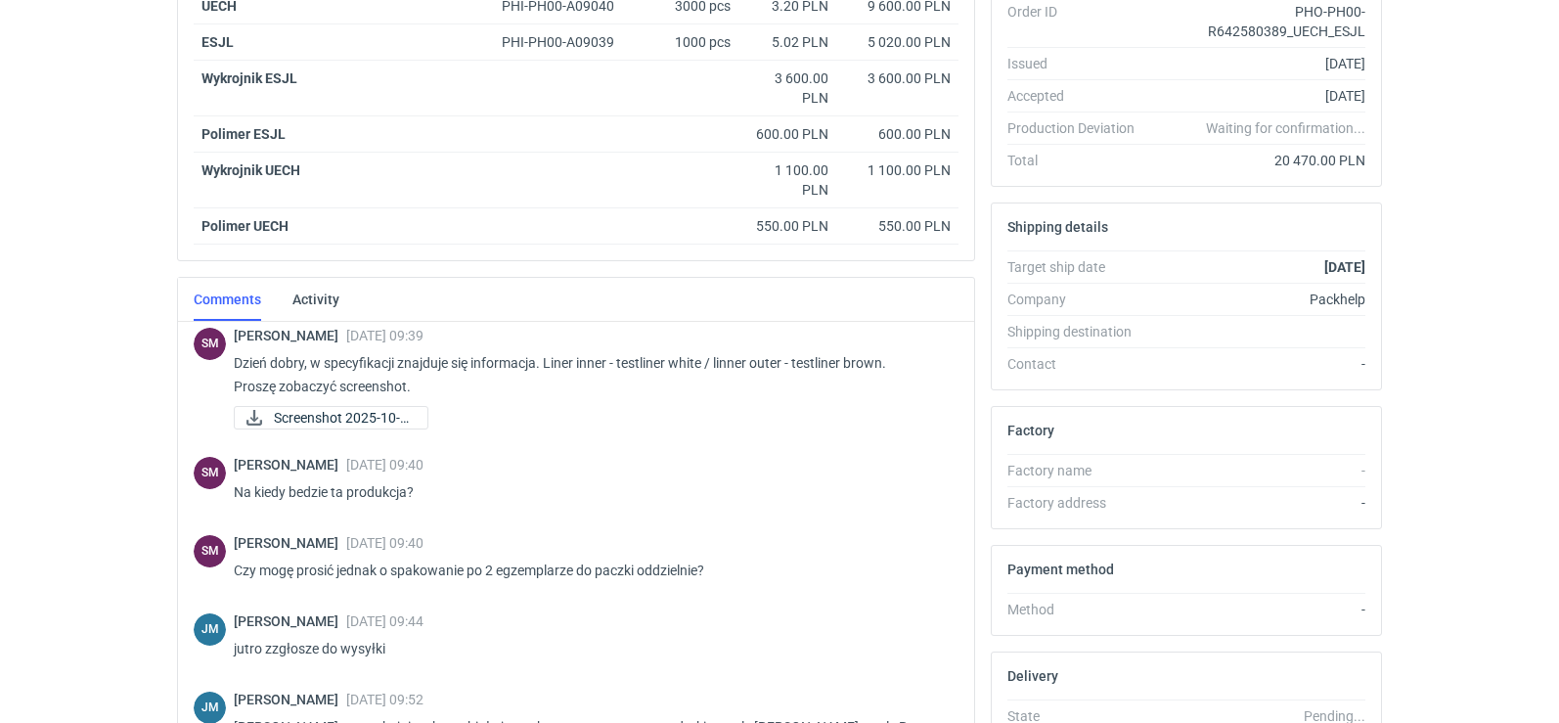
scroll to position [641, 0]
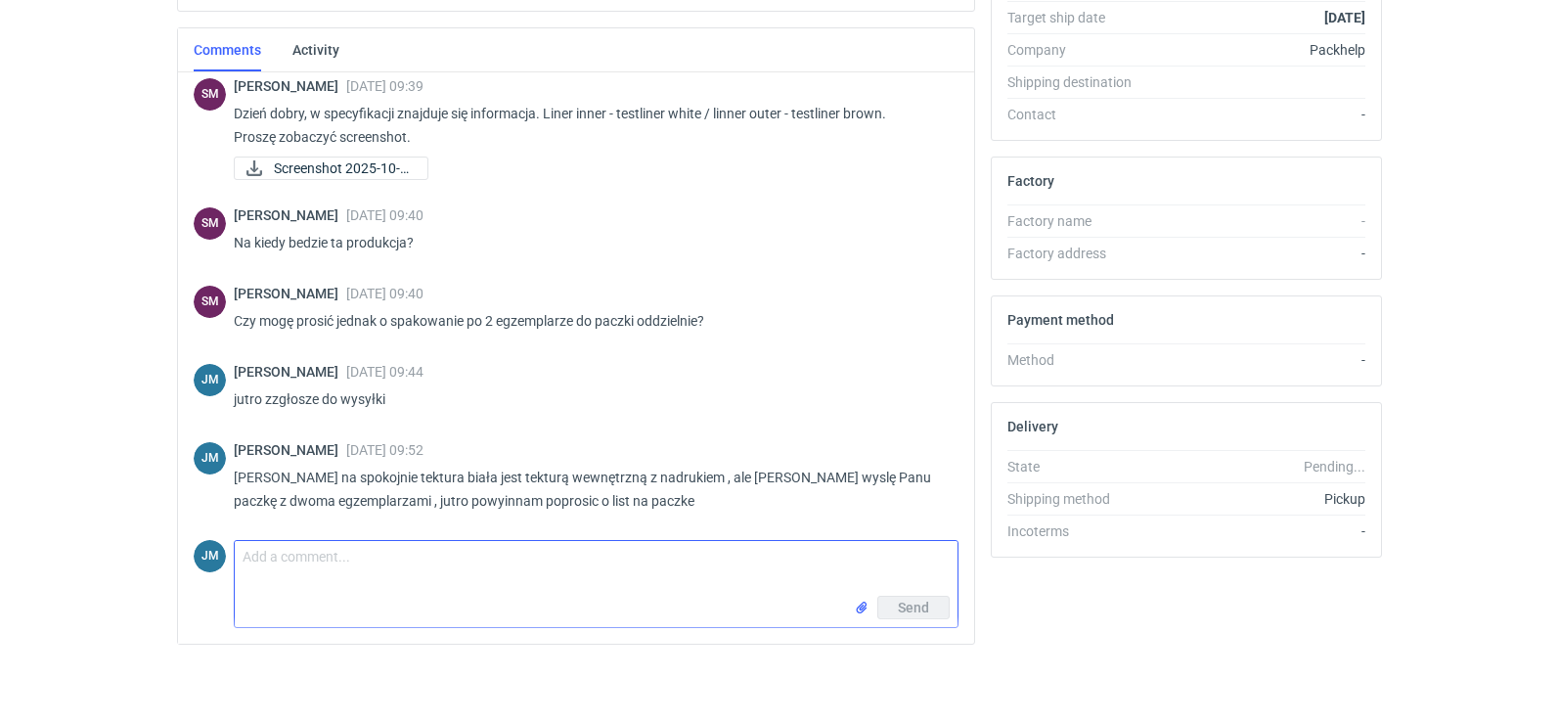
click at [330, 563] on textarea "Comment message" at bounding box center [596, 568] width 723 height 55
paste textarea "Karton [PERSON_NAME] Editions_ESJL - 450x350x200 mm w/z"
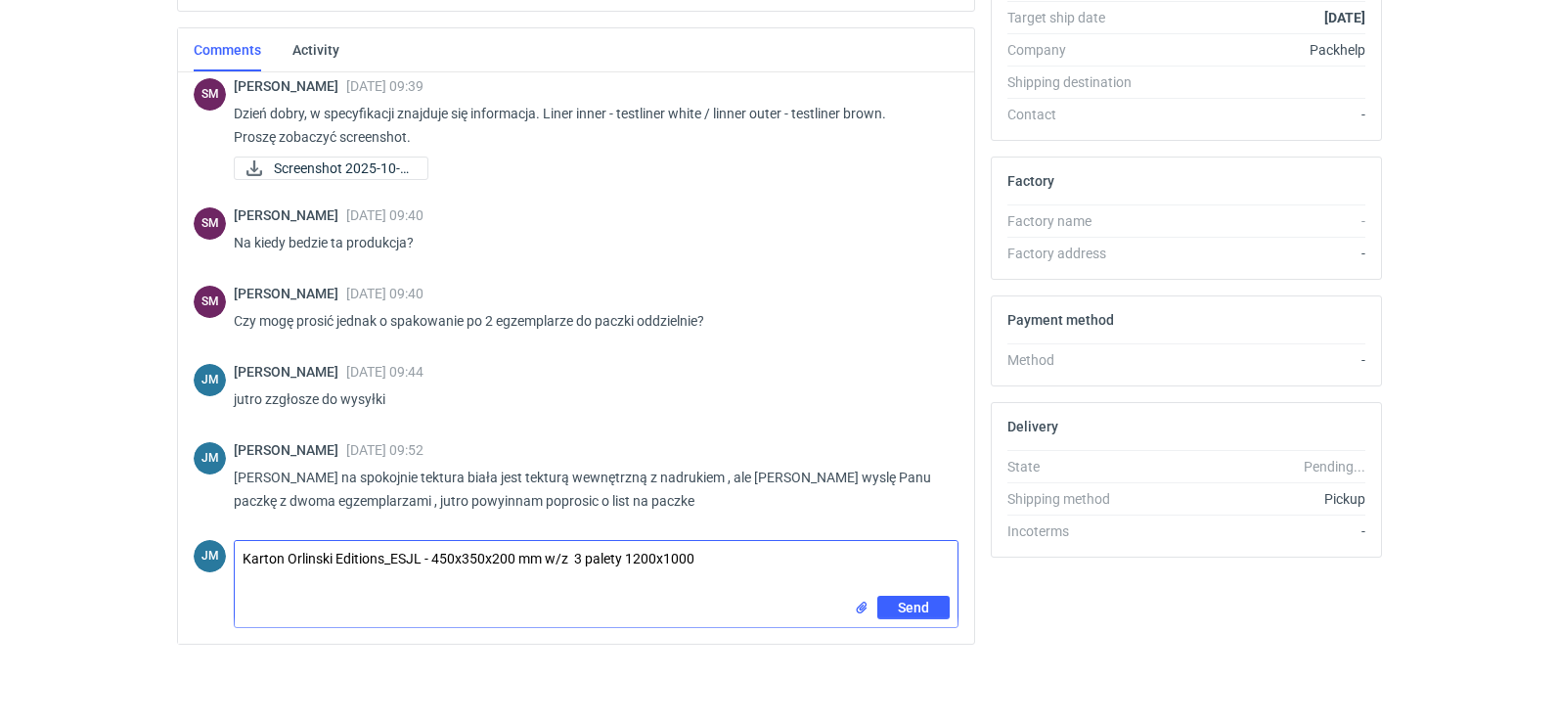
type textarea "Karton Orlinski Editions_ESJL - 450x350x200 mm w/z 3 palety 1200x1000"
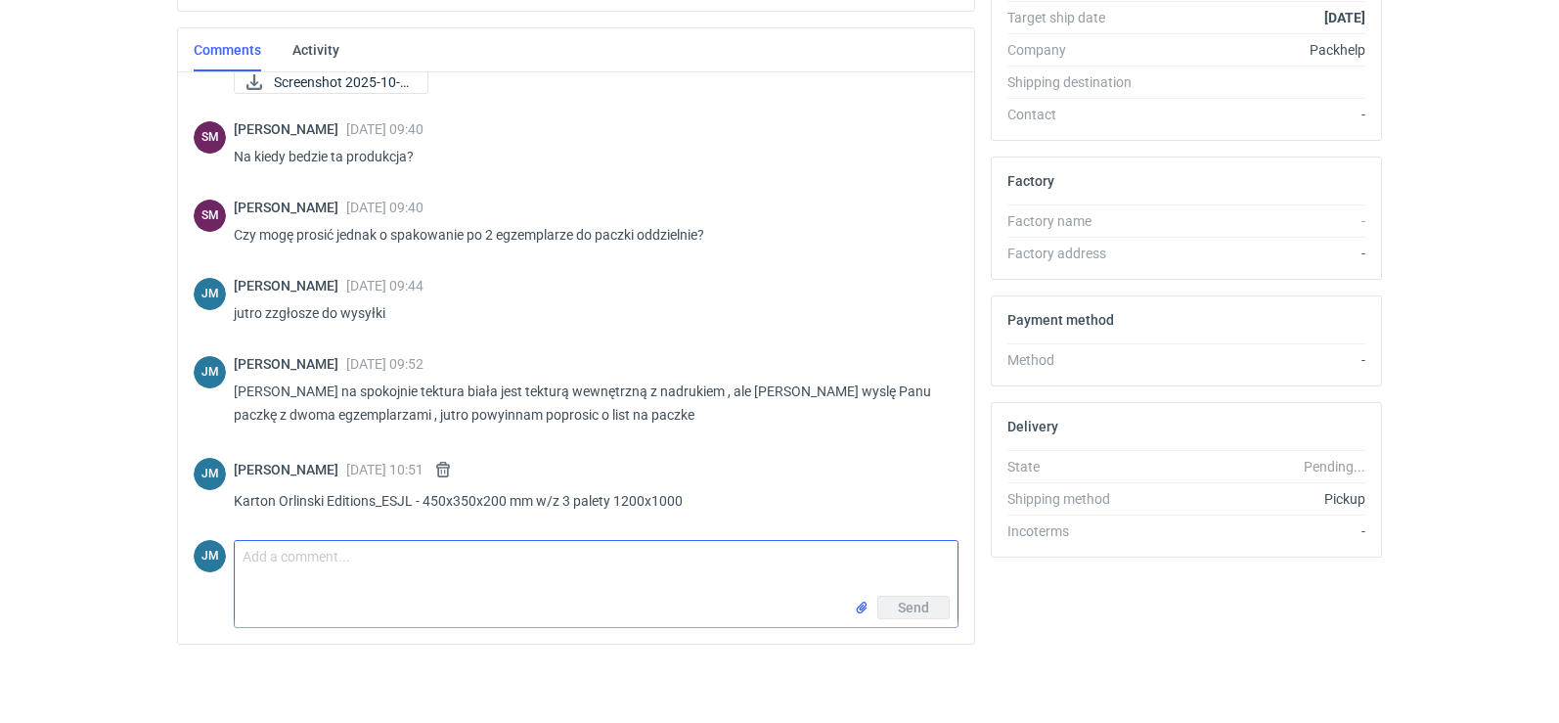
click at [856, 610] on input "file" at bounding box center [862, 608] width 16 height 21
click at [315, 583] on textarea "Comment message" at bounding box center [596, 568] width 723 height 55
type textarea ":)"
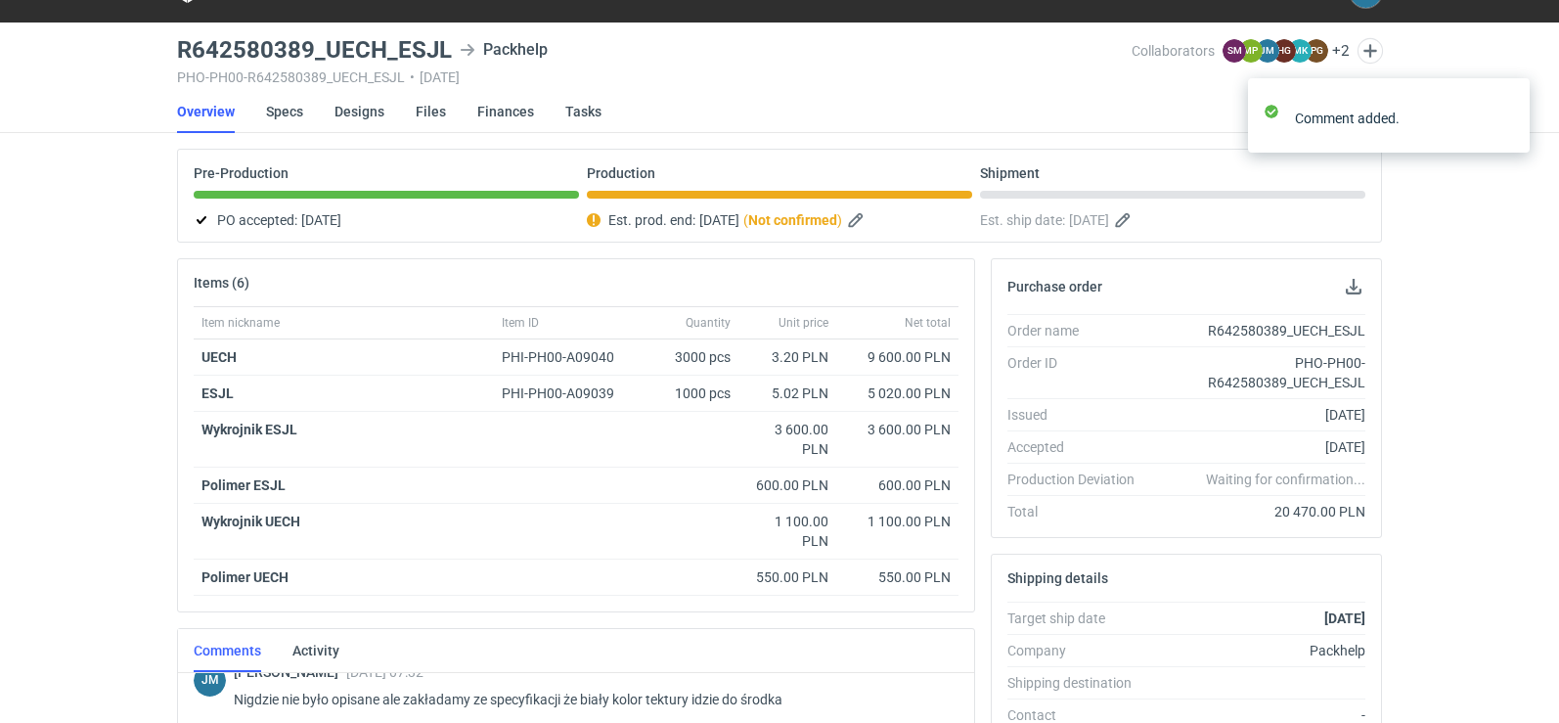
scroll to position [0, 0]
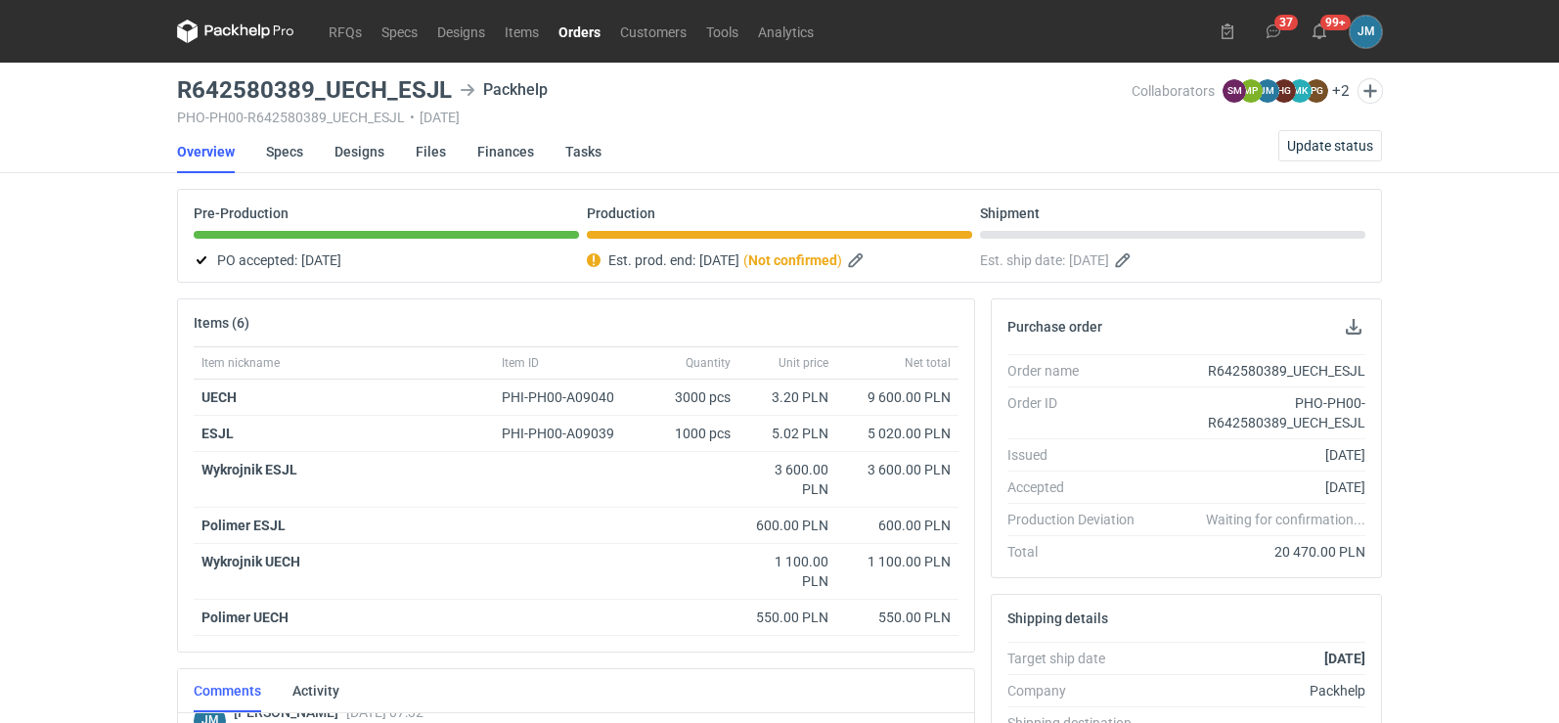
click at [228, 22] on icon at bounding box center [235, 31] width 117 height 23
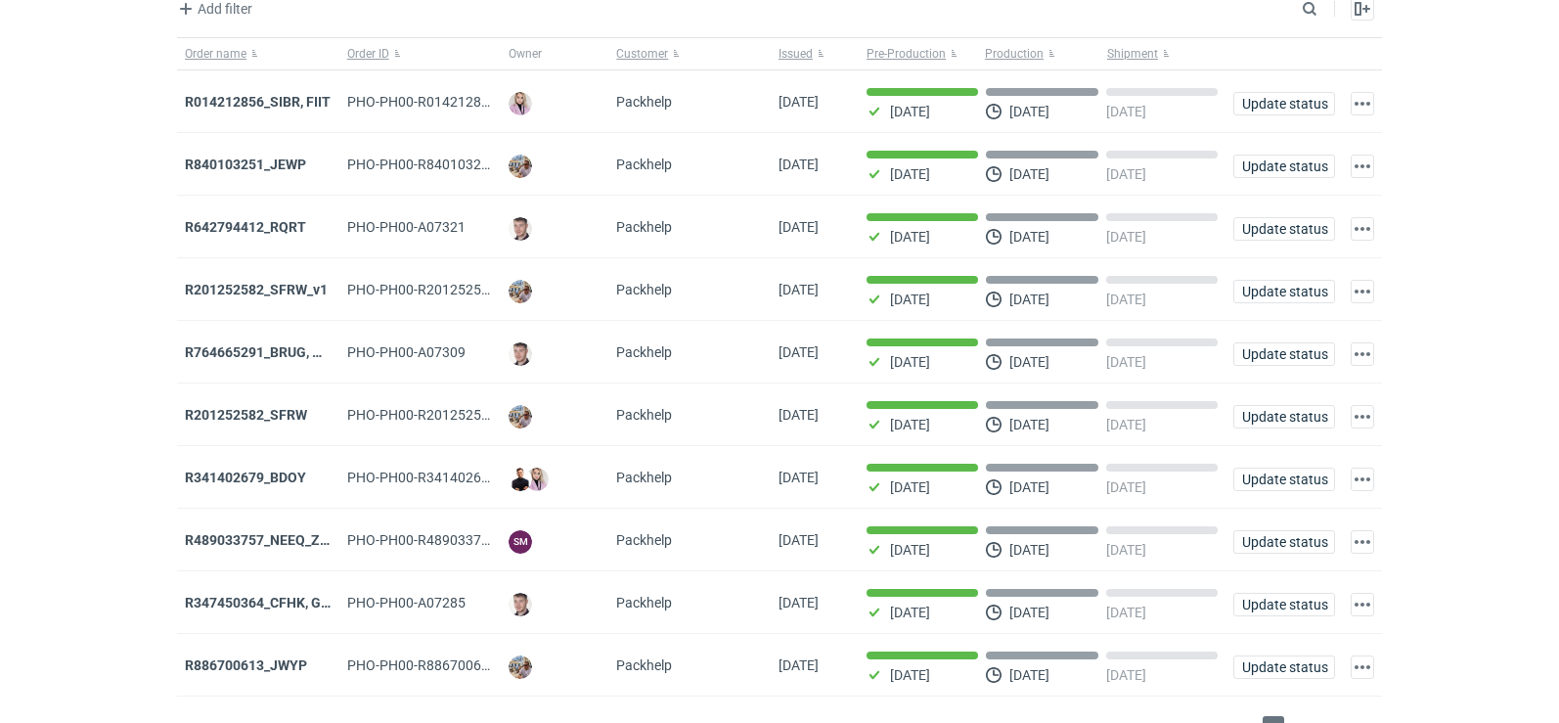
scroll to position [159, 0]
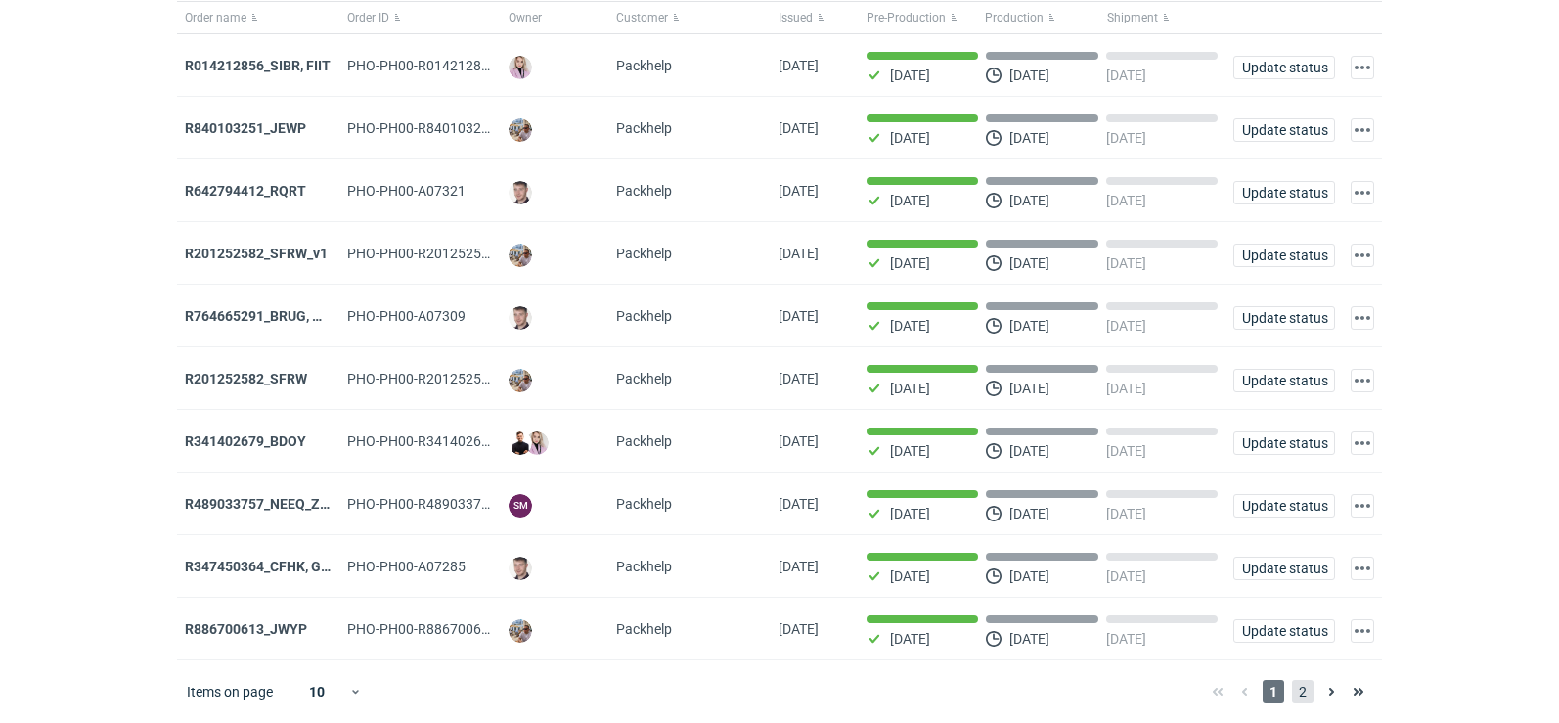
click at [1310, 693] on span "2" at bounding box center [1303, 691] width 22 height 23
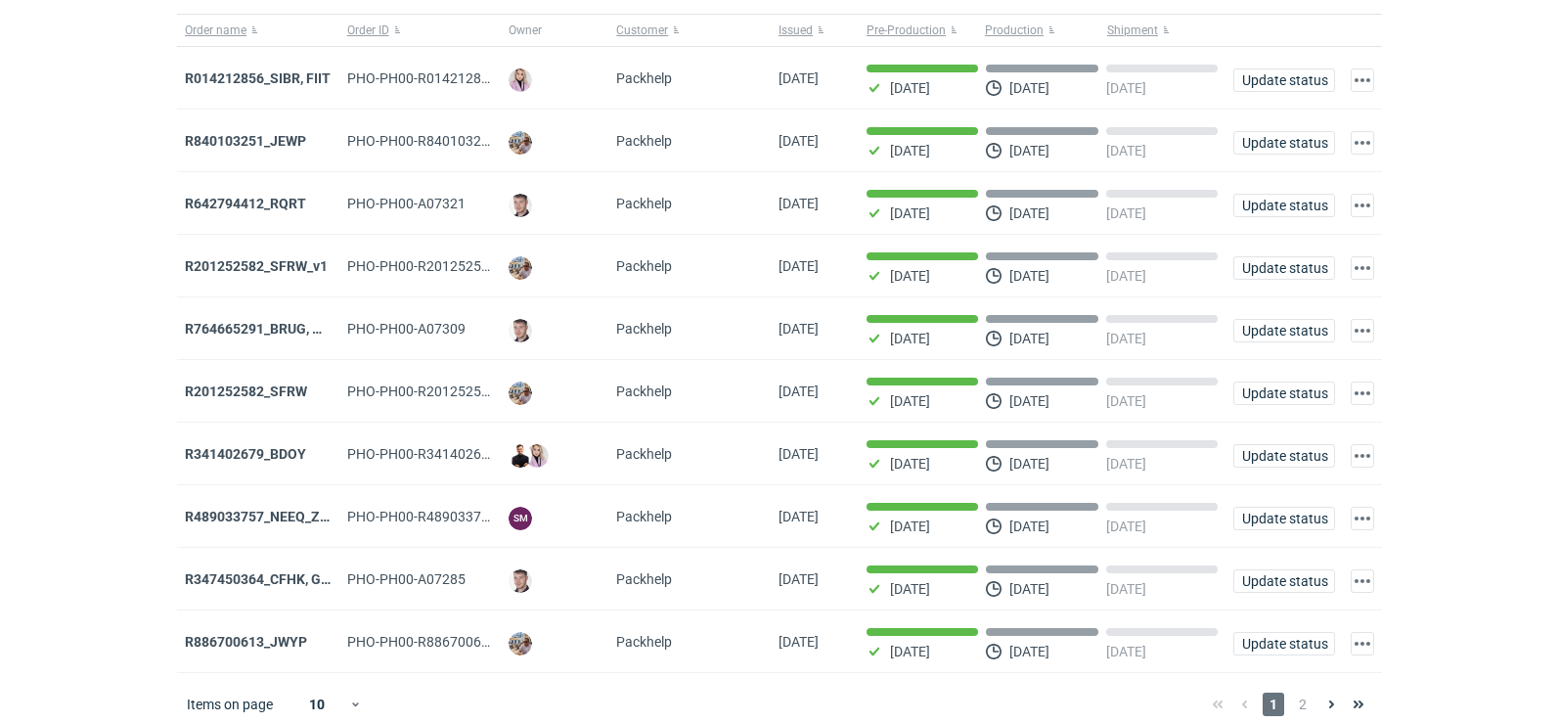
scroll to position [159, 0]
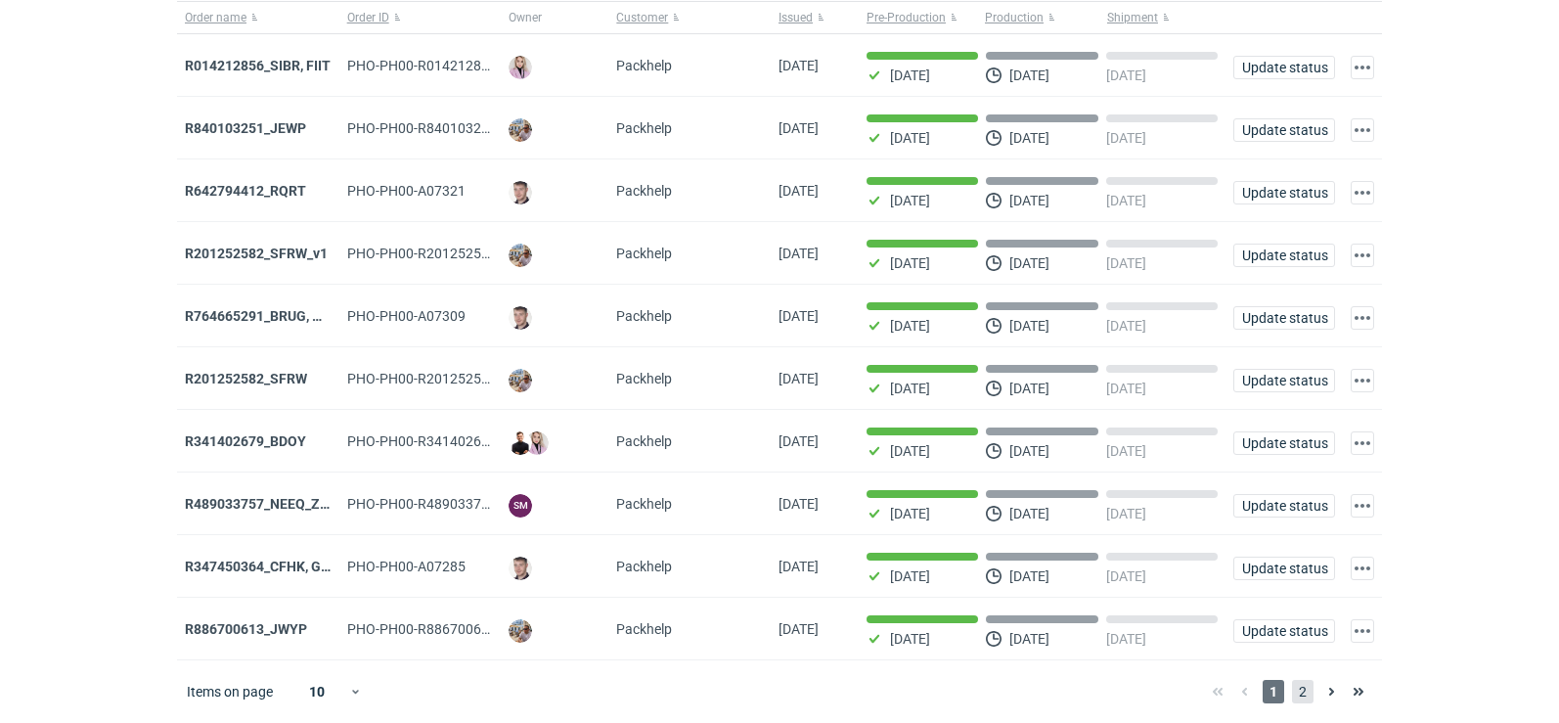
click at [1302, 688] on span "2" at bounding box center [1303, 691] width 22 height 23
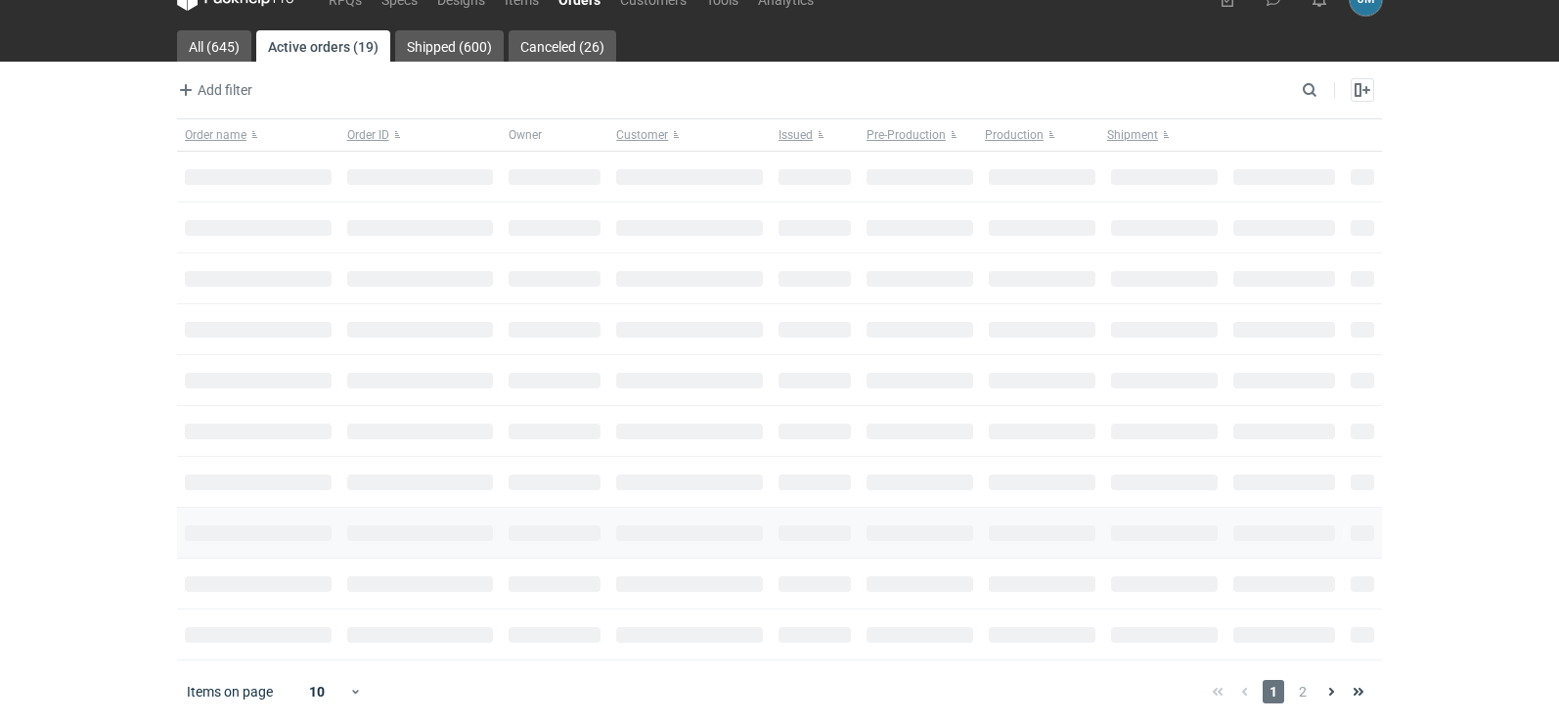
scroll to position [96, 0]
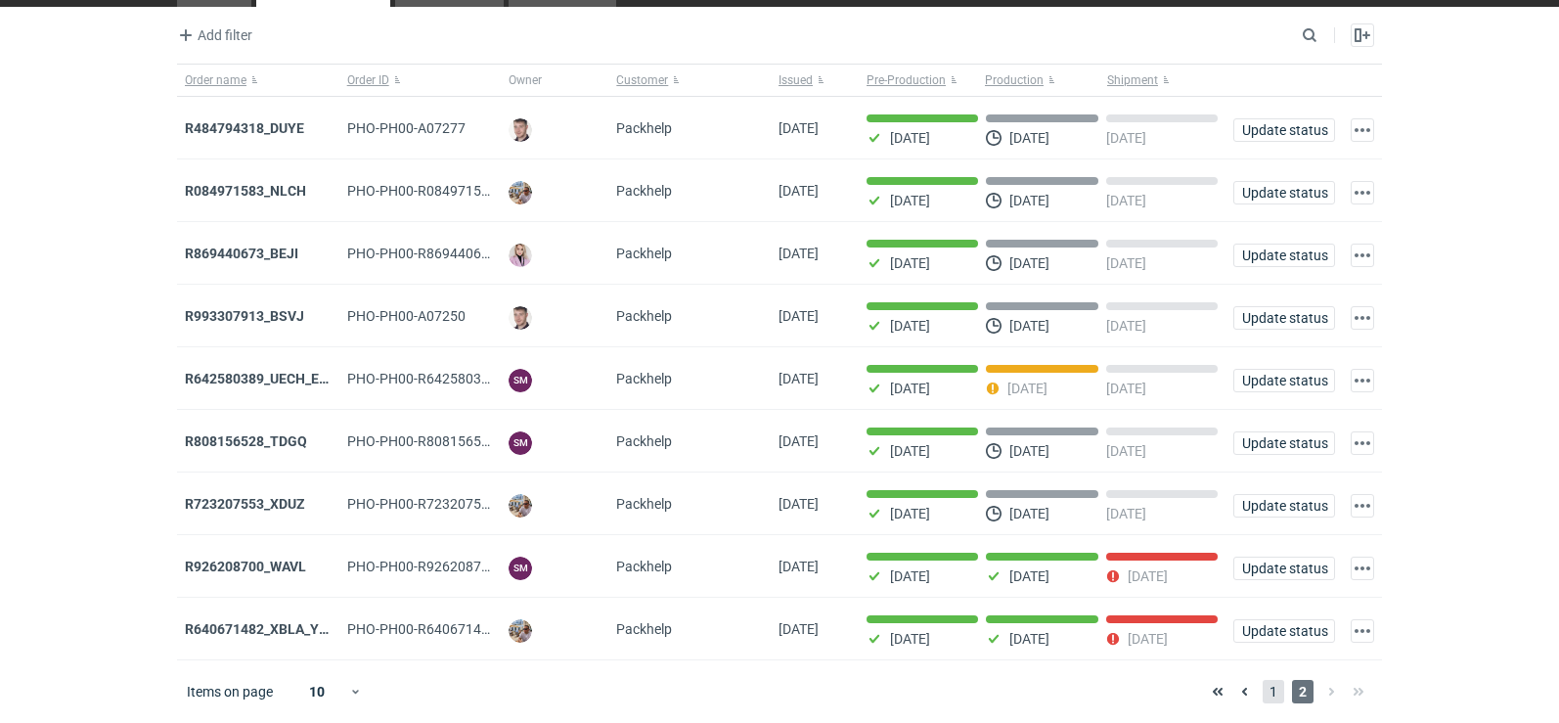
click at [1273, 684] on span "1" at bounding box center [1274, 691] width 22 height 23
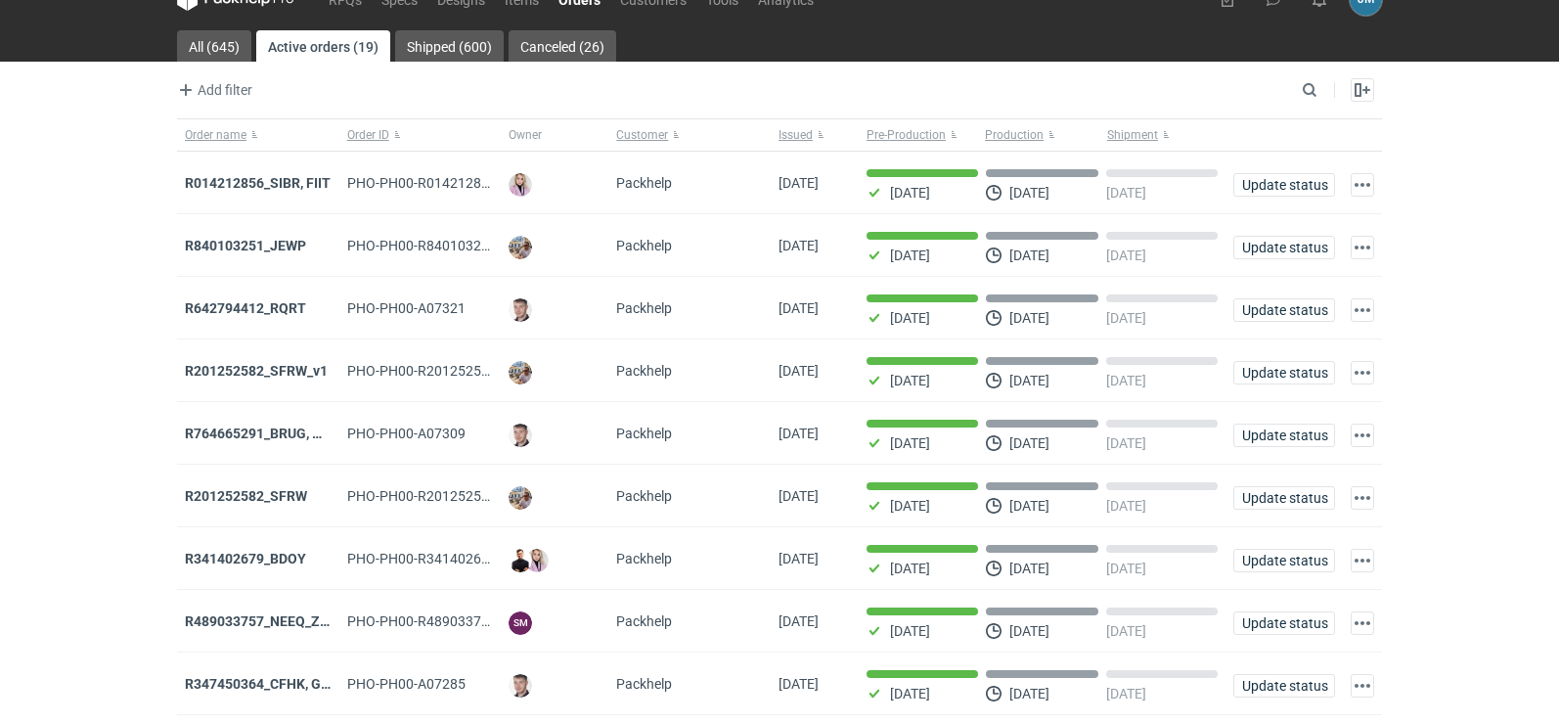
scroll to position [159, 0]
